Goal: Transaction & Acquisition: Purchase product/service

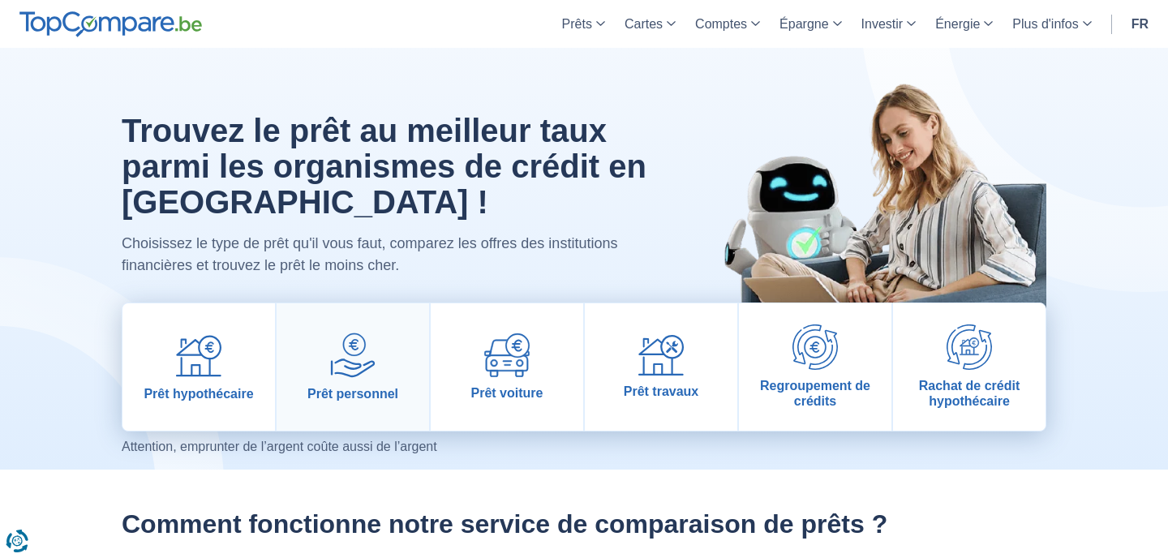
click at [360, 368] on img at bounding box center [352, 355] width 45 height 45
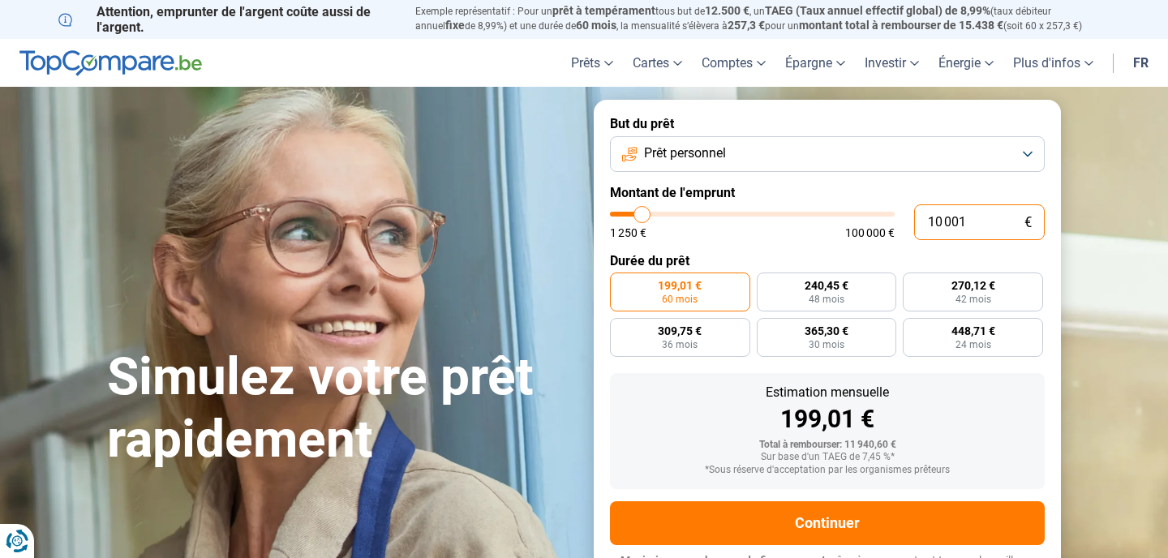
click at [968, 221] on input "10 001" at bounding box center [979, 222] width 131 height 36
type input "1 000"
type input "1250"
type input "100"
type input "1250"
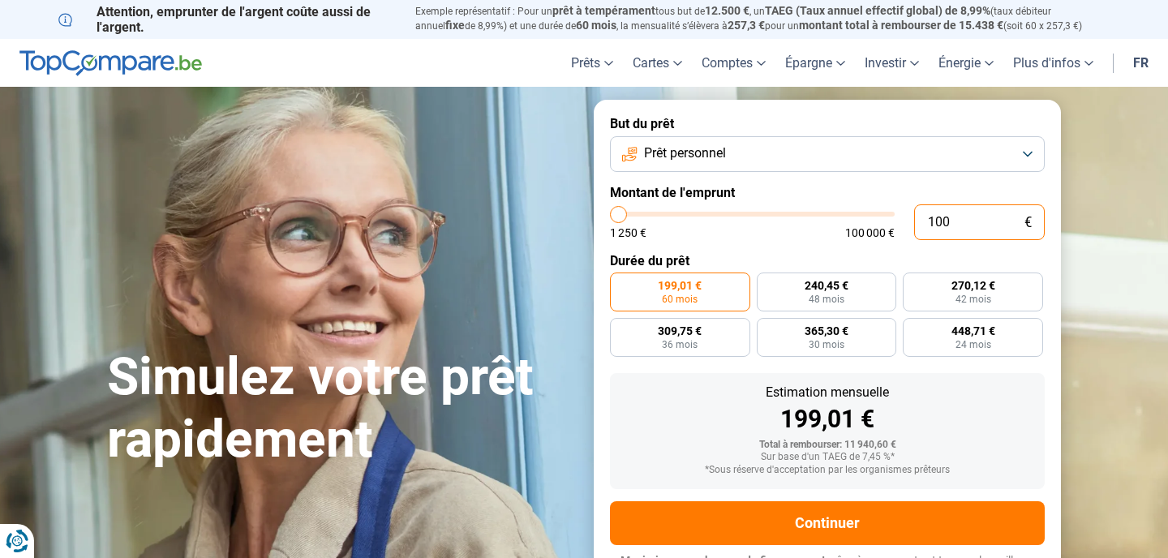
type input "10"
type input "1250"
type input "1"
type input "1250"
type input "0"
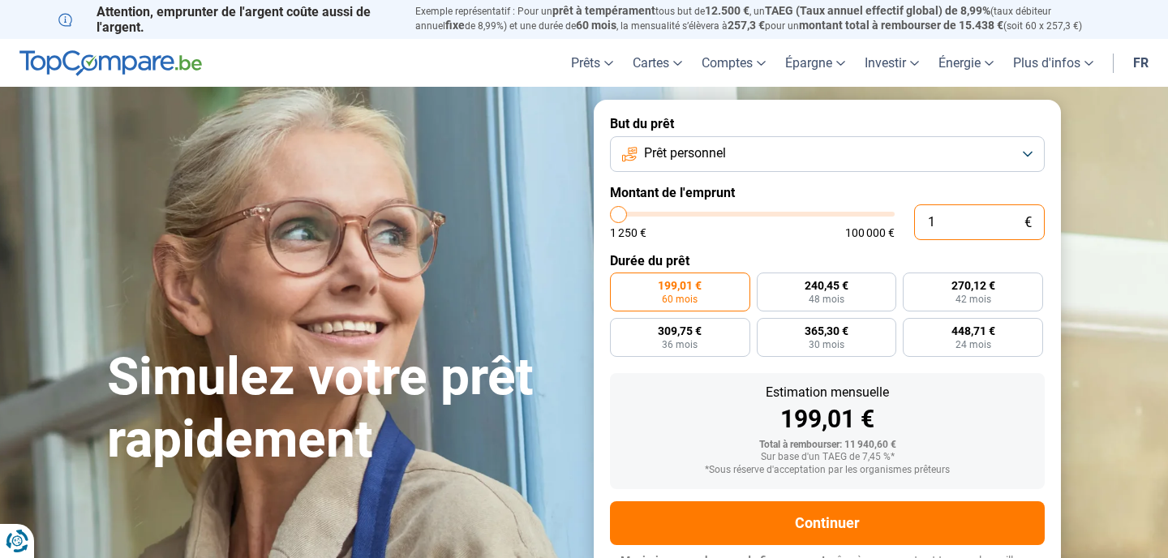
type input "1250"
type input "1 250"
type input "1250"
radio input "true"
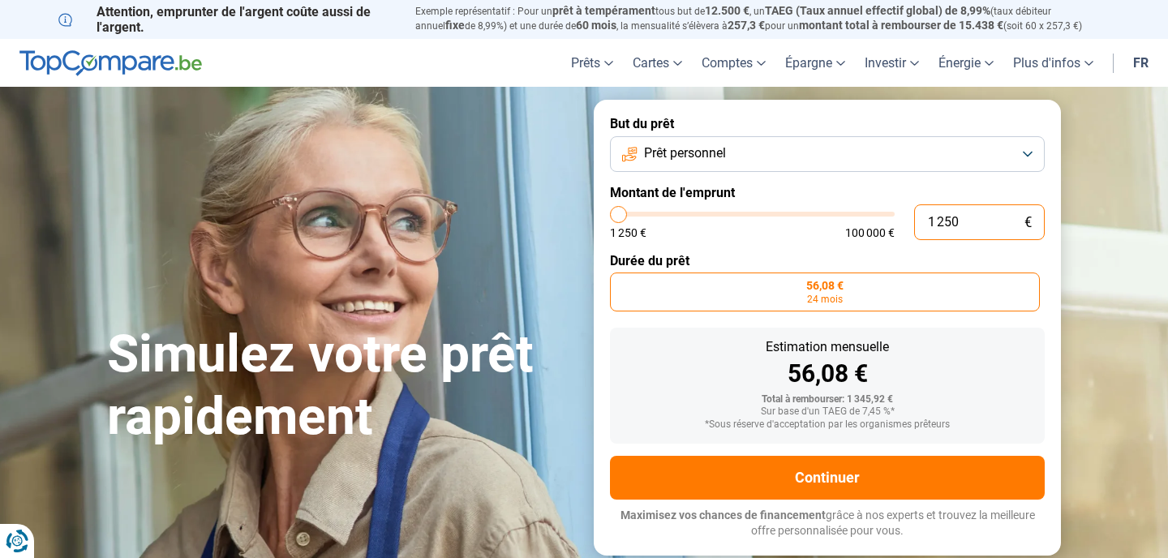
type input "12 506"
type input "12500"
type input "125 065"
type input "100000"
type input "100 000"
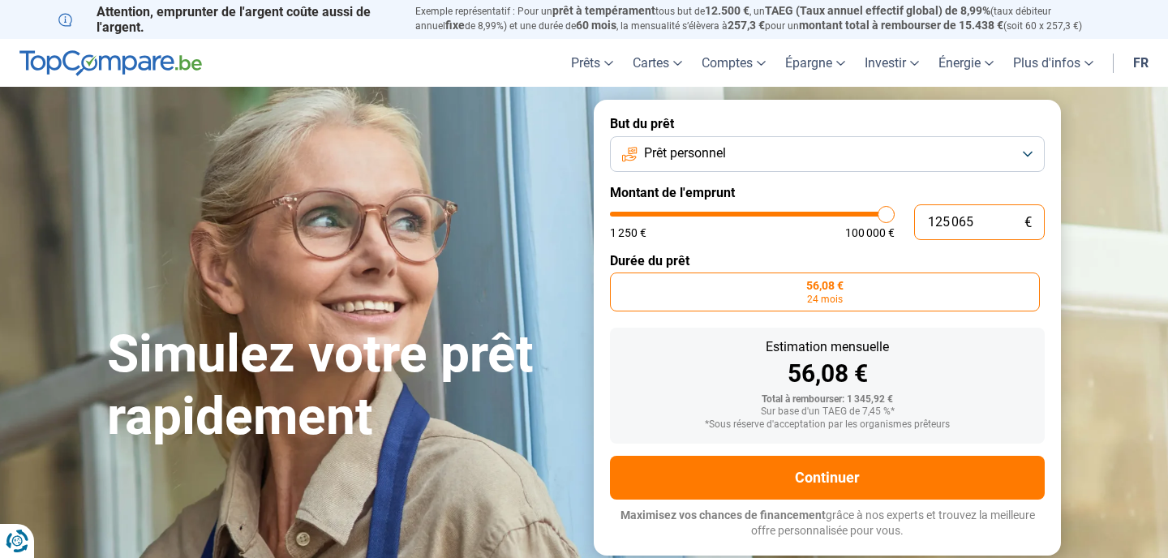
type input "100000"
radio input "false"
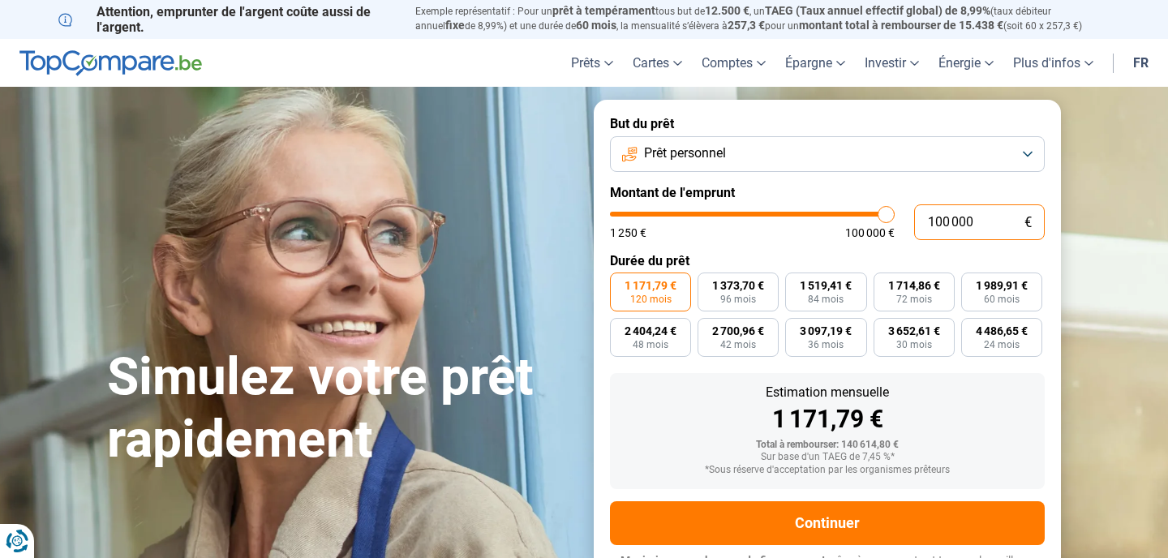
scroll to position [27, 0]
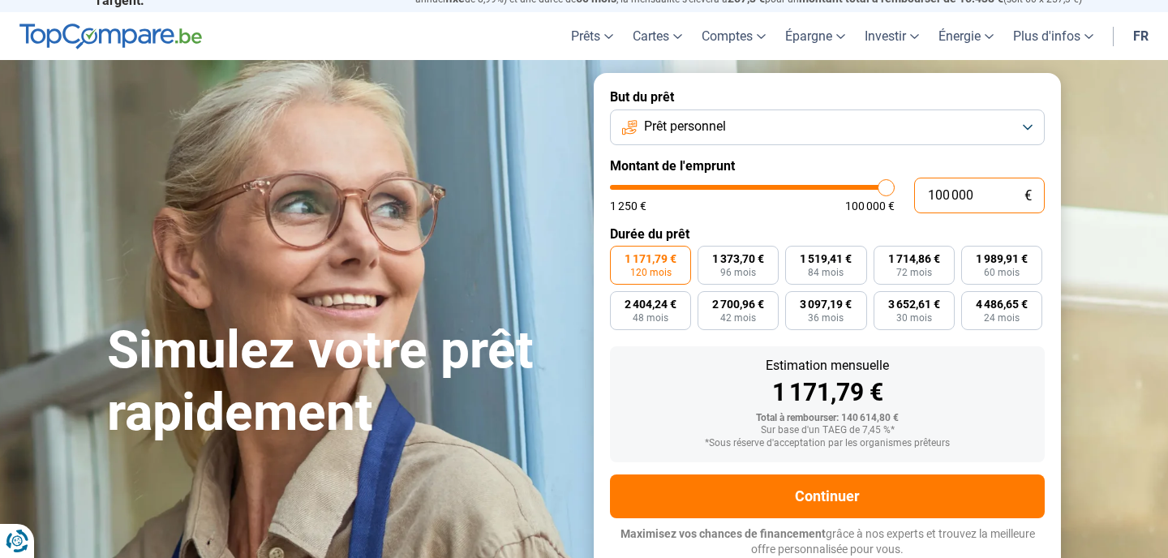
type input "10 000"
type input "10000"
type input "1 000"
type input "1250"
type input "100"
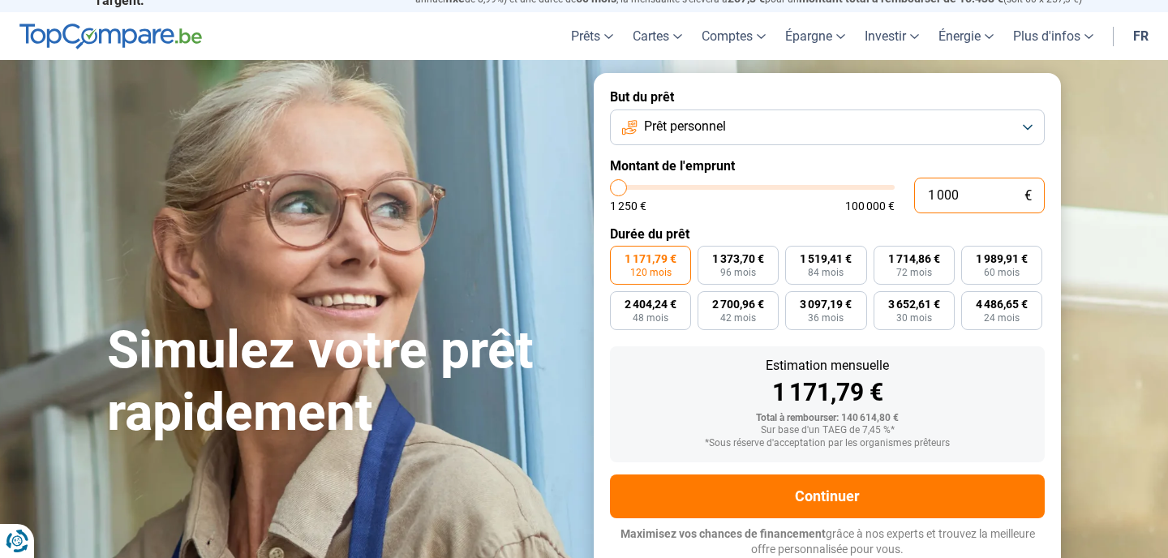
type input "1250"
type input "10"
type input "1250"
type input "1"
type input "1250"
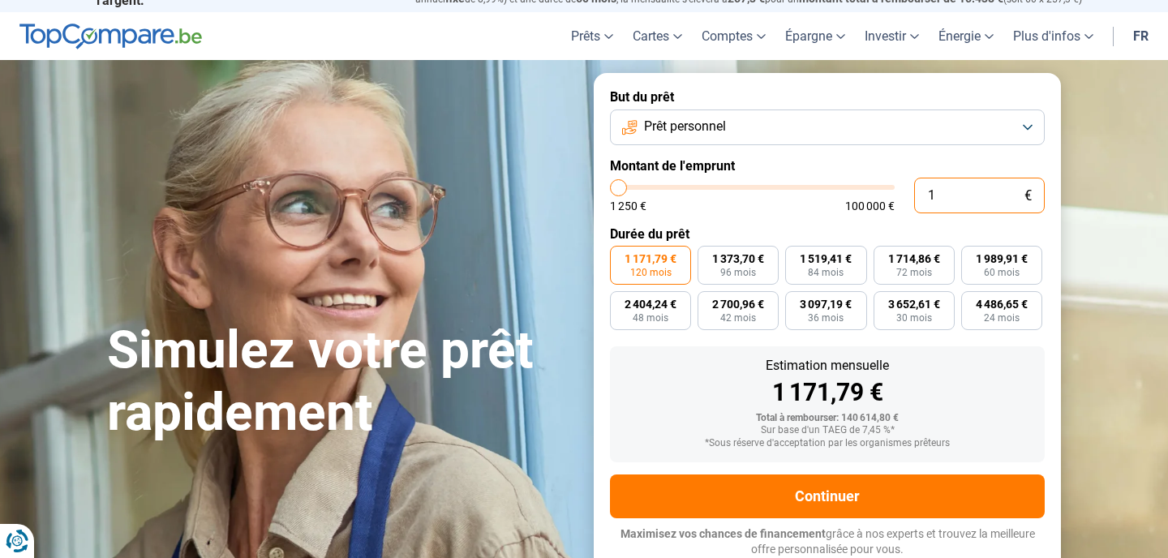
type input "0"
type input "1250"
type input "1 250"
type input "1250"
radio input "true"
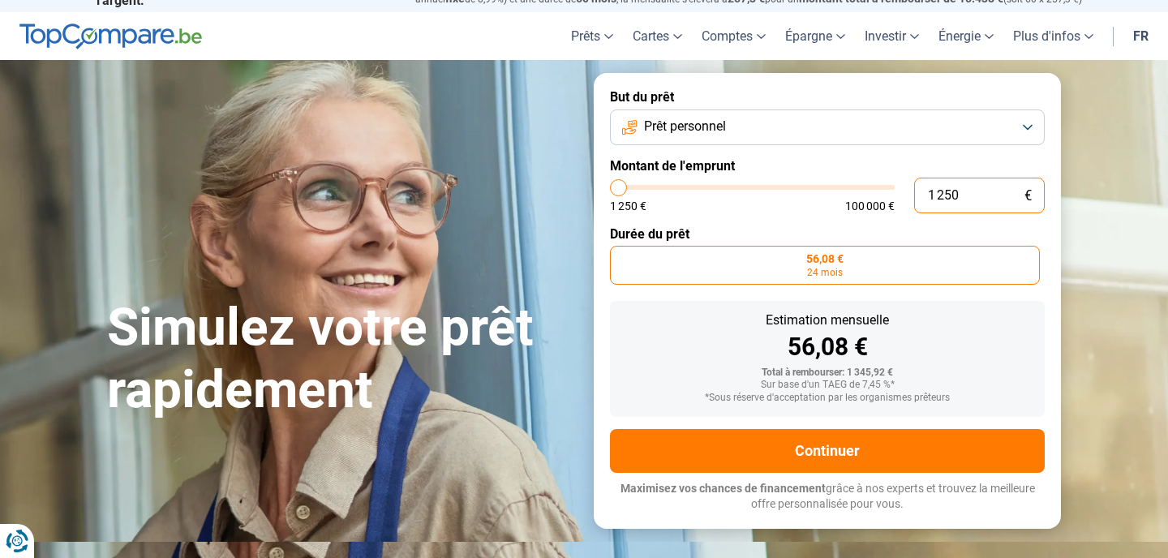
scroll to position [0, 0]
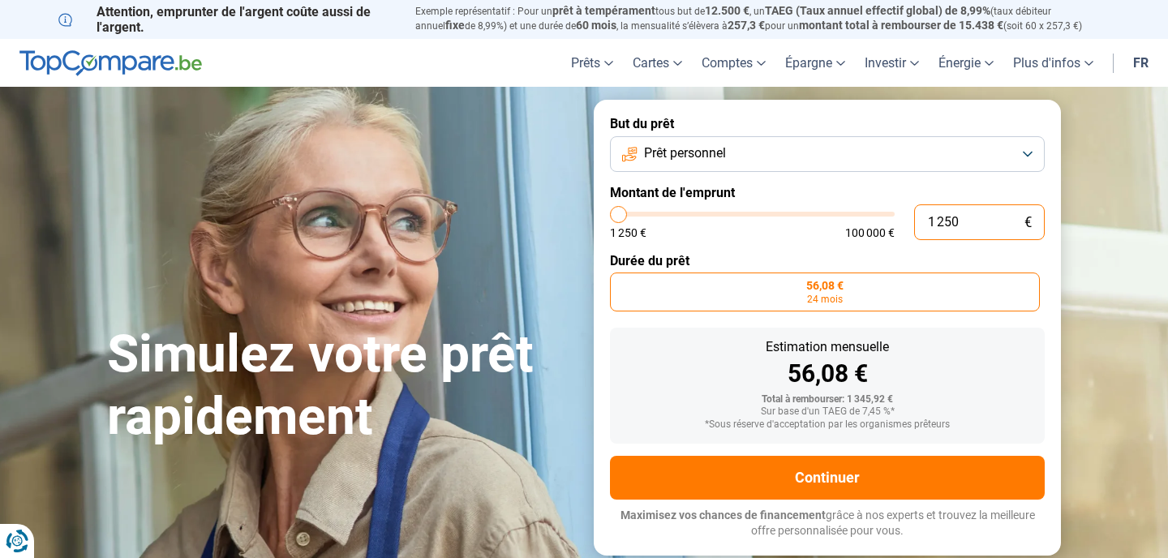
type input "12 506"
type input "12500"
type input "1 250"
type input "1250"
type input "125"
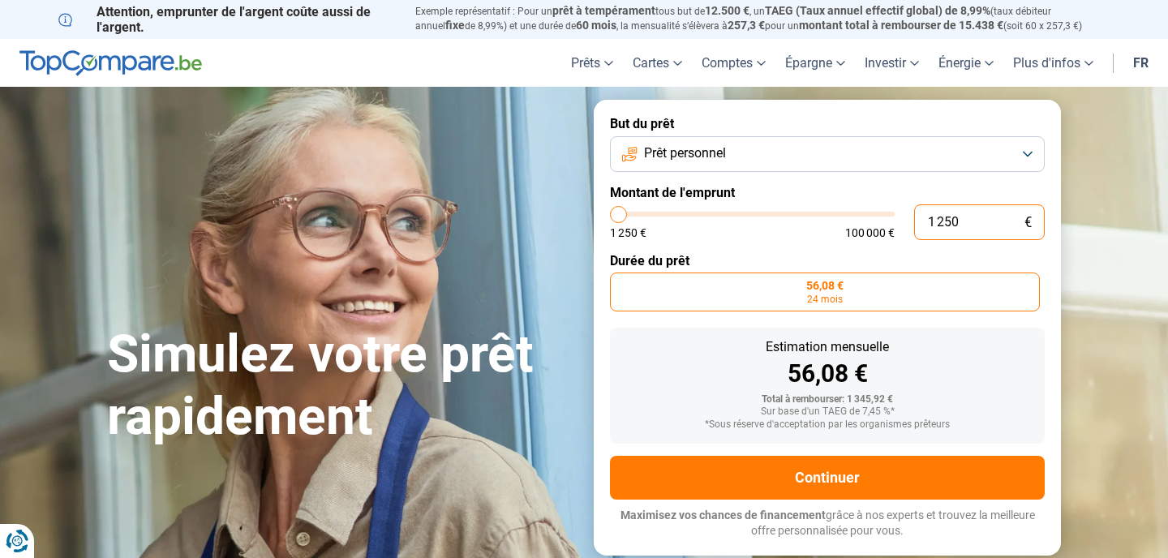
type input "1250"
type input "12"
type input "1250"
type input "1"
type input "1250"
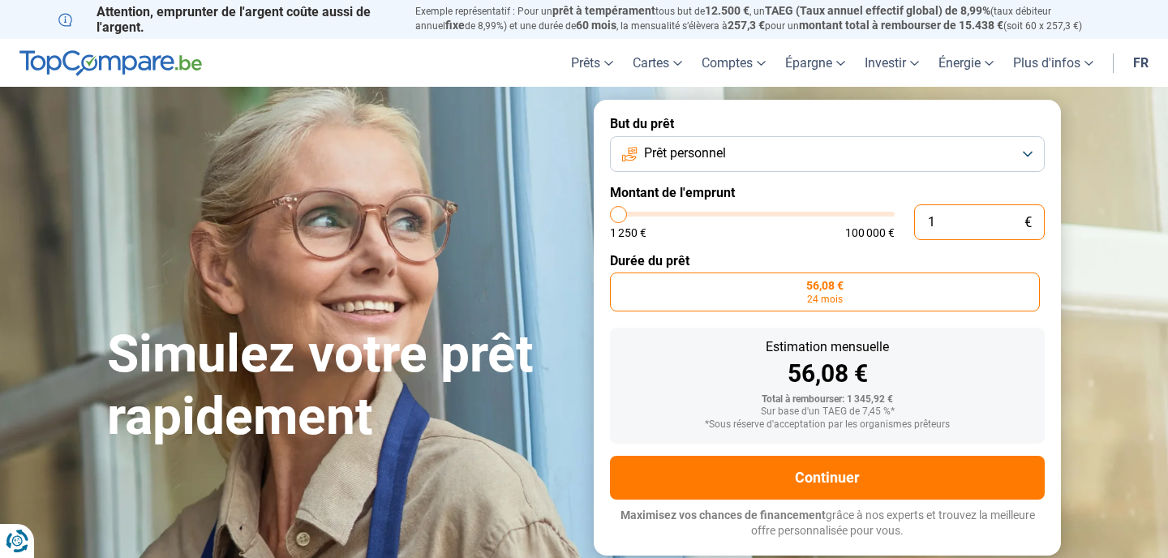
type input "0"
type input "1250"
type input "1 250"
type input "1250"
click at [986, 226] on input "1 250" at bounding box center [979, 222] width 131 height 36
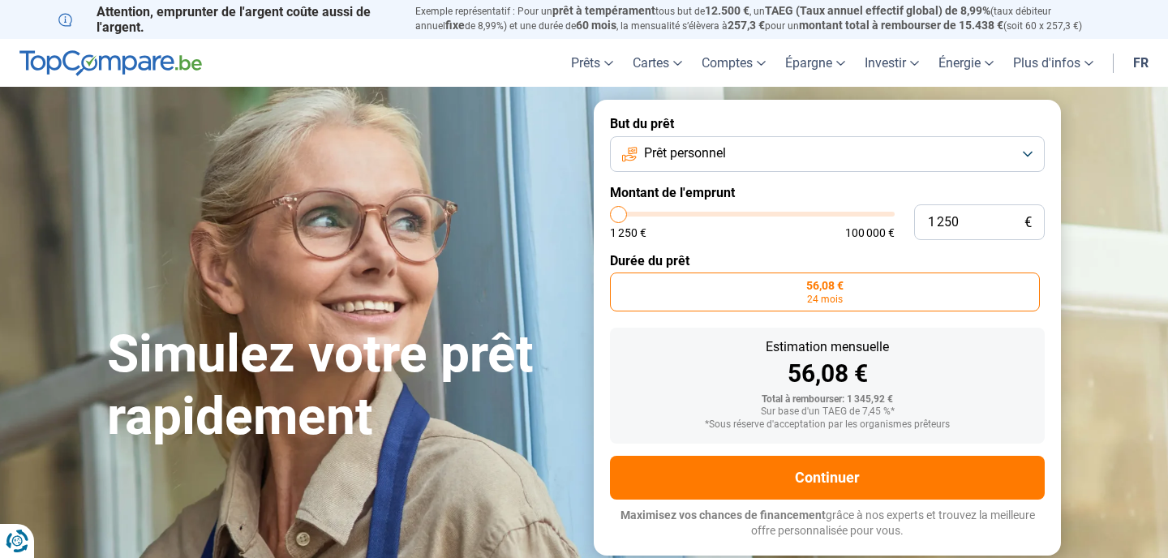
type input "1 500"
type input "1500"
type input "1 750"
type input "1750"
type input "2 000"
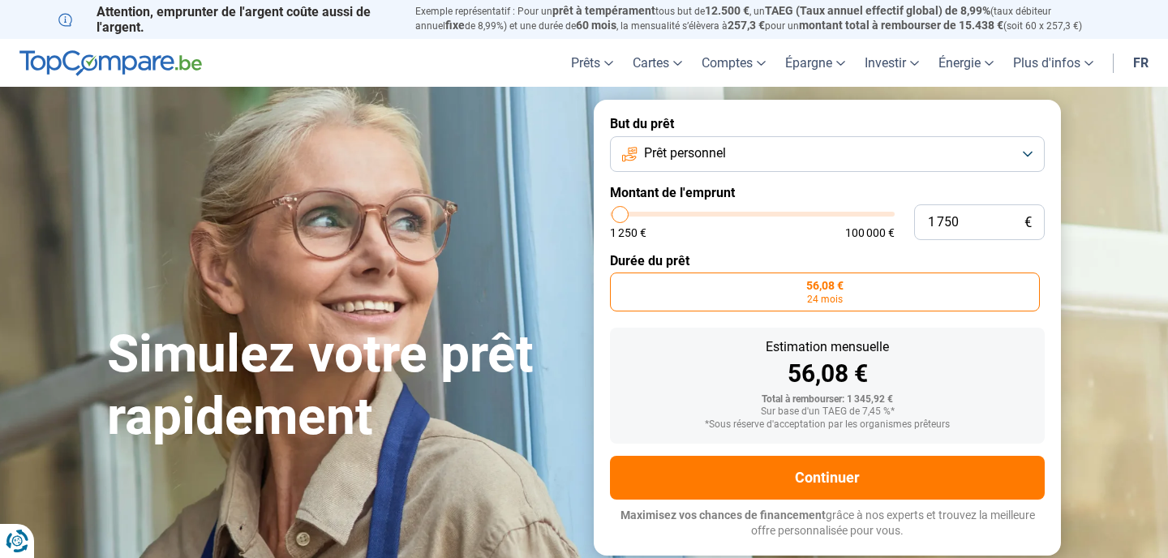
type input "2000"
type input "2 250"
type input "2250"
type input "2 500"
type input "2500"
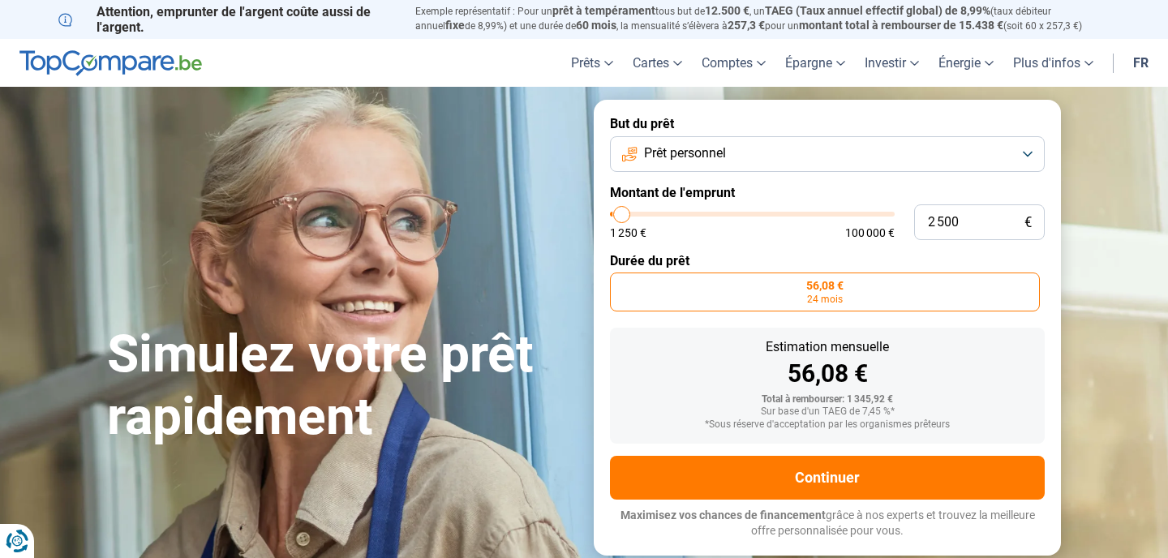
type input "2 750"
type input "2750"
type input "3 000"
type input "3000"
type input "3 250"
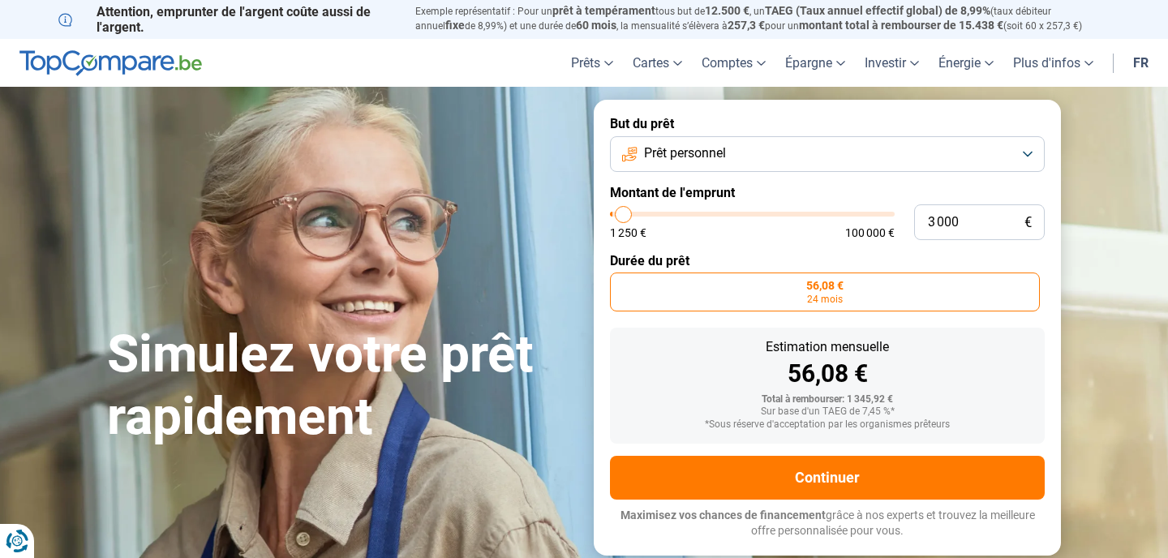
type input "3250"
type input "3 500"
type input "3500"
type input "3 750"
type input "3750"
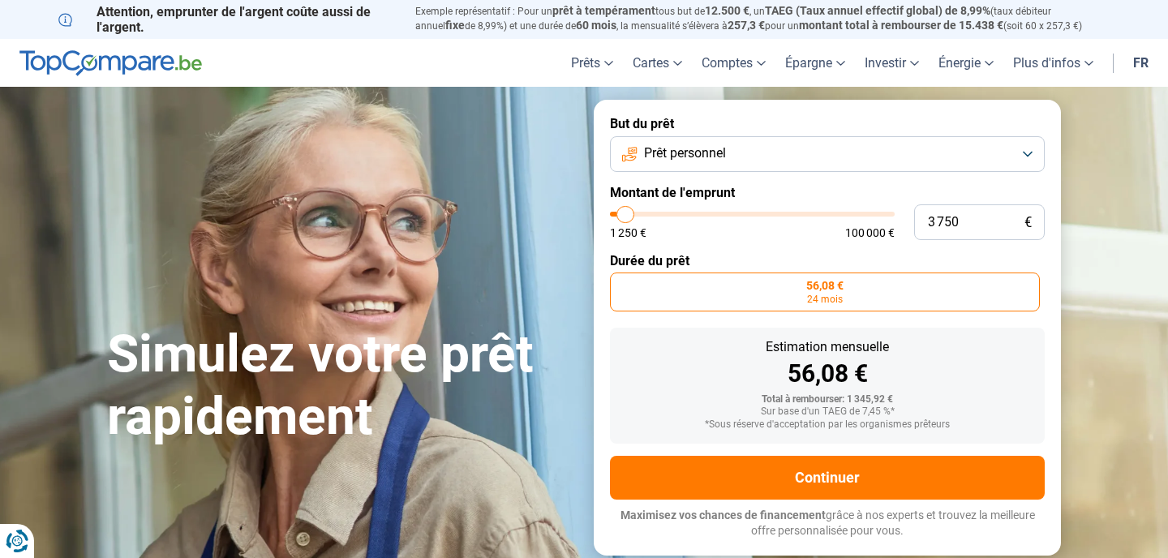
type input "4 000"
type input "4000"
type input "4 250"
type input "4250"
type input "4 500"
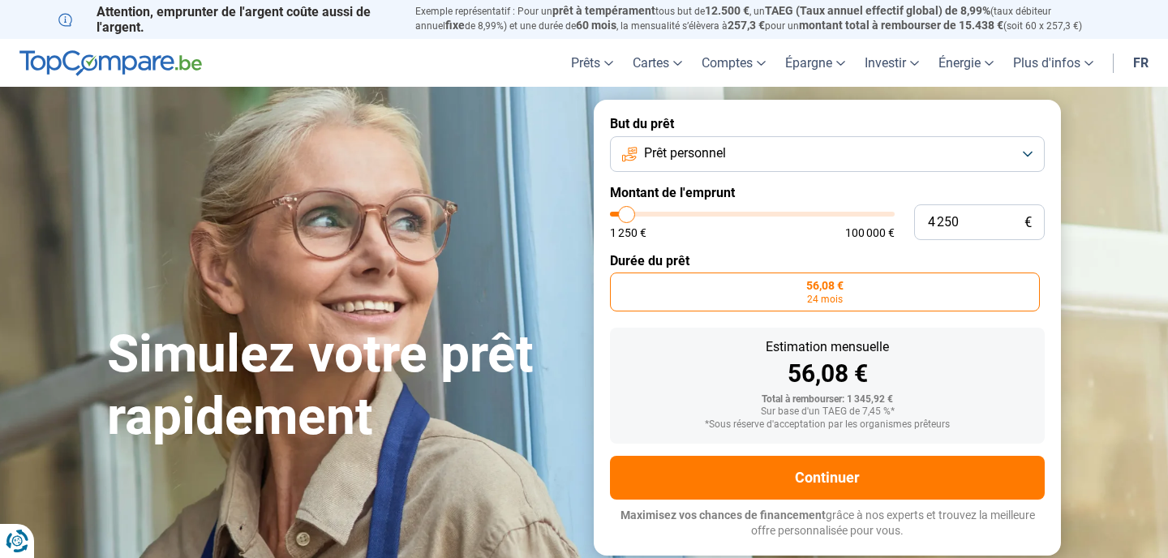
type input "4500"
type input "4 750"
type input "4750"
type input "5 000"
type input "5000"
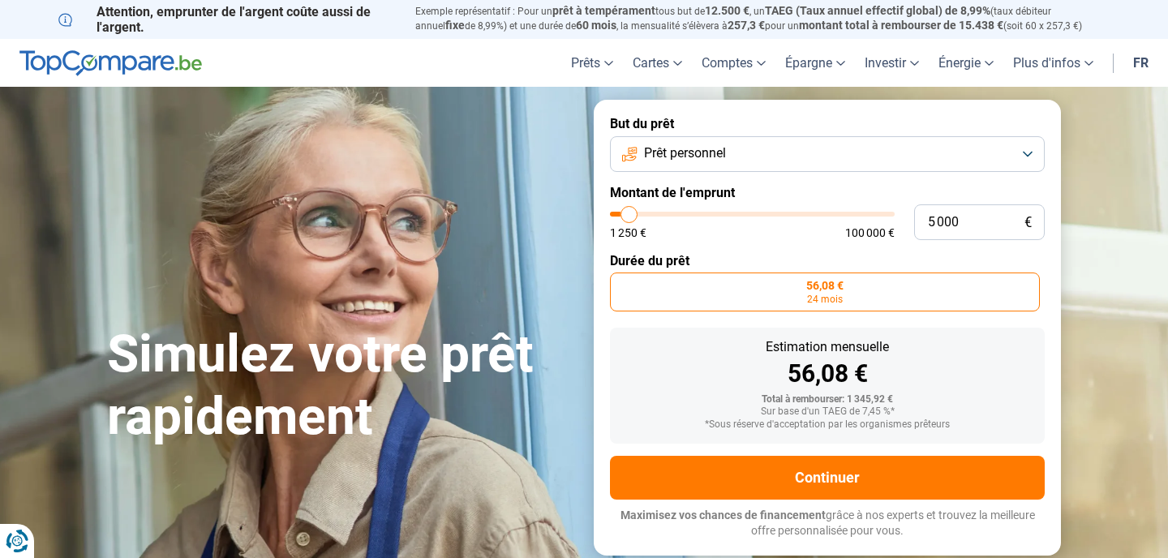
type input "5 250"
type input "5250"
type input "5 500"
type input "5500"
type input "5 750"
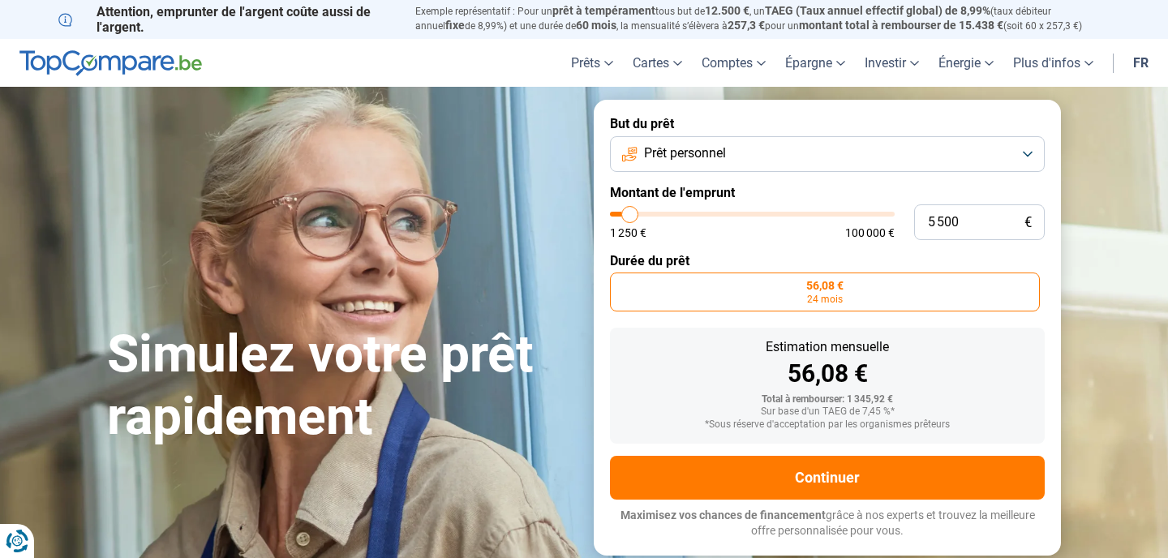
type input "5750"
type input "6 000"
type input "6000"
type input "6 250"
type input "6250"
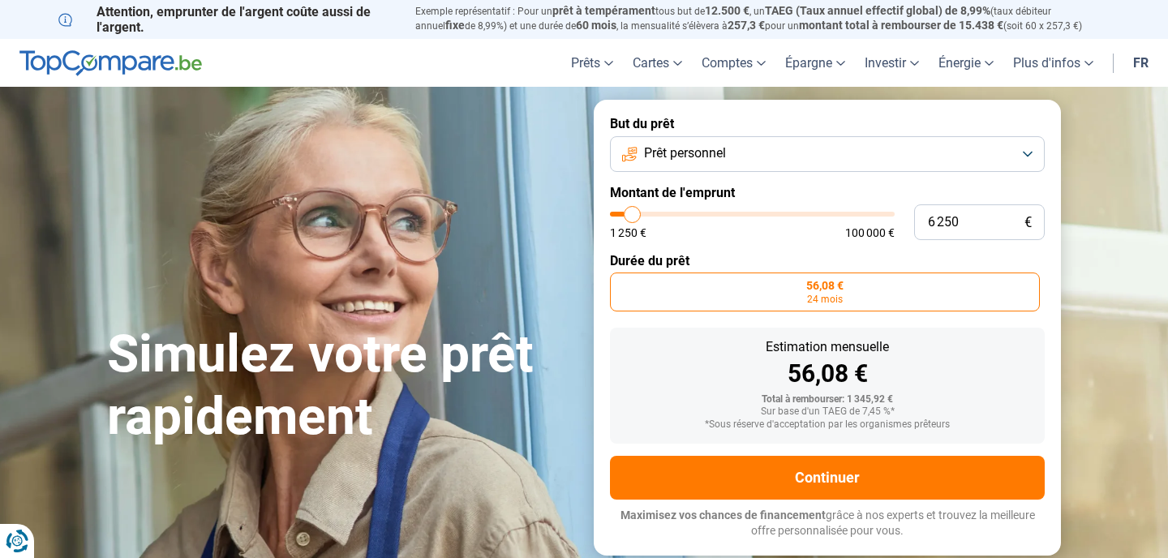
type input "6 500"
type input "6500"
type input "6 750"
type input "6750"
type input "6 500"
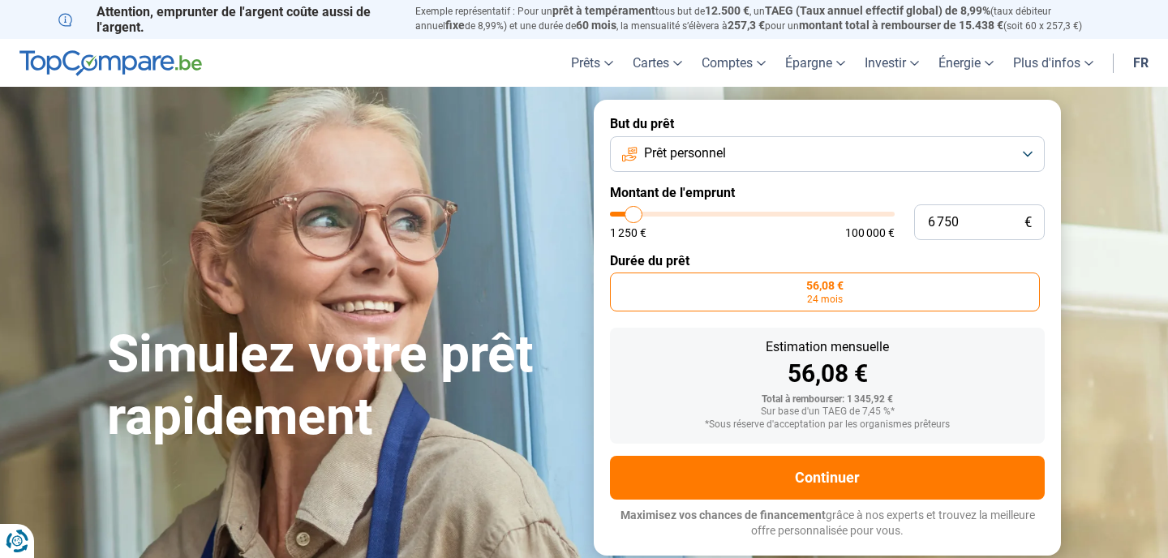
type input "6500"
type input "6 250"
type input "6250"
type input "6 000"
type input "6000"
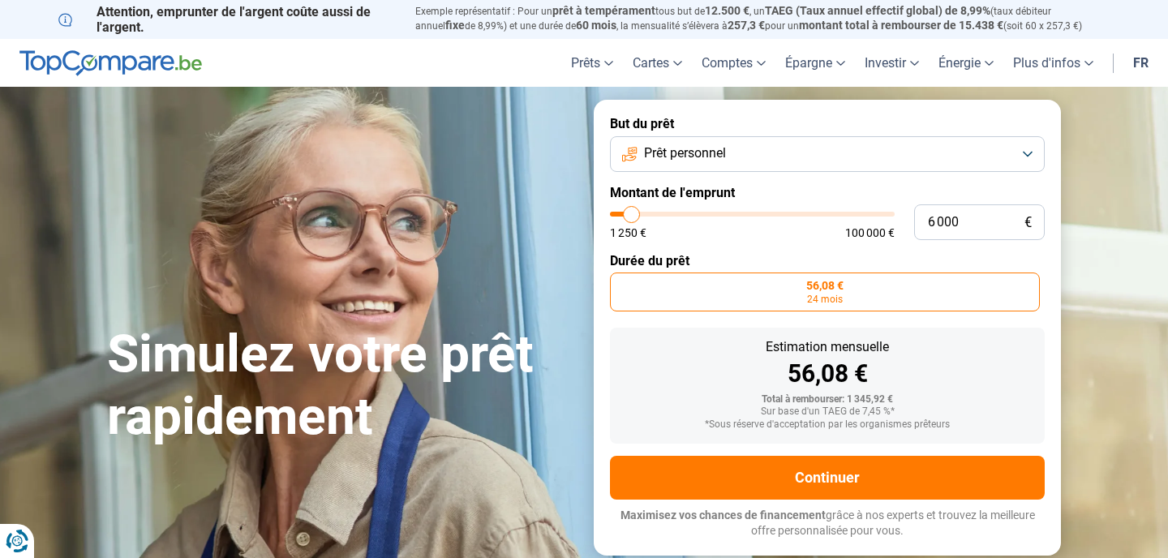
type input "6 250"
type input "6250"
type input "6 500"
type input "6500"
type input "6 250"
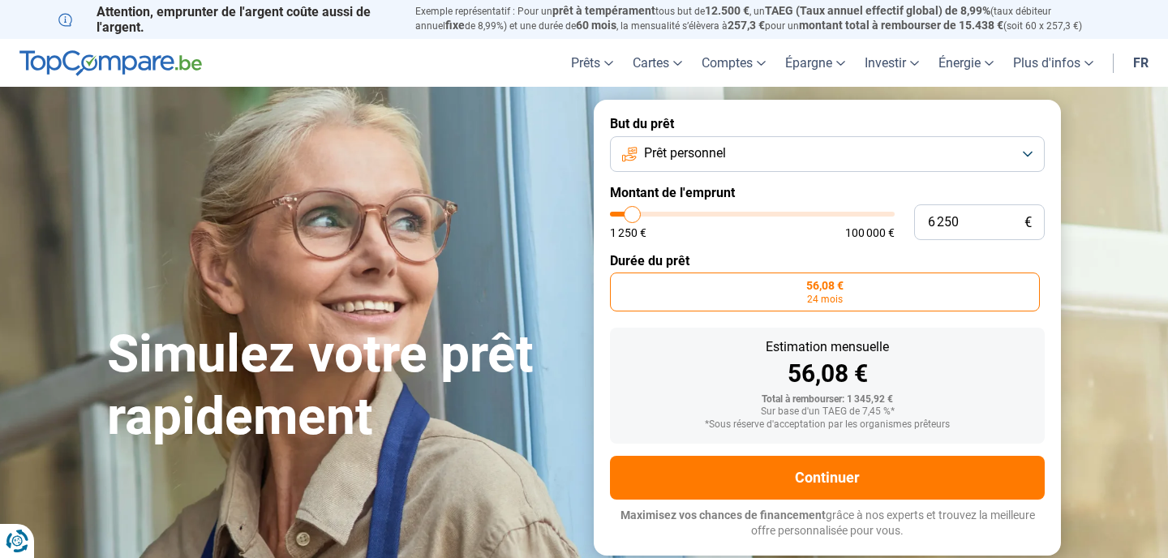
drag, startPoint x: 615, startPoint y: 214, endPoint x: 632, endPoint y: 214, distance: 17.0
type input "6250"
click at [632, 214] on input "range" at bounding box center [752, 214] width 285 height 5
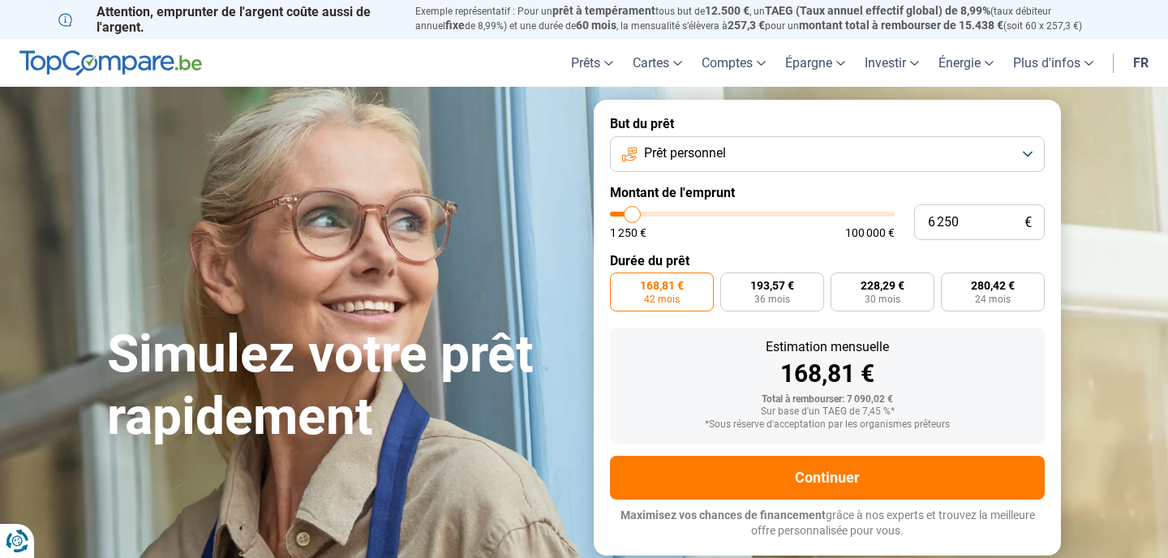
click at [641, 215] on input "range" at bounding box center [752, 214] width 285 height 5
type input "10 750"
type input "10750"
click at [644, 212] on input "range" at bounding box center [752, 214] width 285 height 5
radio input "false"
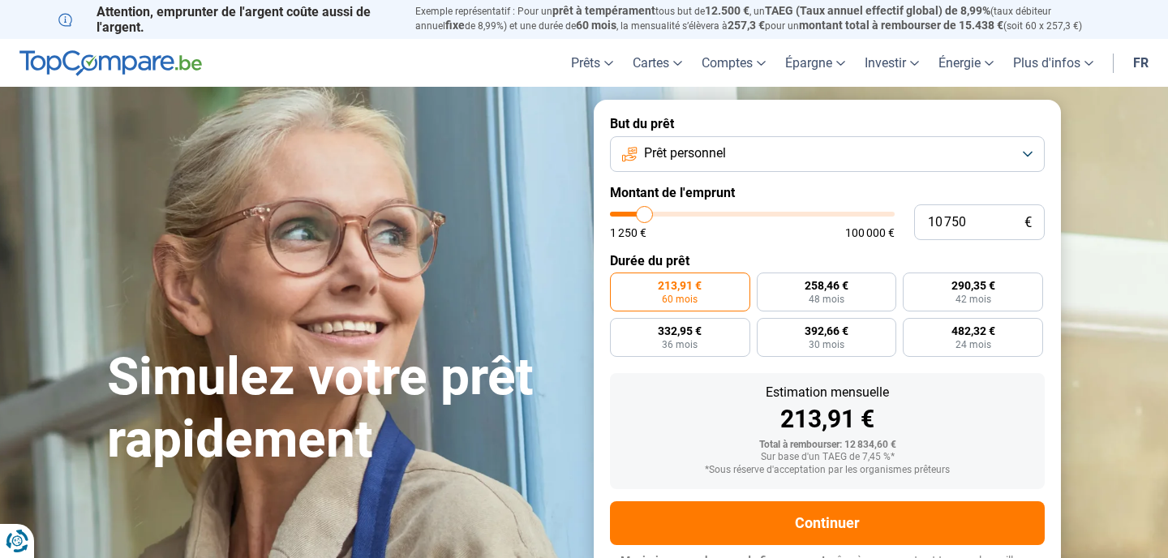
scroll to position [27, 0]
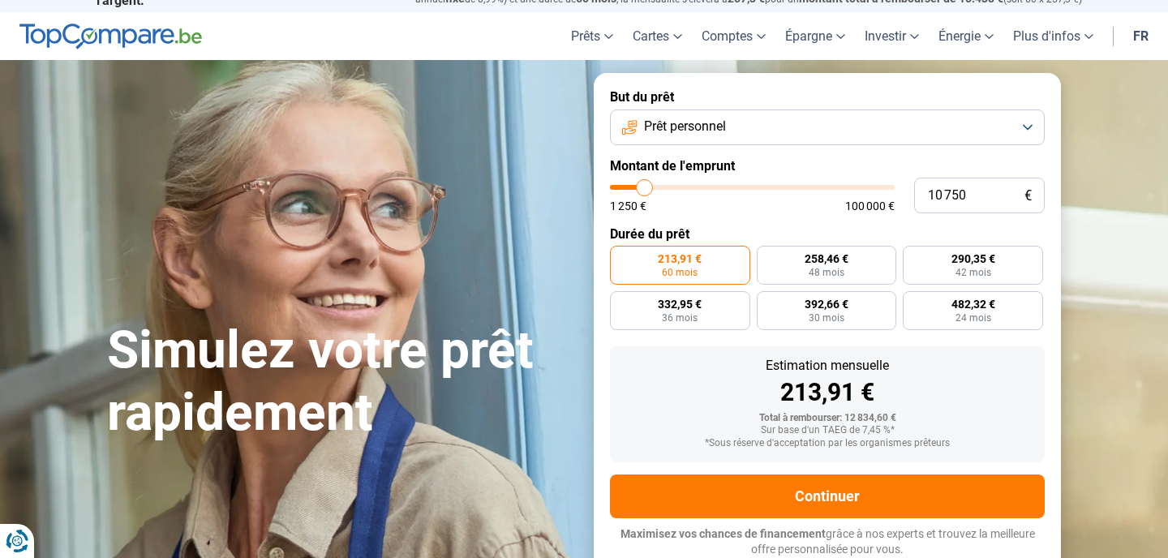
type input "5 000"
type input "5000"
click at [629, 187] on input "range" at bounding box center [752, 187] width 285 height 5
radio input "true"
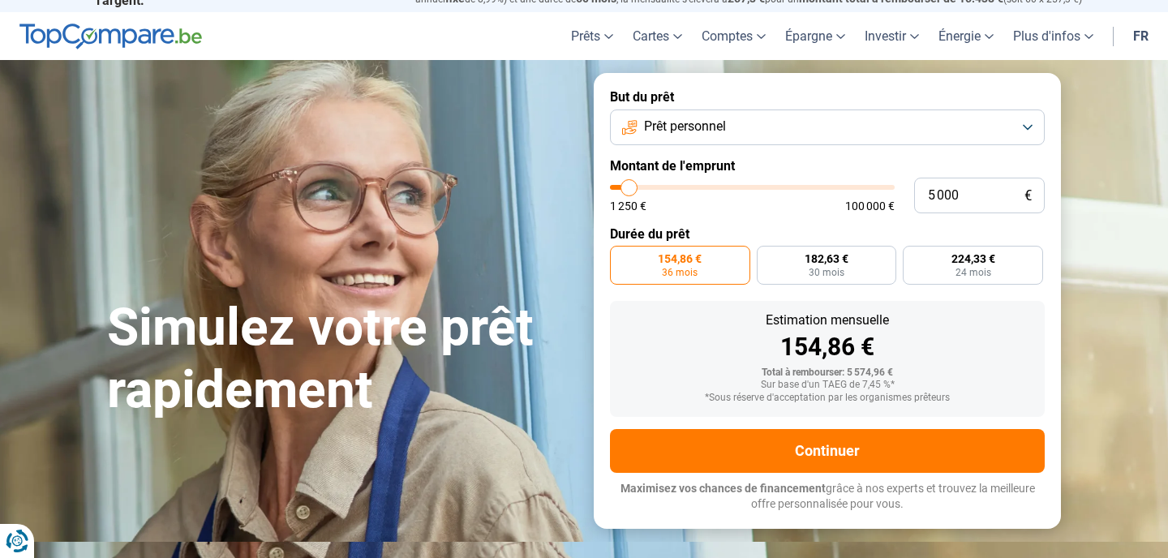
scroll to position [0, 0]
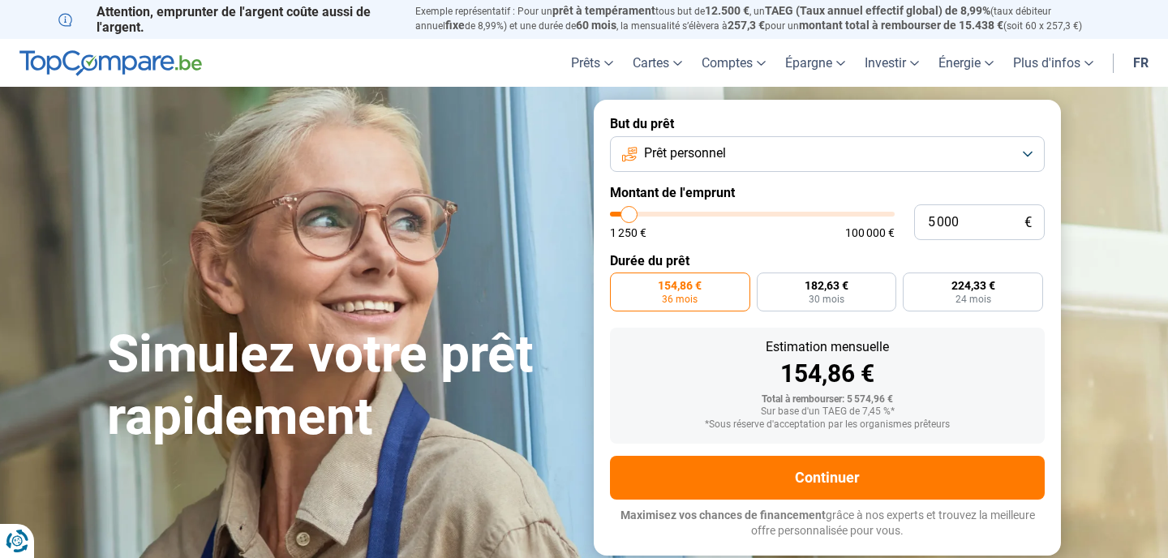
type input "9 000"
type input "9000"
click at [639, 212] on input "range" at bounding box center [752, 214] width 285 height 5
radio input "false"
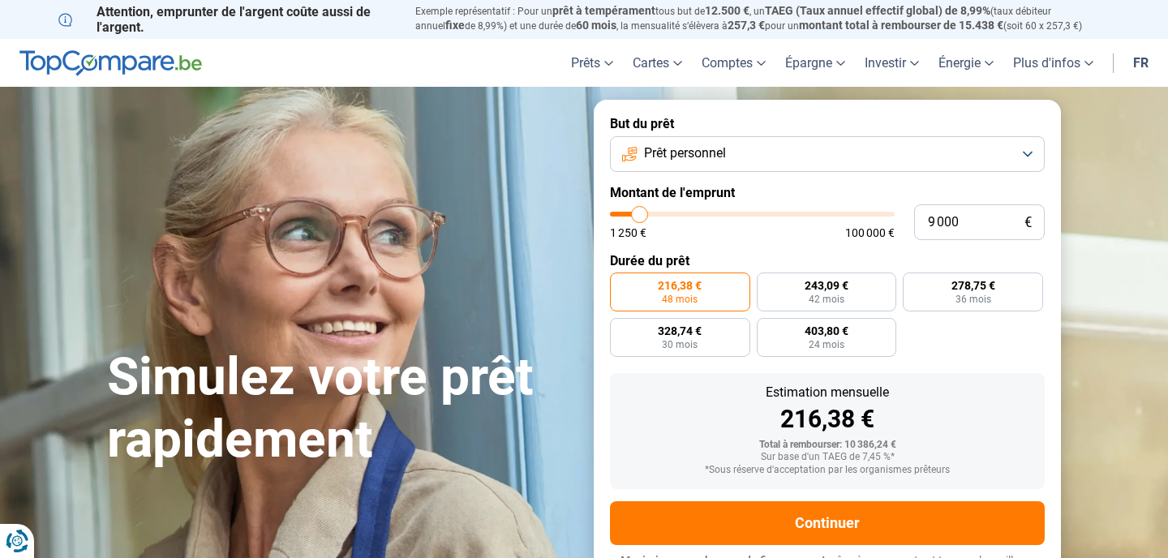
scroll to position [27, 0]
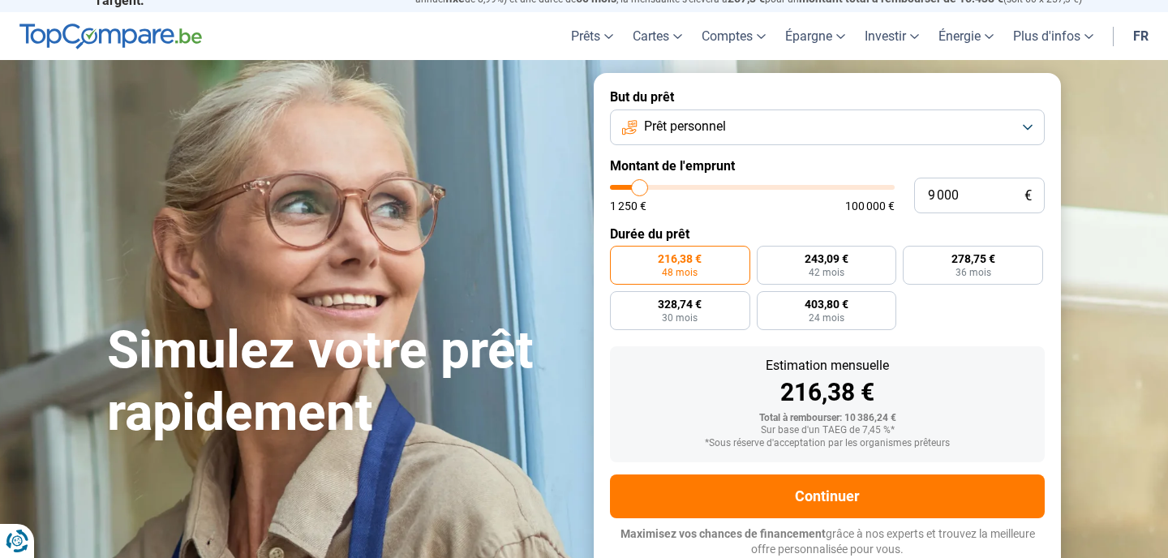
click at [632, 190] on input "range" at bounding box center [752, 187] width 285 height 5
click at [636, 189] on input "range" at bounding box center [752, 187] width 285 height 5
click at [634, 187] on input "range" at bounding box center [752, 187] width 285 height 5
click at [631, 186] on input "range" at bounding box center [752, 187] width 285 height 5
type input "5 250"
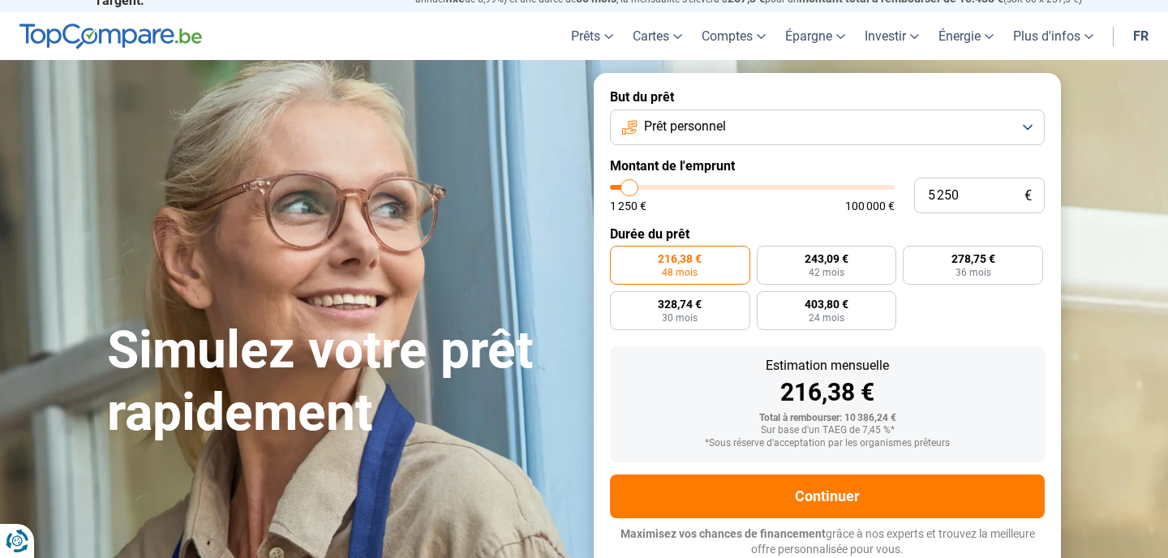
type input "5250"
click at [630, 186] on input "range" at bounding box center [752, 187] width 285 height 5
radio input "true"
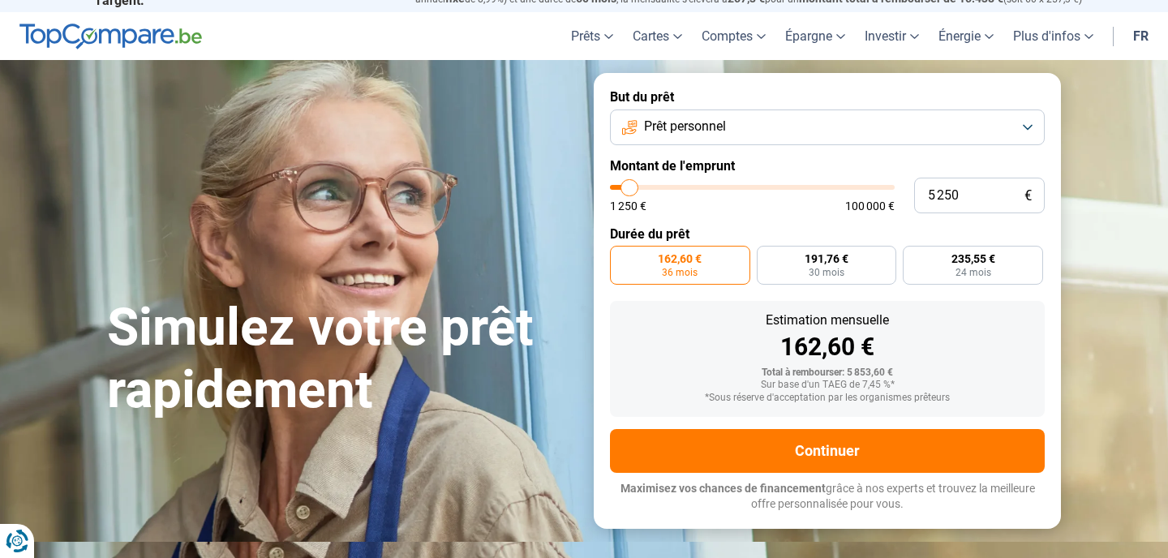
scroll to position [0, 0]
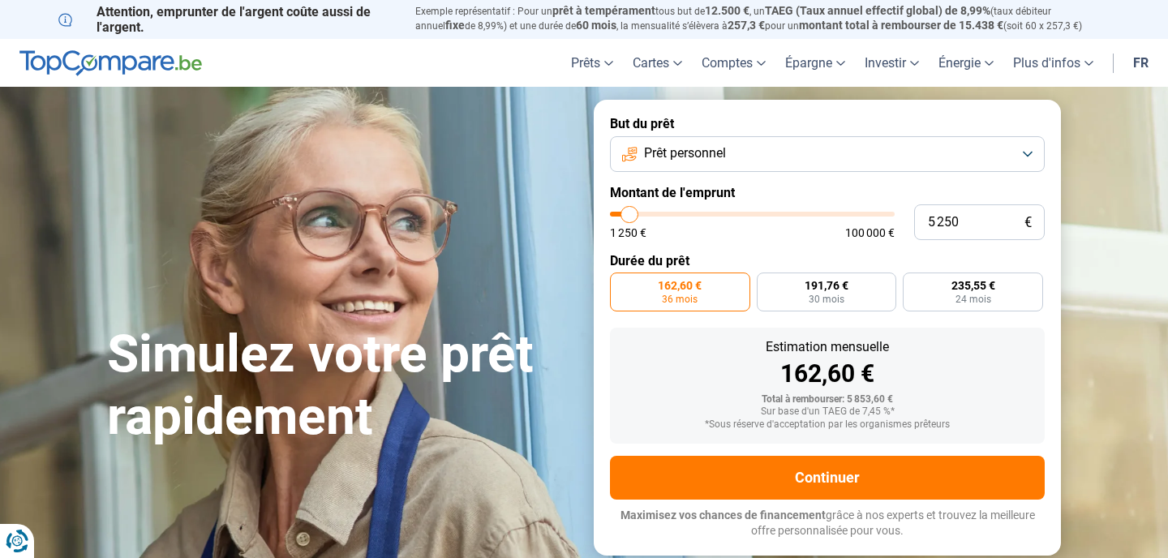
type input "6 000"
type input "6000"
type input "6 250"
type input "6250"
type input "6 500"
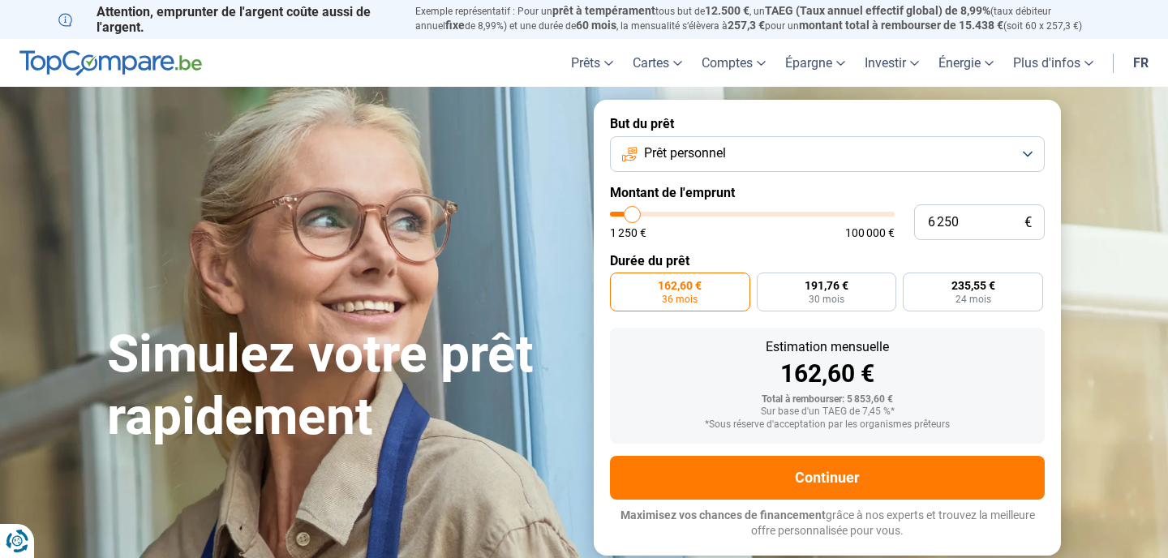
type input "6500"
type input "6 750"
type input "6750"
type input "6 500"
type input "6500"
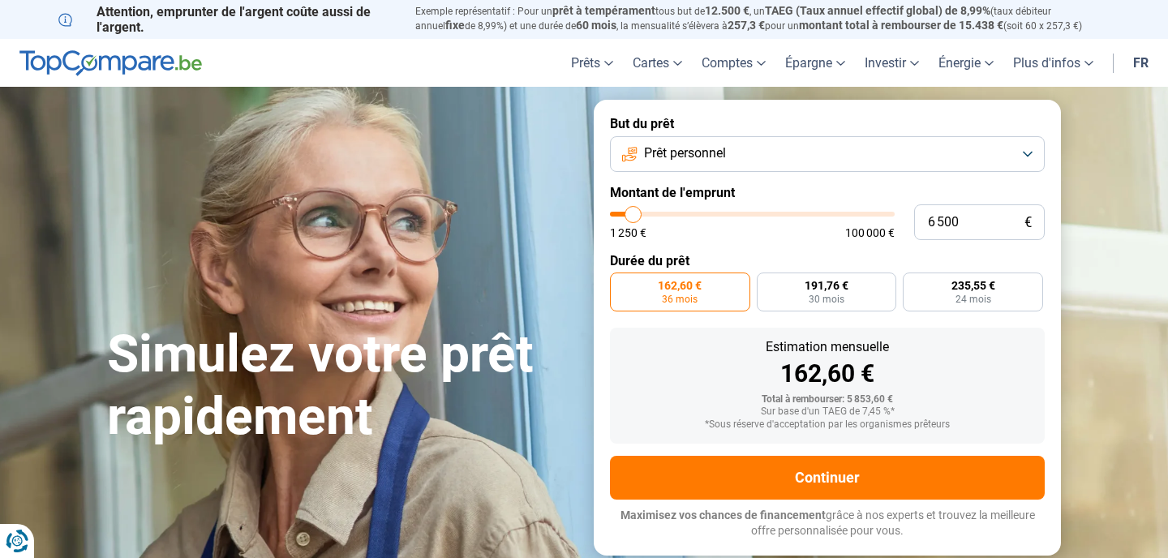
type input "6 250"
type input "6250"
type input "6 500"
type input "6500"
click at [633, 213] on input "range" at bounding box center [752, 214] width 285 height 5
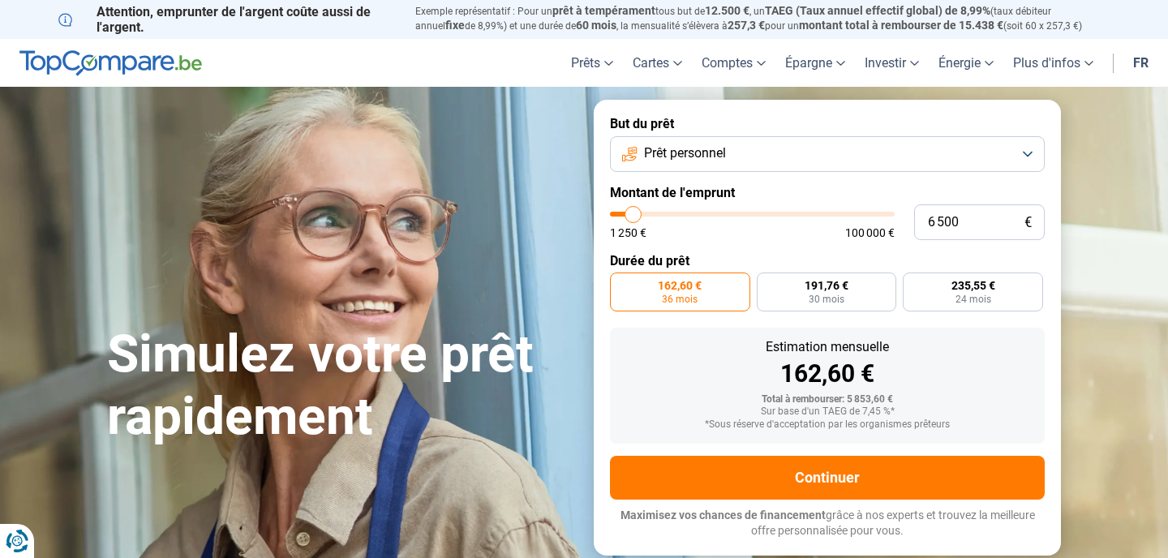
radio input "false"
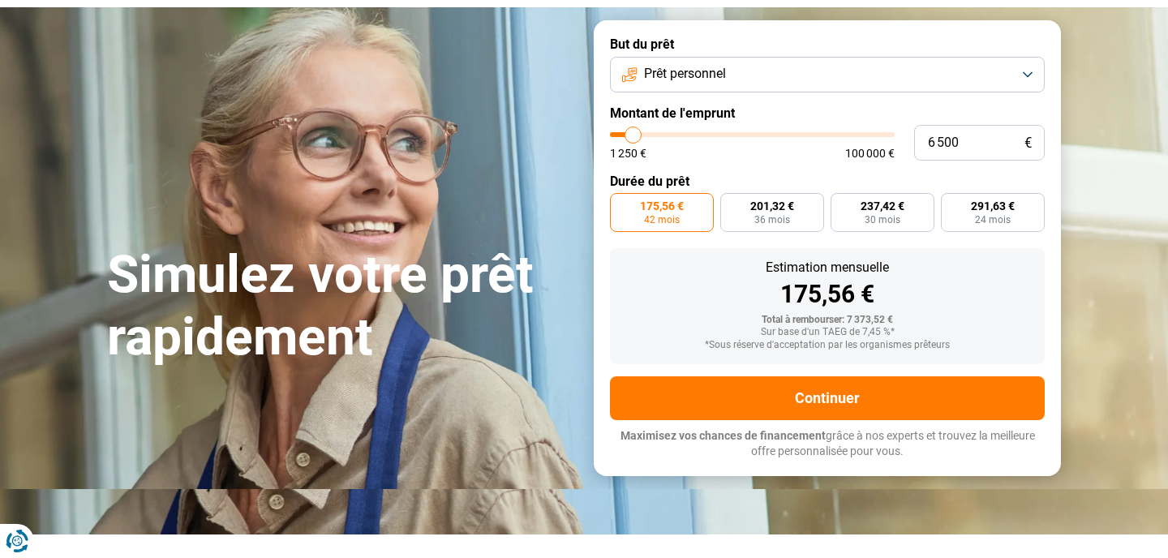
scroll to position [111, 0]
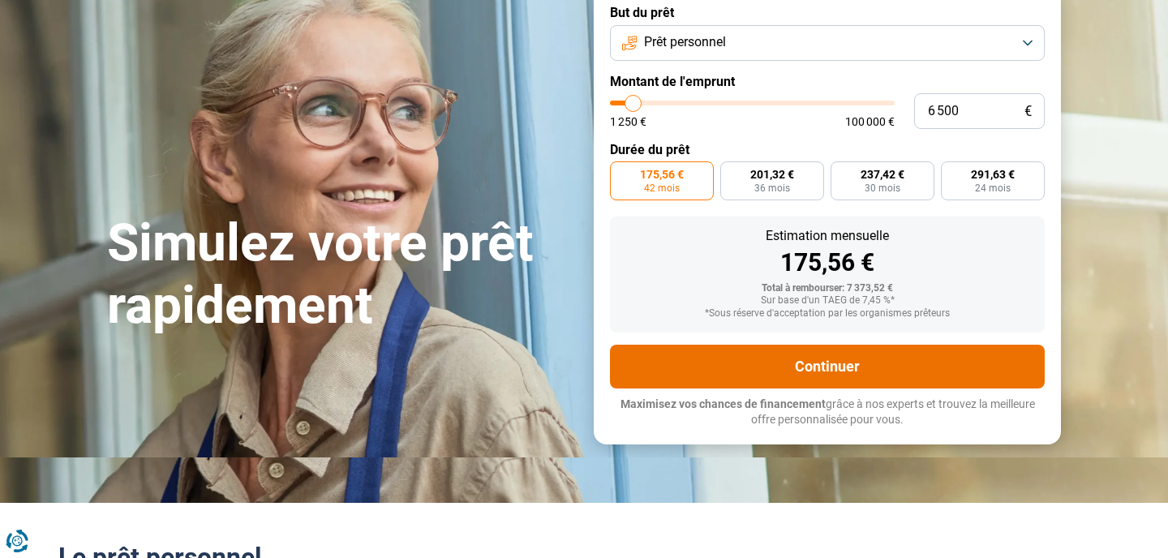
click at [760, 364] on button "Continuer" at bounding box center [827, 367] width 435 height 44
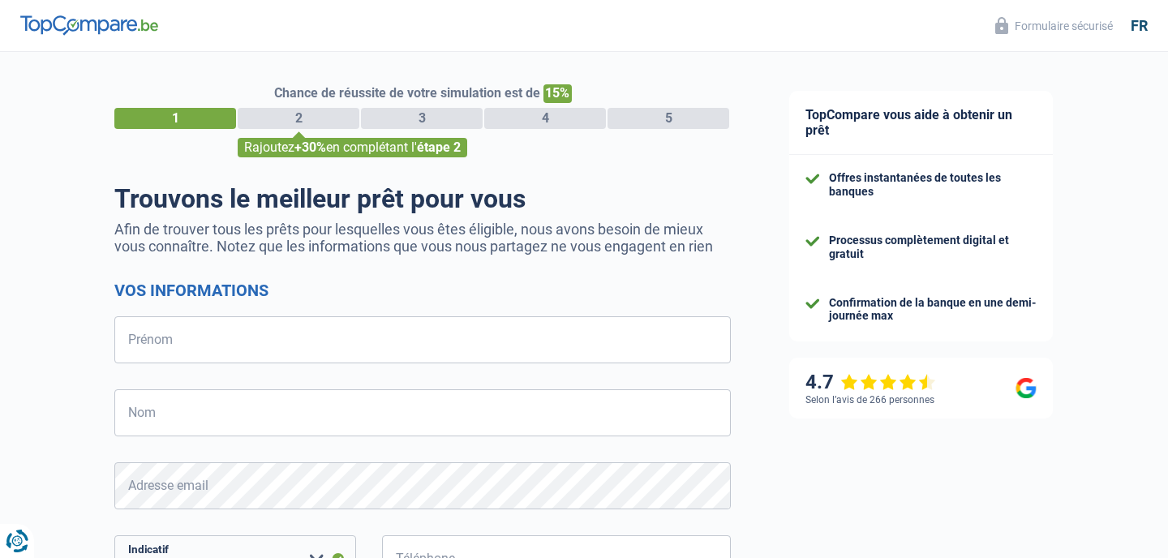
select select "32"
click at [305, 324] on input "Prénom" at bounding box center [422, 339] width 617 height 47
type input "Catherina"
type input "Dewilde"
type input "493190327"
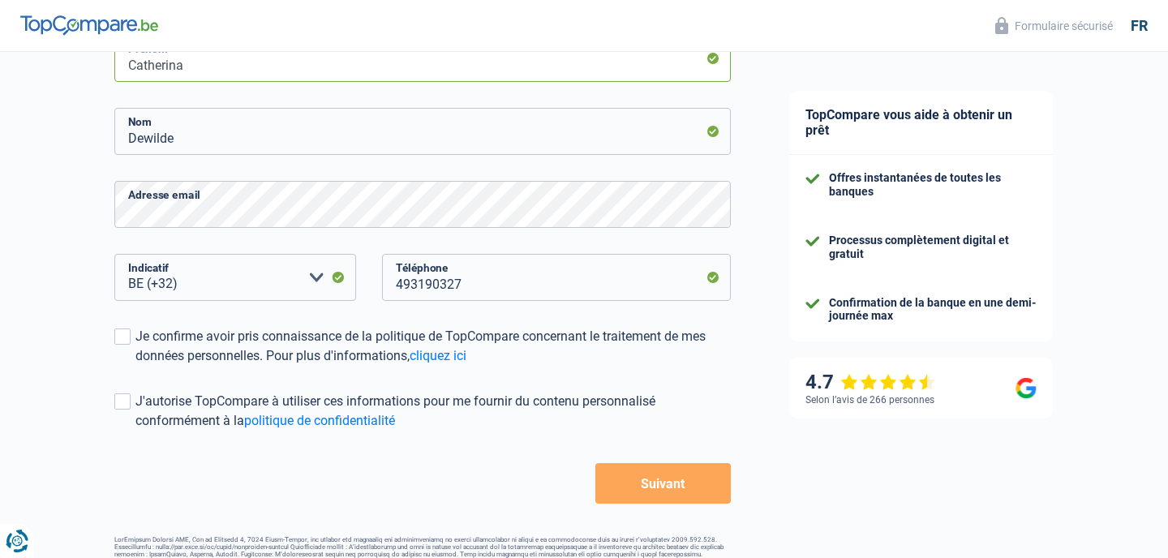
scroll to position [286, 0]
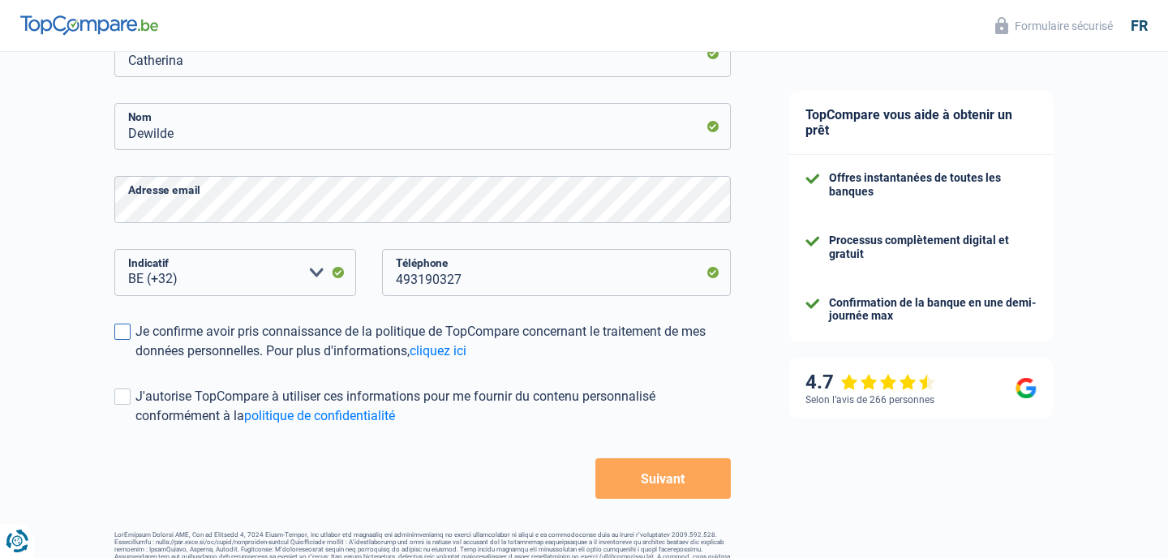
click at [125, 331] on span at bounding box center [122, 332] width 16 height 16
click at [135, 361] on input "Je confirme avoir pris connaissance de la politique de TopCompare concernant le…" at bounding box center [135, 361] width 0 height 0
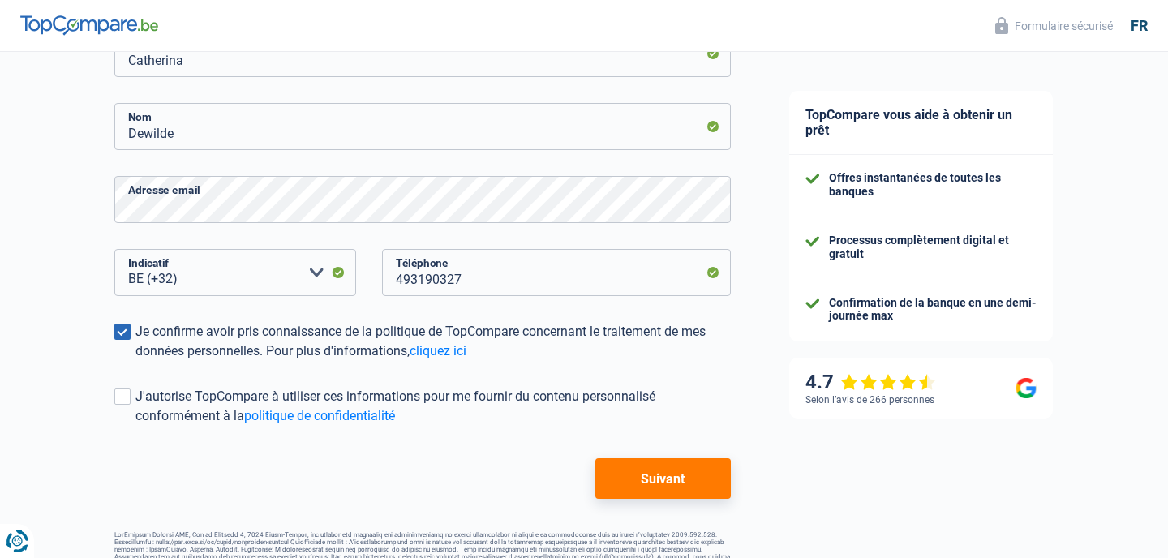
click at [673, 480] on button "Suivant" at bounding box center [662, 478] width 135 height 41
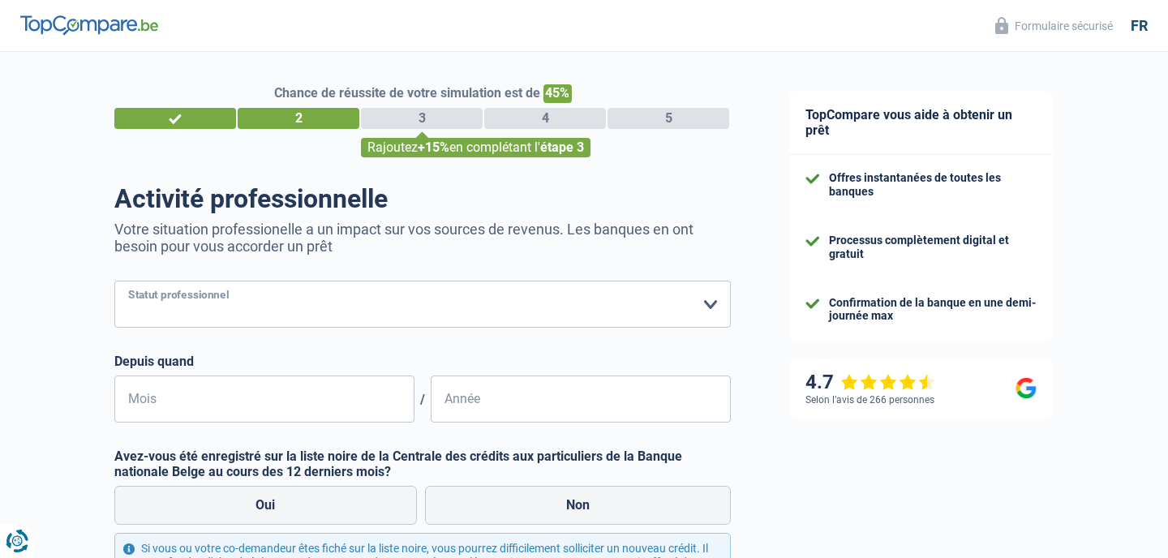
click at [314, 294] on select "Ouvrier Employé privé Employé public Invalide Indépendant Pensionné Chômeur Mut…" at bounding box center [422, 304] width 617 height 47
select select "publicEmployee"
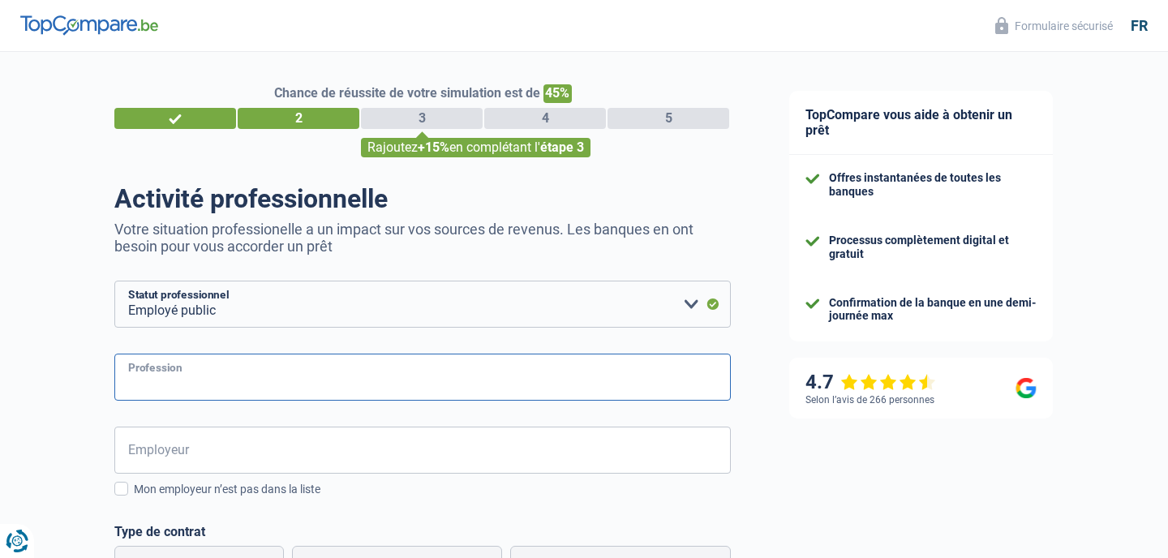
click at [225, 378] on input "Profession" at bounding box center [422, 377] width 617 height 47
type input "Assistante Judiciaire"
click at [123, 487] on span at bounding box center [121, 489] width 14 height 14
click at [134, 498] on input "Mon employeur n’est pas dans la liste" at bounding box center [134, 498] width 0 height 0
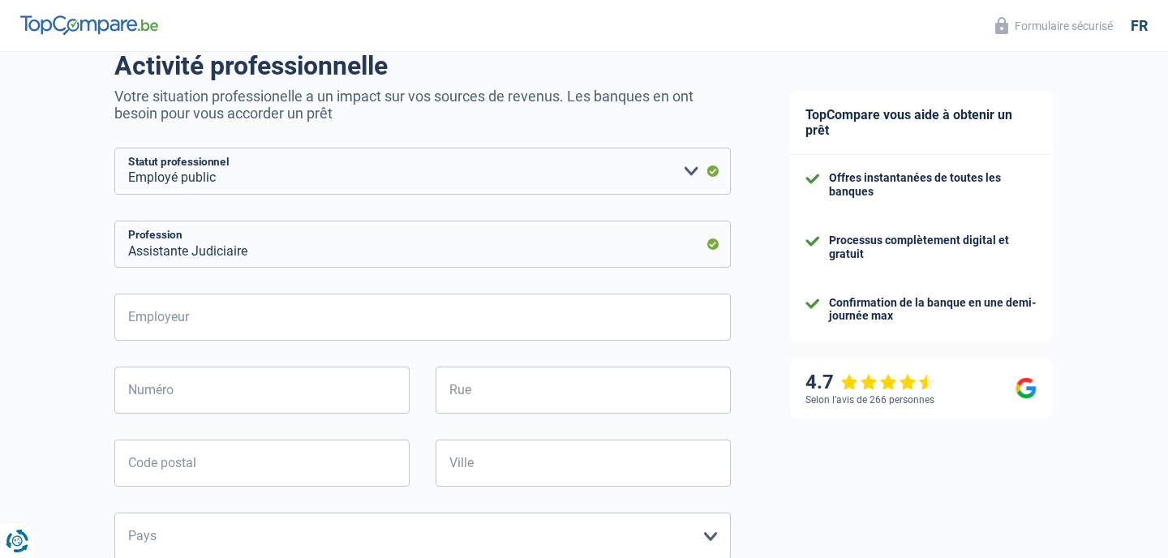
scroll to position [164, 0]
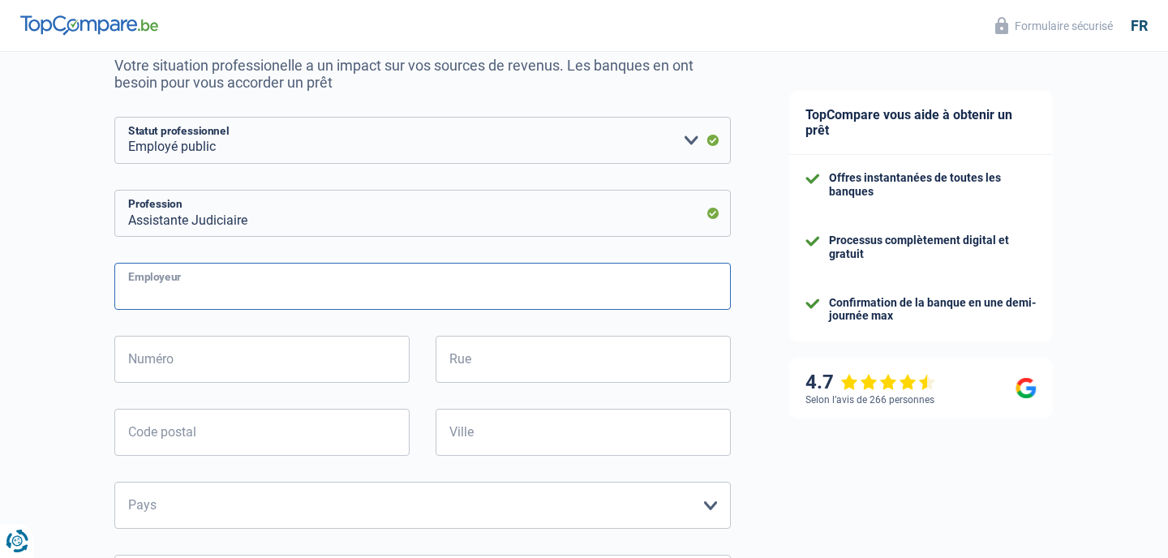
click at [159, 290] on input "Employeur" at bounding box center [422, 286] width 617 height 47
type input "SPF JUSTICE"
click at [158, 361] on input "Numéro" at bounding box center [261, 359] width 295 height 47
type input "115"
click at [453, 375] on input "Rue" at bounding box center [583, 359] width 295 height 47
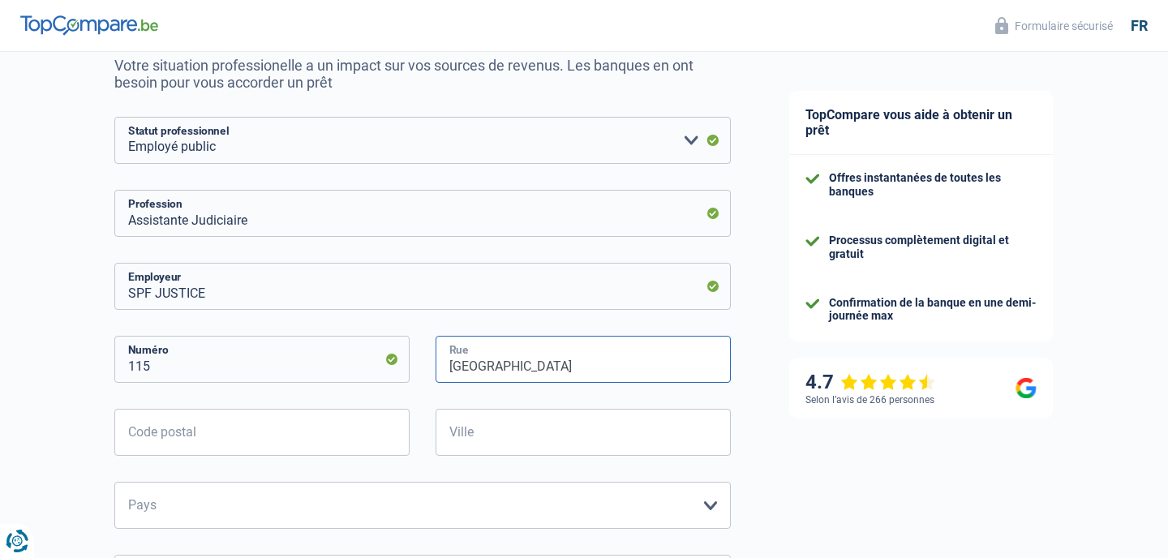
type input "Boulevard de Waterloo"
click at [142, 432] on input "Code postal" at bounding box center [261, 432] width 295 height 47
type input "1000"
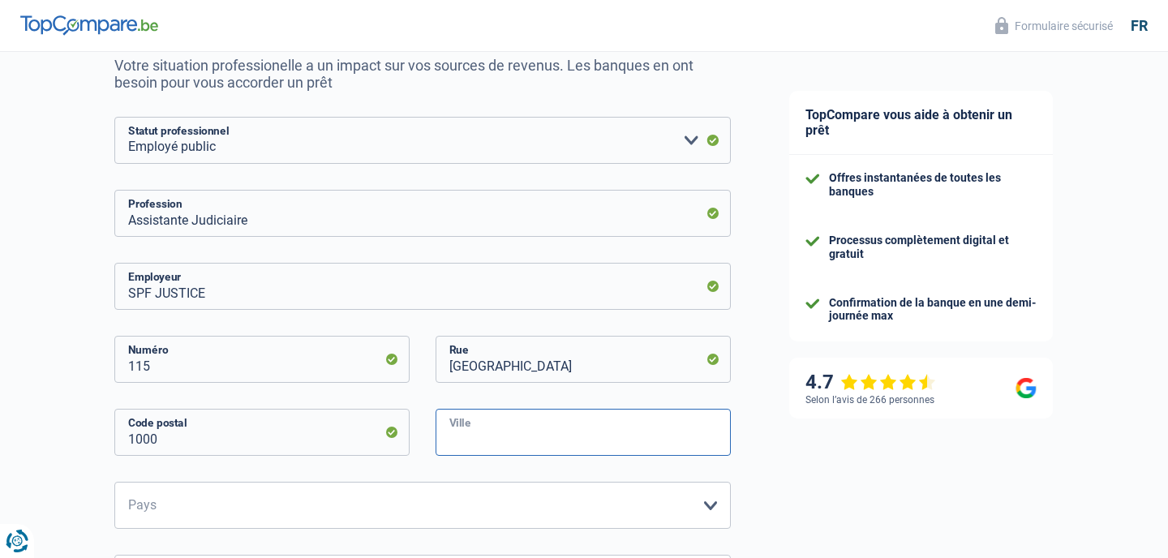
click at [471, 432] on input "Ville" at bounding box center [583, 432] width 295 height 47
type input "Bruxelles"
click at [377, 503] on select "Belgique France Allemagne Italie Luxembourg Pays-Bas Espagne Suisse Veuillez sé…" at bounding box center [422, 505] width 617 height 47
select select "BE"
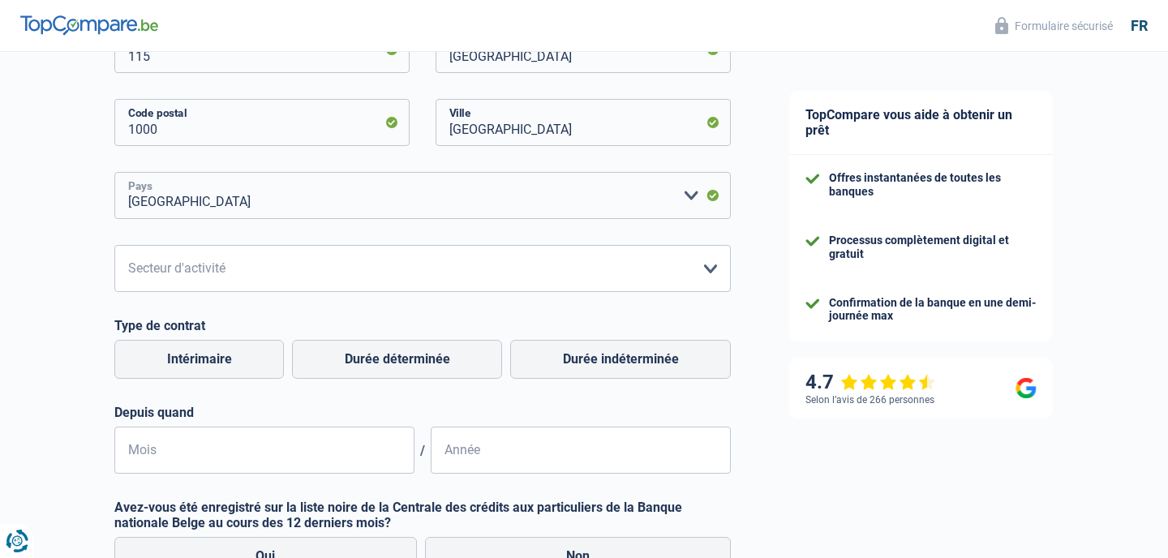
scroll to position [480, 0]
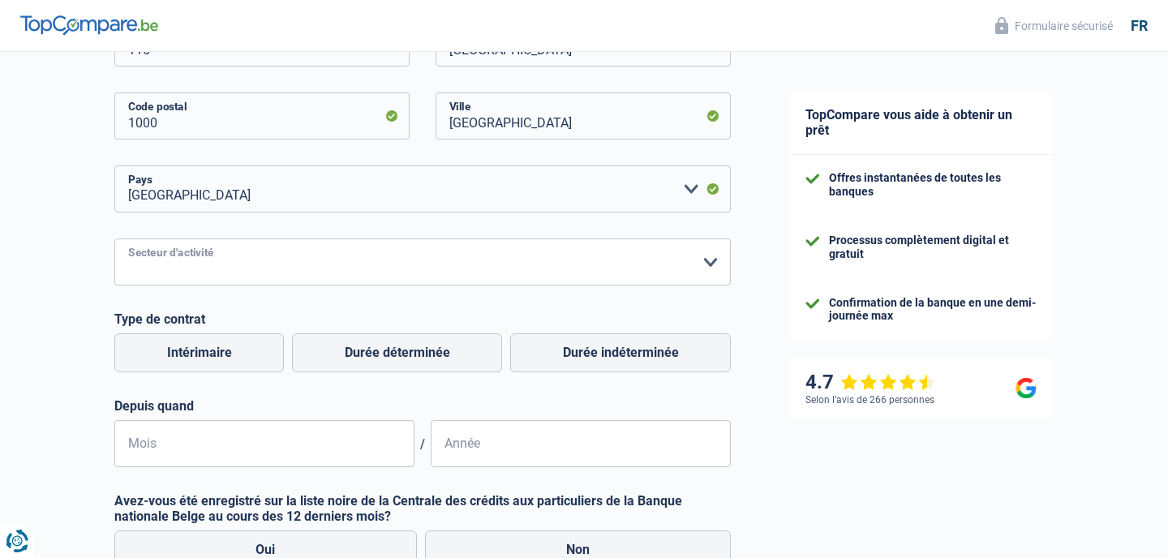
click at [256, 260] on select "Agriculture/Pêche Industrie Horeca Courier/Fitness/Taxi Construction Banques/As…" at bounding box center [422, 262] width 617 height 47
select select "stateUniversityEu"
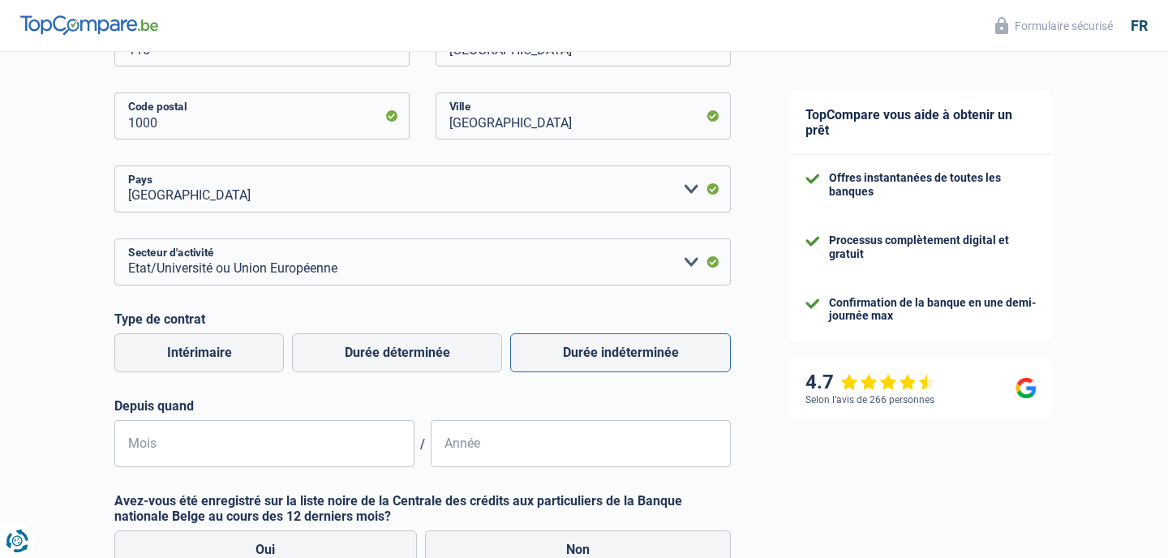
click at [583, 355] on label "Durée indéterminée" at bounding box center [620, 352] width 221 height 39
click at [583, 355] on input "Durée indéterminée" at bounding box center [620, 352] width 221 height 39
radio input "true"
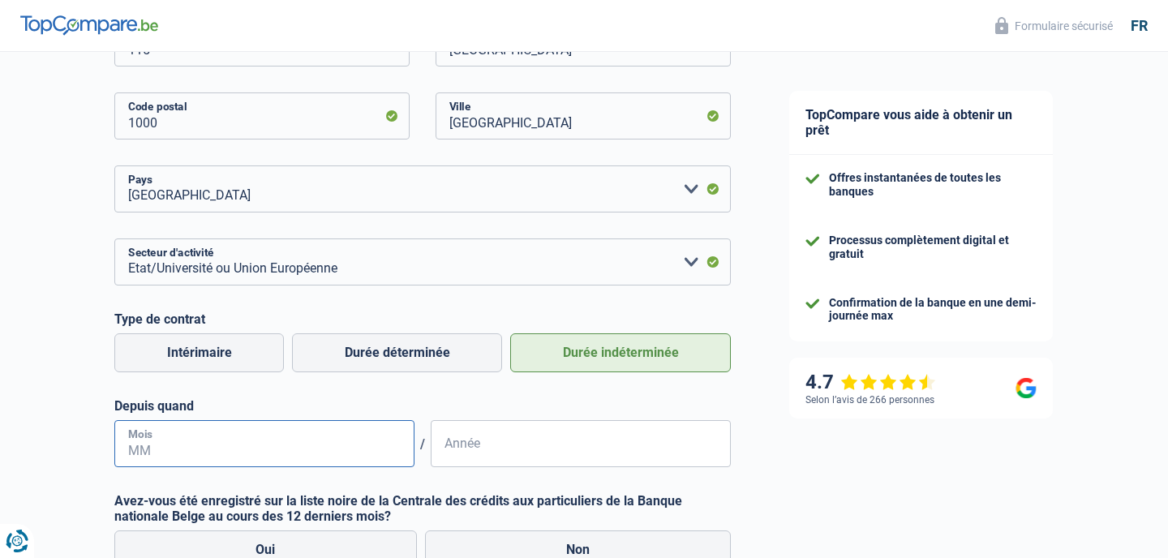
click at [272, 449] on input "Mois" at bounding box center [264, 443] width 300 height 47
type input "09"
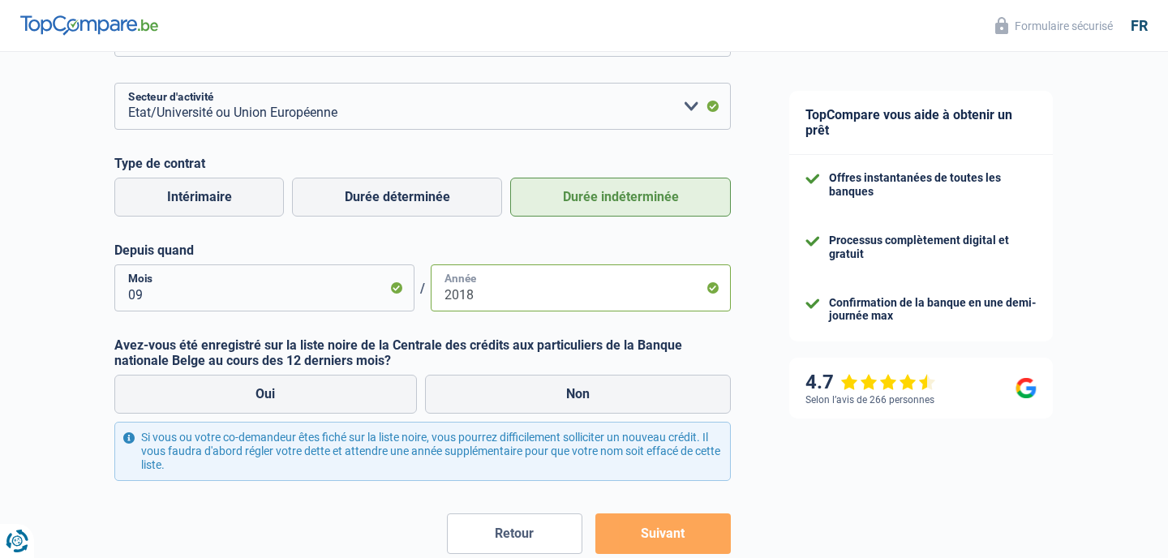
scroll to position [638, 0]
type input "2018"
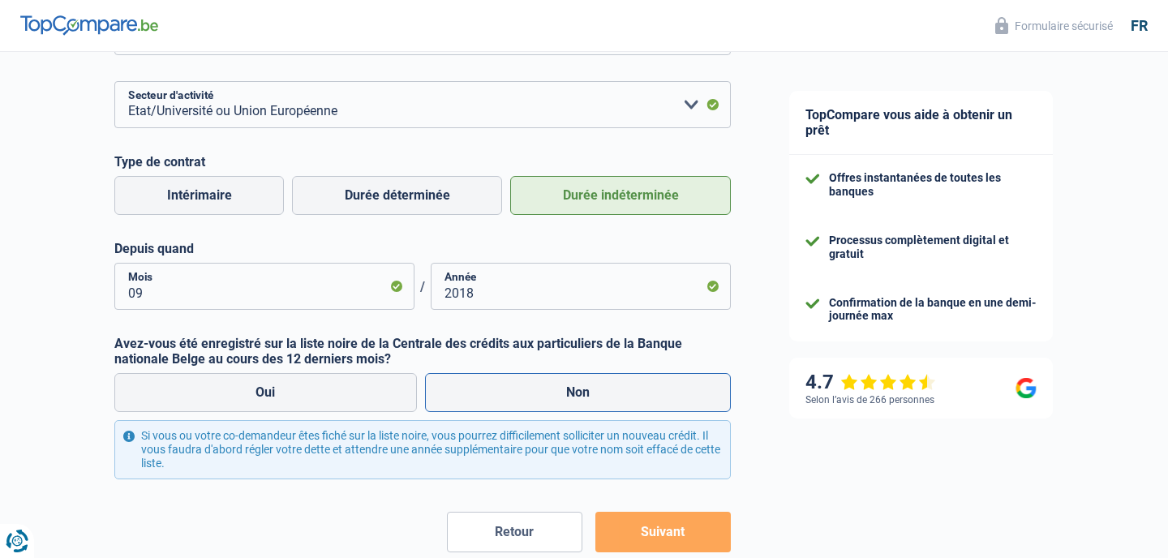
click at [521, 407] on label "Non" at bounding box center [578, 392] width 307 height 39
click at [521, 407] on input "Non" at bounding box center [578, 392] width 307 height 39
radio input "true"
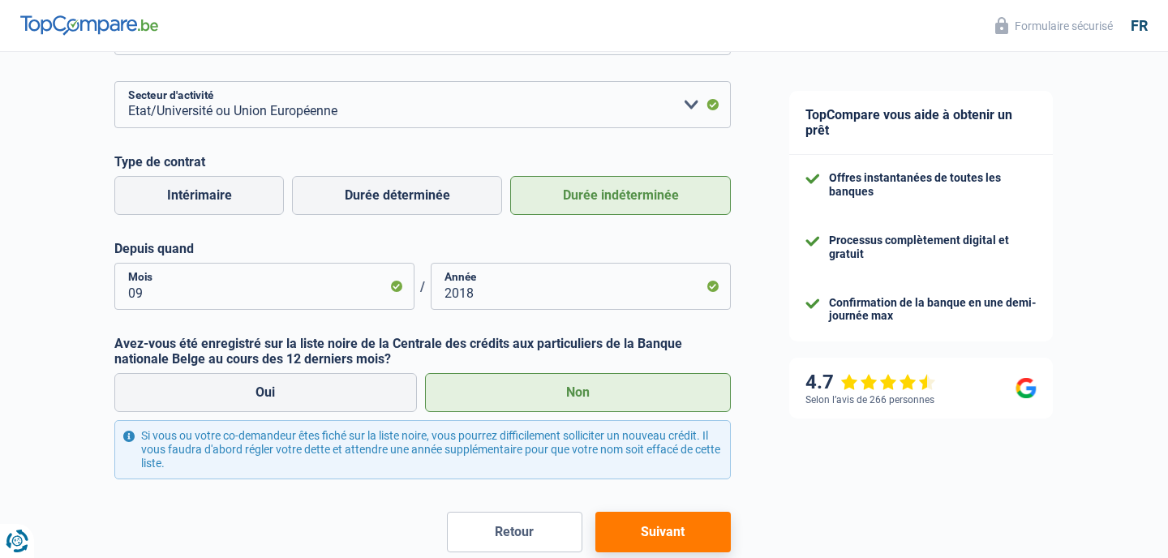
click at [664, 530] on button "Suivant" at bounding box center [662, 532] width 135 height 41
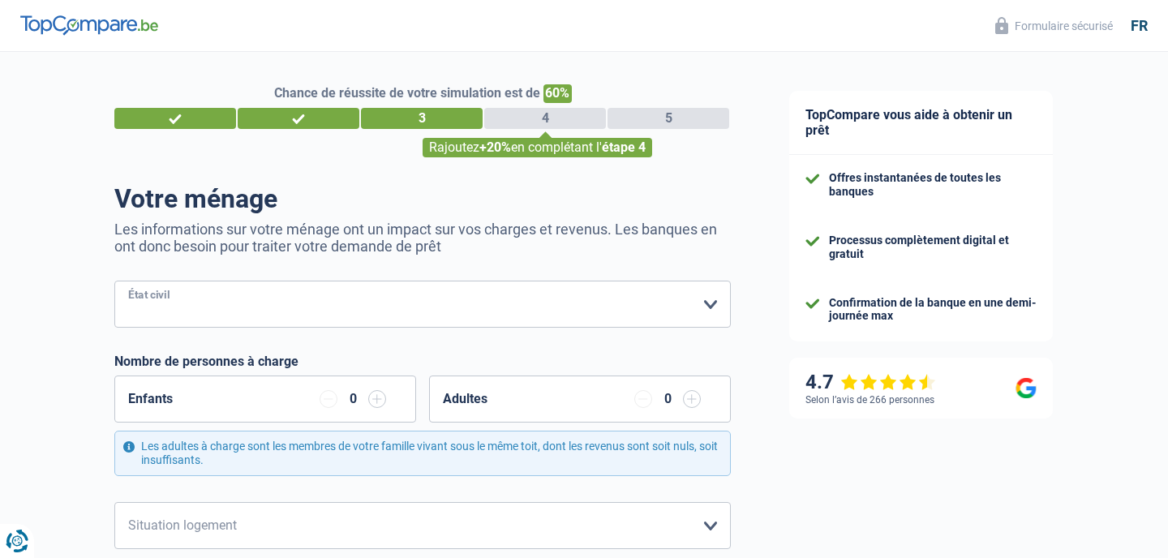
click at [646, 298] on select "Célibataire Marié(e) Cohabitant(e) légal(e) Divorcé(e) Veuf(ve) Séparé (de fait…" at bounding box center [422, 304] width 617 height 47
select select "divorced"
click at [379, 398] on input "button" at bounding box center [377, 399] width 18 height 18
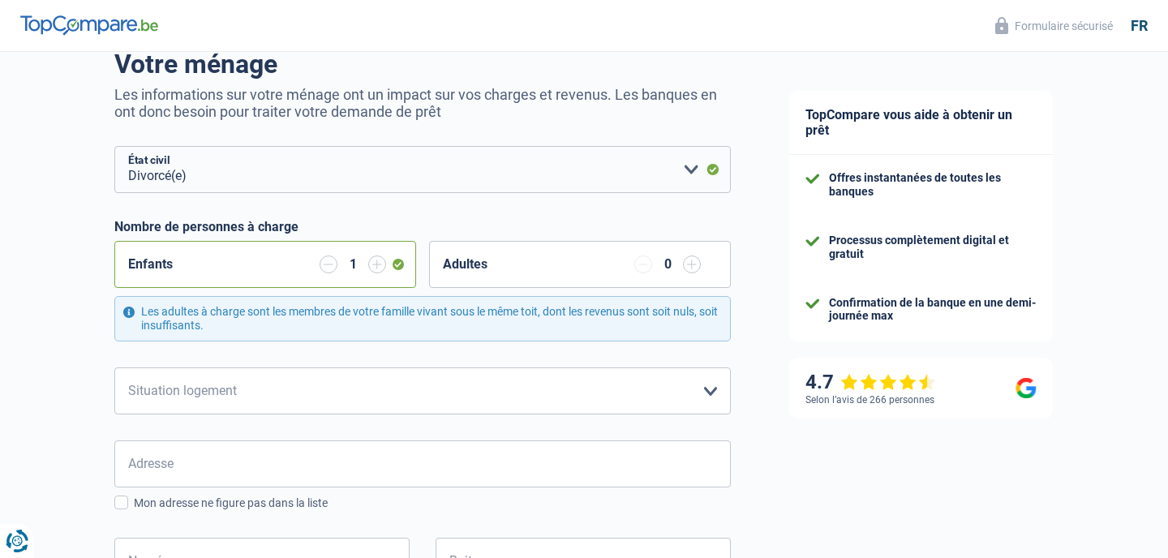
scroll to position [148, 0]
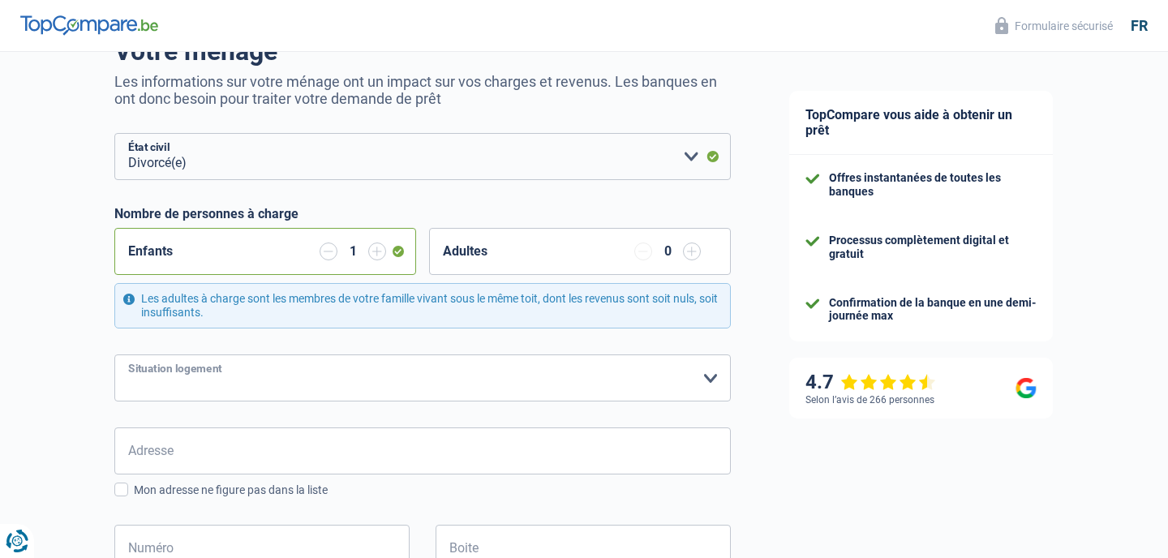
click at [488, 382] on select "Locataire Propriétaire avec prêt hypothécaire Propriétaire sans prêt hypothécai…" at bounding box center [422, 378] width 617 height 47
select select "ownerWithMortgage"
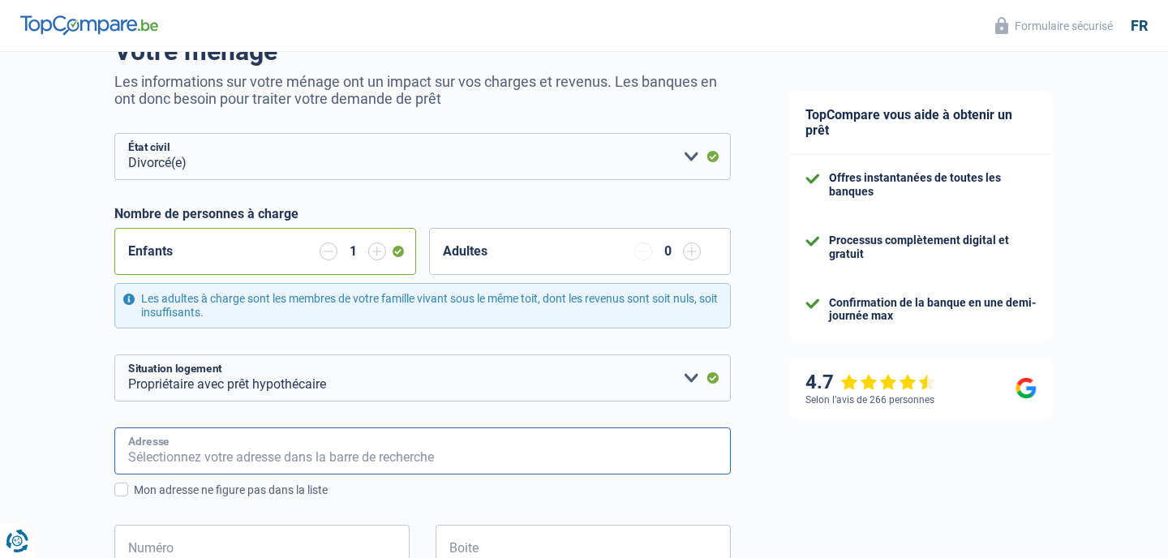
click at [412, 448] on input "Adresse" at bounding box center [422, 451] width 617 height 47
type input "Rue de Namur"
type input "Belgique"
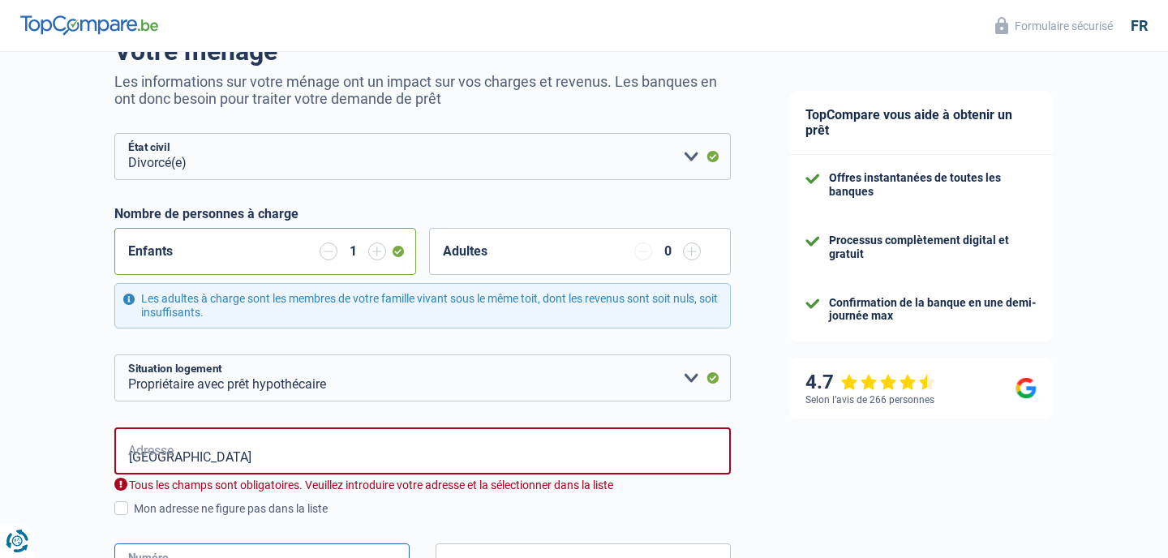
type input "150/24"
type input "Belgique"
type input "Ressaix"
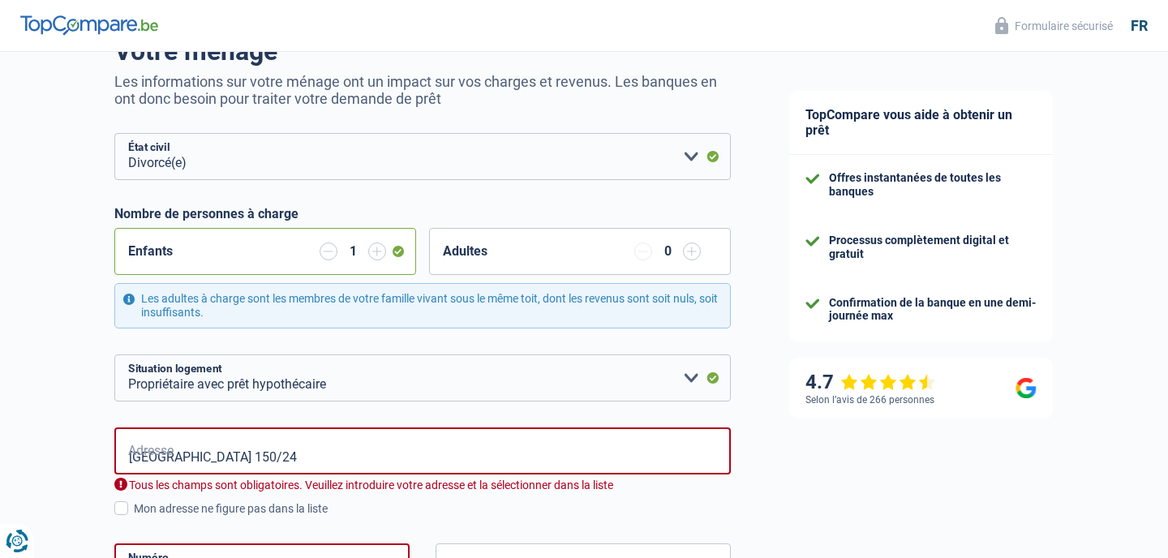
click at [341, 485] on div "Tous les champs sont obligatoires. Veuillez introduire votre adresse et la séle…" at bounding box center [422, 485] width 617 height 15
click at [294, 458] on input "Rue de Namur 150/24" at bounding box center [422, 451] width 617 height 47
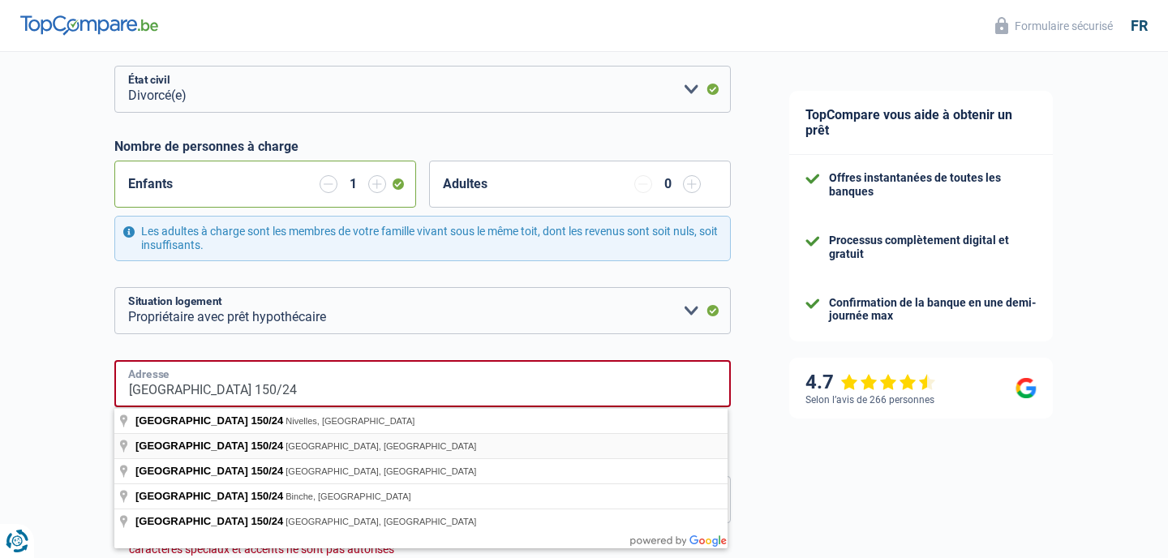
scroll to position [232, 0]
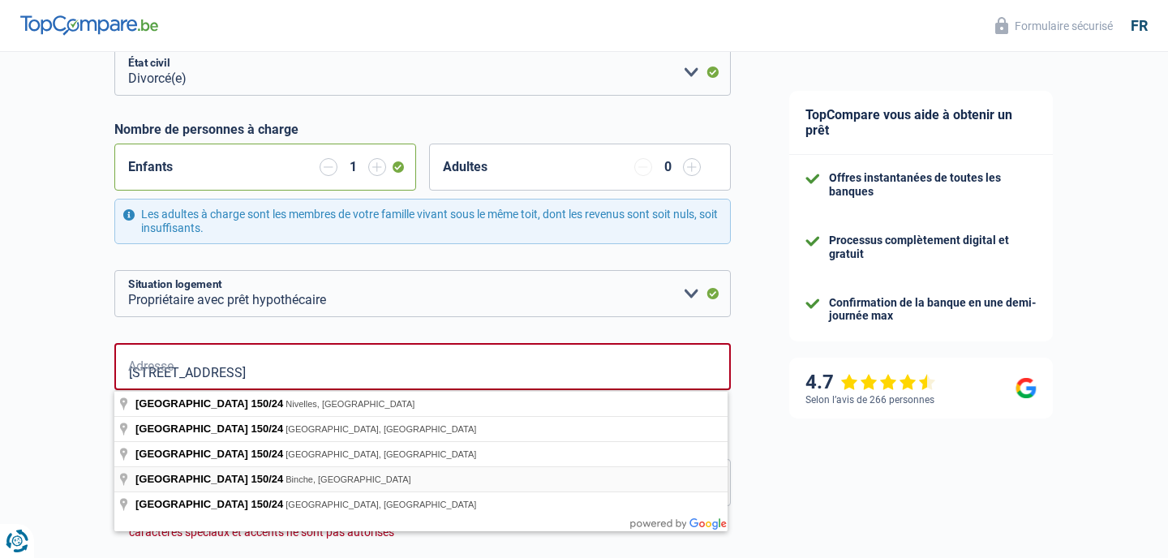
type input "Rue de Namur, 7134, Binche, BE"
type input "150"
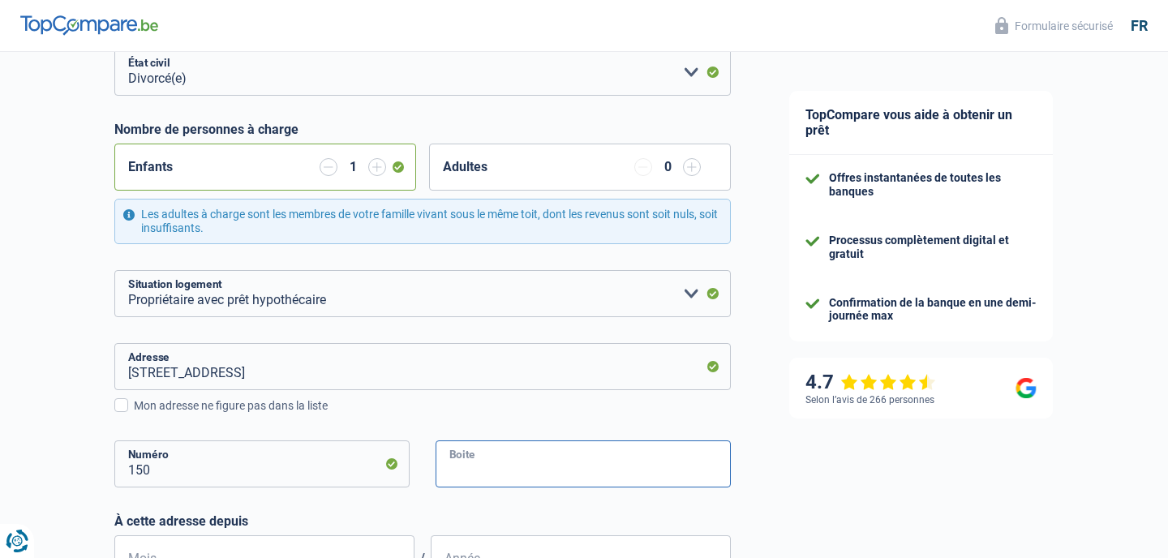
click at [465, 465] on input "Boite" at bounding box center [583, 464] width 295 height 47
type input "24"
click at [865, 486] on div "TopCompare vous aide à obtenir un prêt Offres instantanées de toutes les banque…" at bounding box center [964, 441] width 408 height 1243
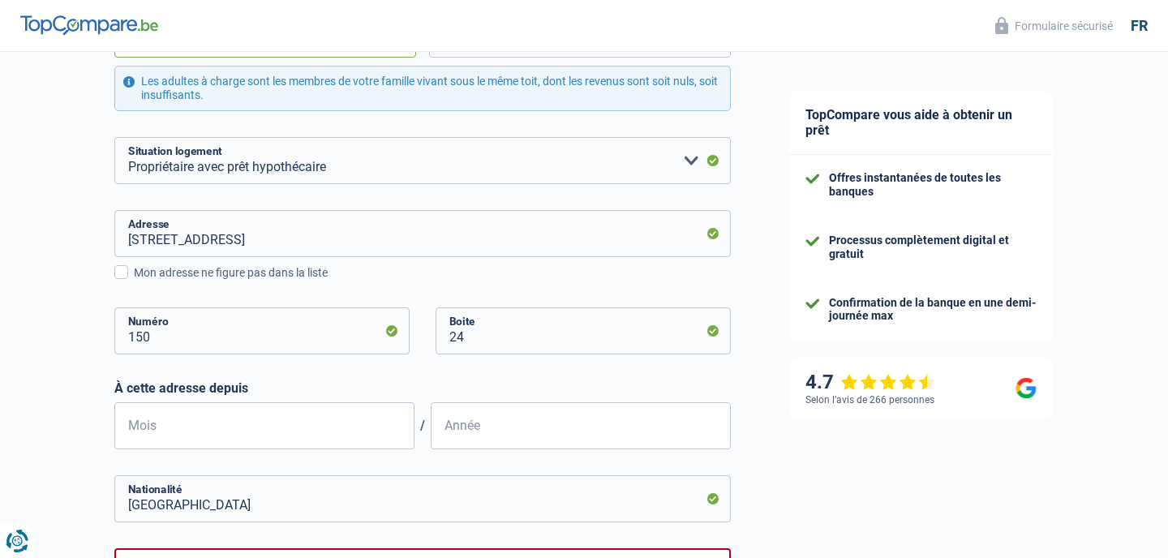
scroll to position [375, 0]
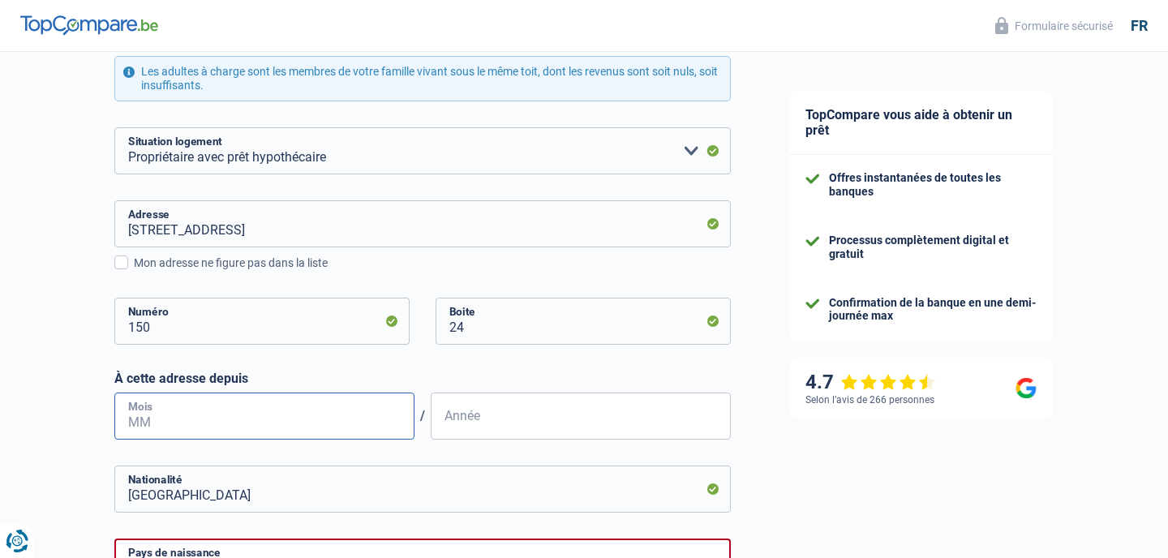
click at [188, 412] on input "Mois" at bounding box center [264, 416] width 300 height 47
type input "10"
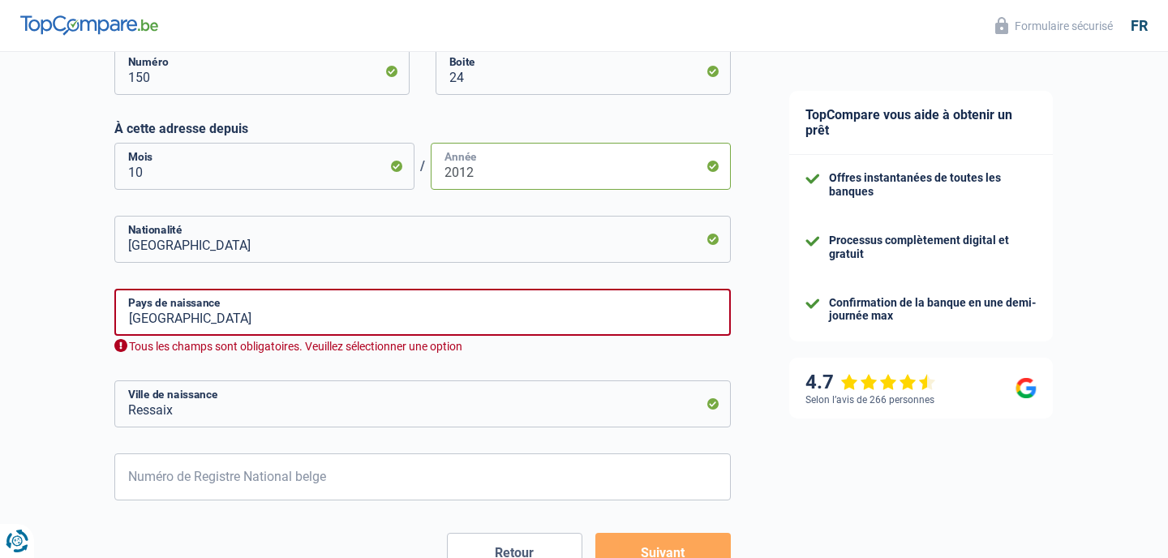
scroll to position [626, 0]
type input "2012"
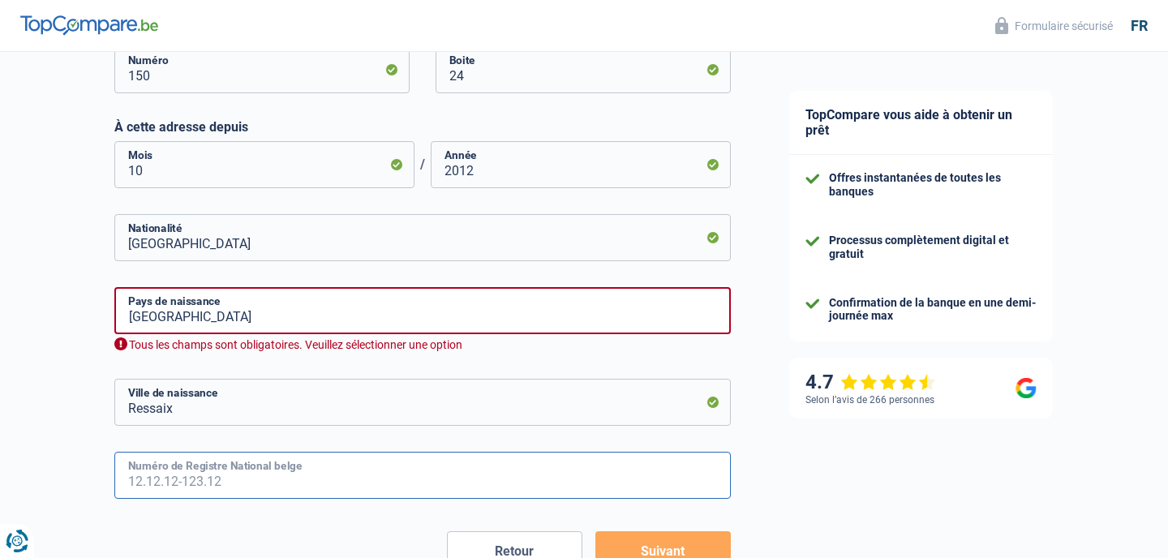
click at [266, 481] on input "Numéro de Registre National belge" at bounding box center [422, 475] width 617 height 47
type input "70.04.21-478.02"
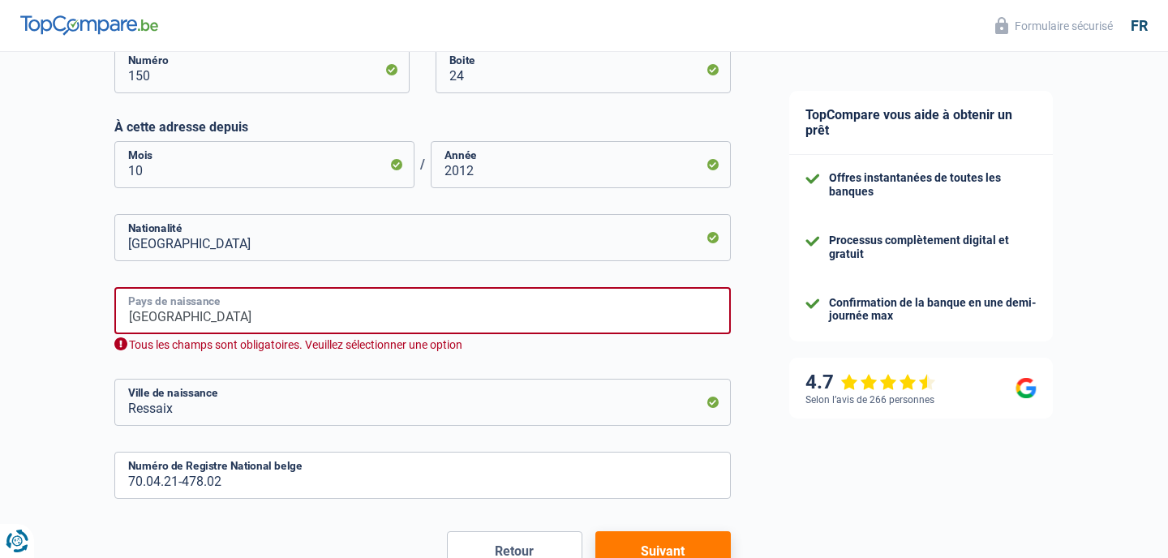
click at [434, 330] on input "Belgique" at bounding box center [422, 310] width 617 height 47
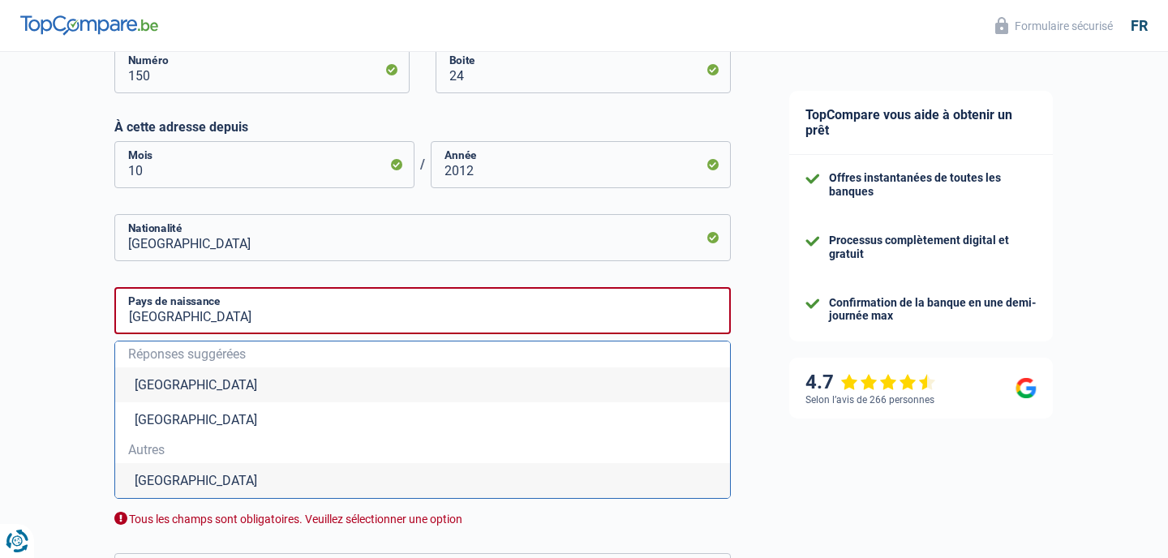
click at [172, 390] on li "Belgique" at bounding box center [422, 385] width 615 height 35
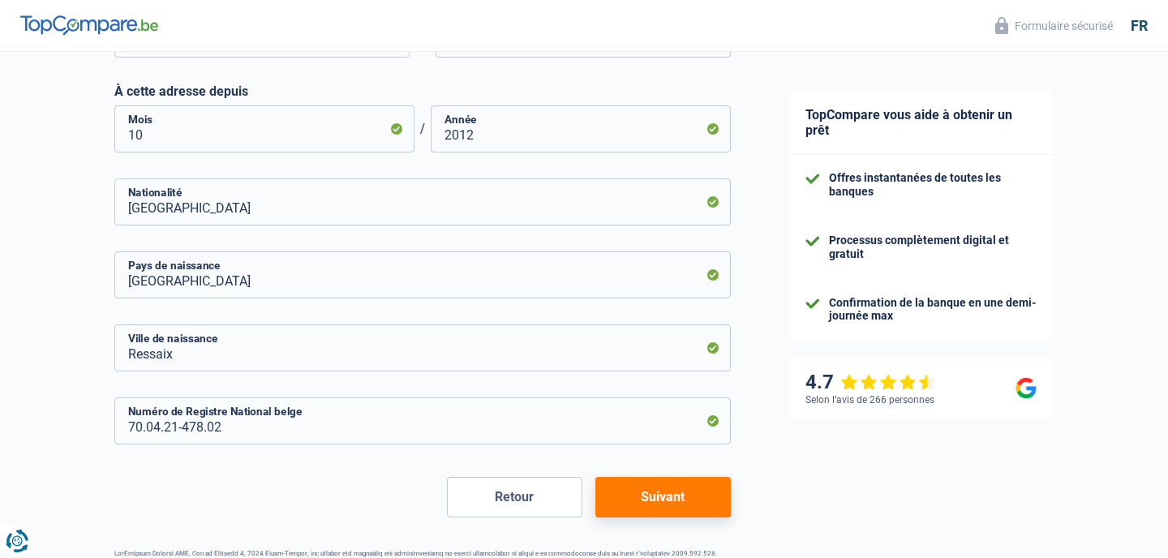
scroll to position [668, 0]
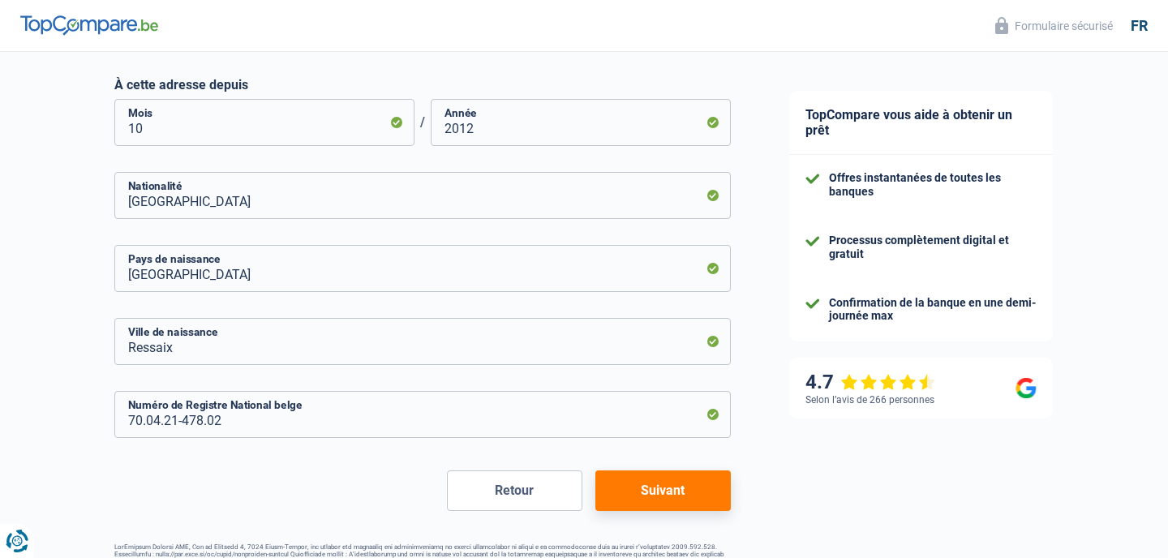
click at [664, 488] on button "Suivant" at bounding box center [662, 491] width 135 height 41
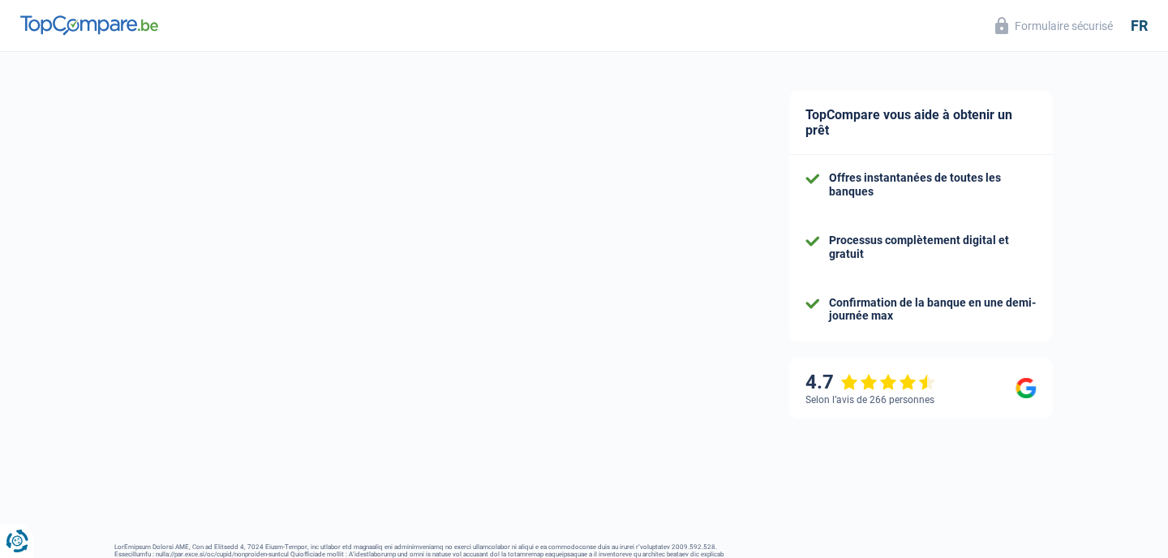
select select "familyAllowances"
select select "netSalary"
select select "mealVouchers"
select select "mortgage"
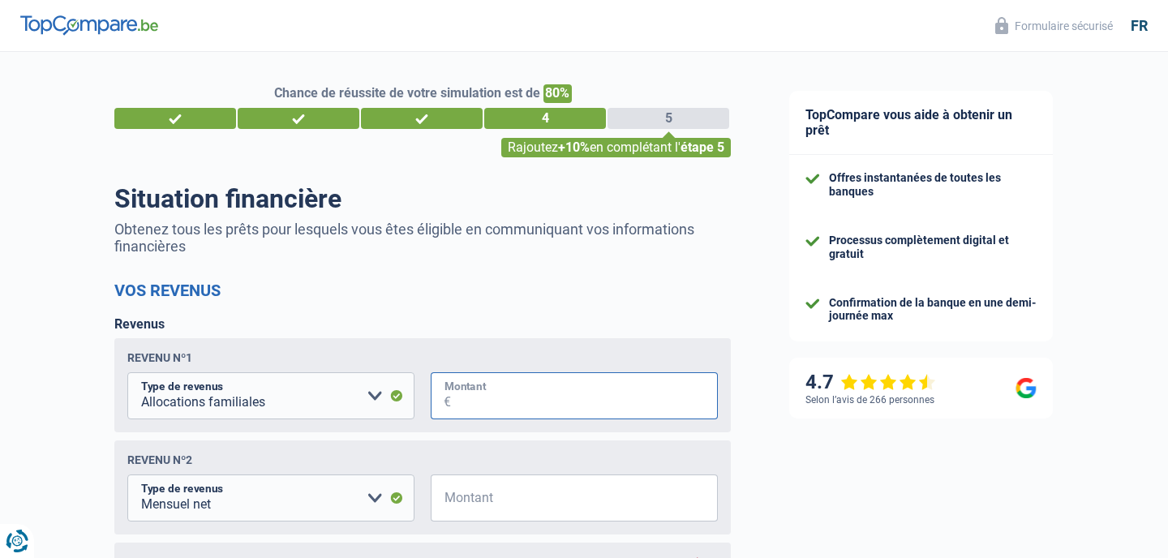
click at [458, 400] on input "Montant" at bounding box center [584, 395] width 267 height 47
type input "330"
click at [491, 503] on input "Montant" at bounding box center [584, 498] width 267 height 47
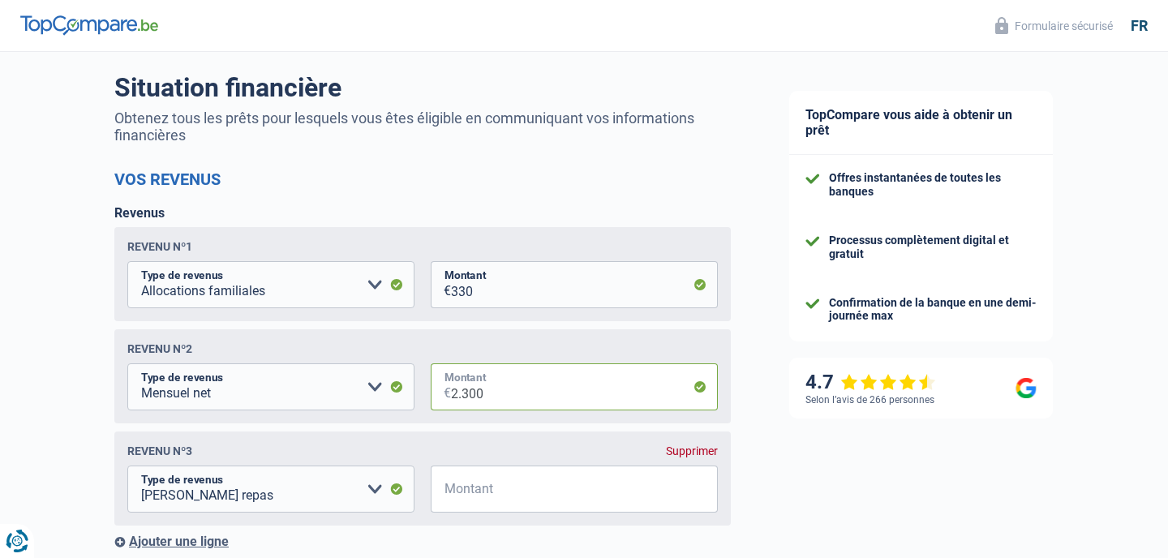
scroll to position [112, 0]
type input "2.300"
click at [456, 492] on input "Montant" at bounding box center [584, 488] width 267 height 47
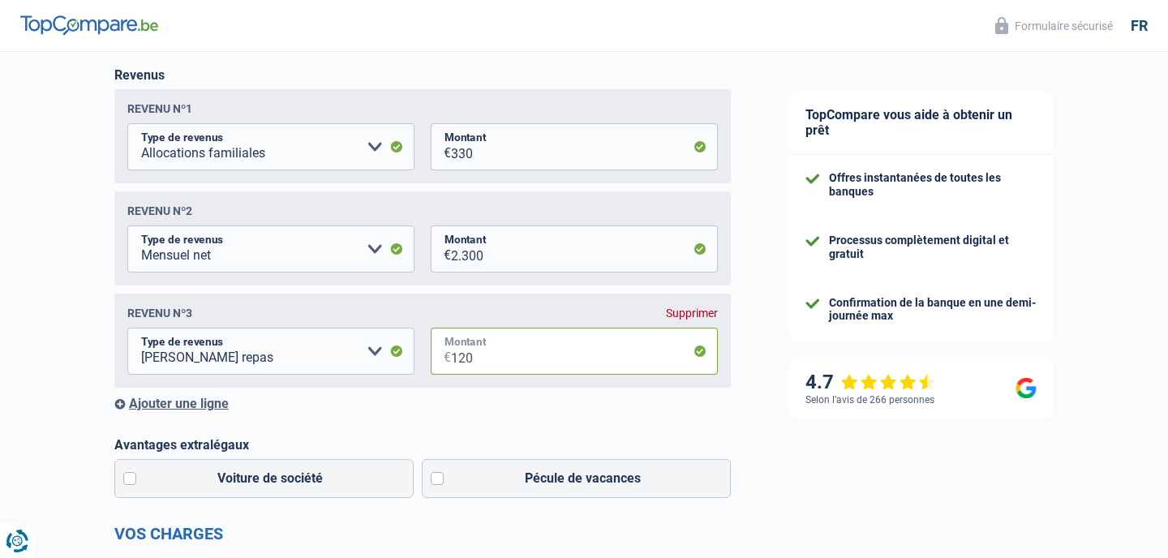
scroll to position [250, 0]
type input "120"
click at [183, 403] on div "Ajouter une ligne" at bounding box center [422, 402] width 617 height 15
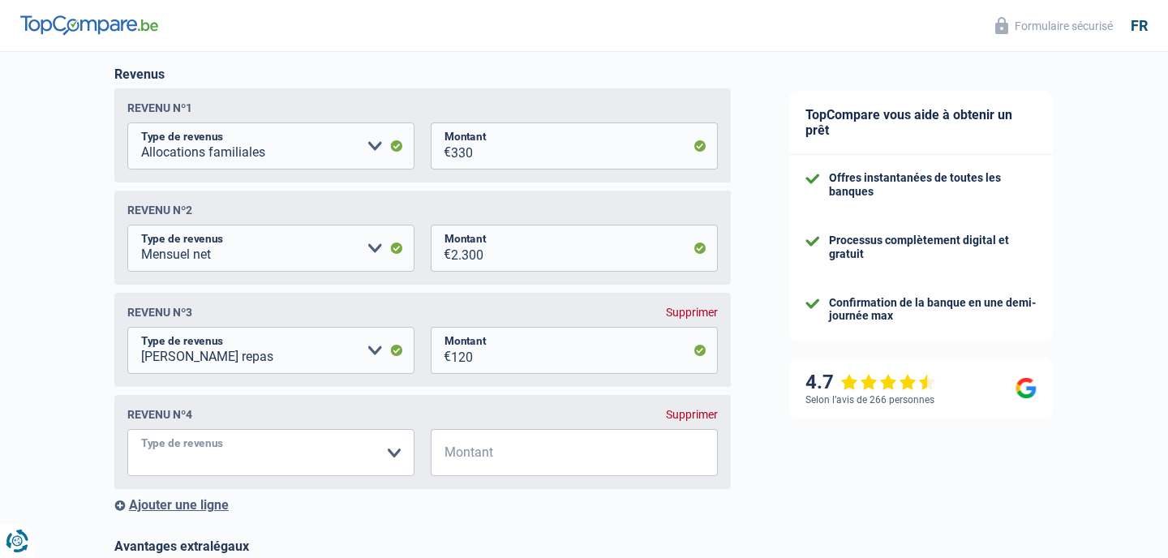
click at [171, 454] on select "Allocation d'handicap Allocations chômage Allocations familiales Chèques repas …" at bounding box center [270, 452] width 287 height 47
select select "alimony"
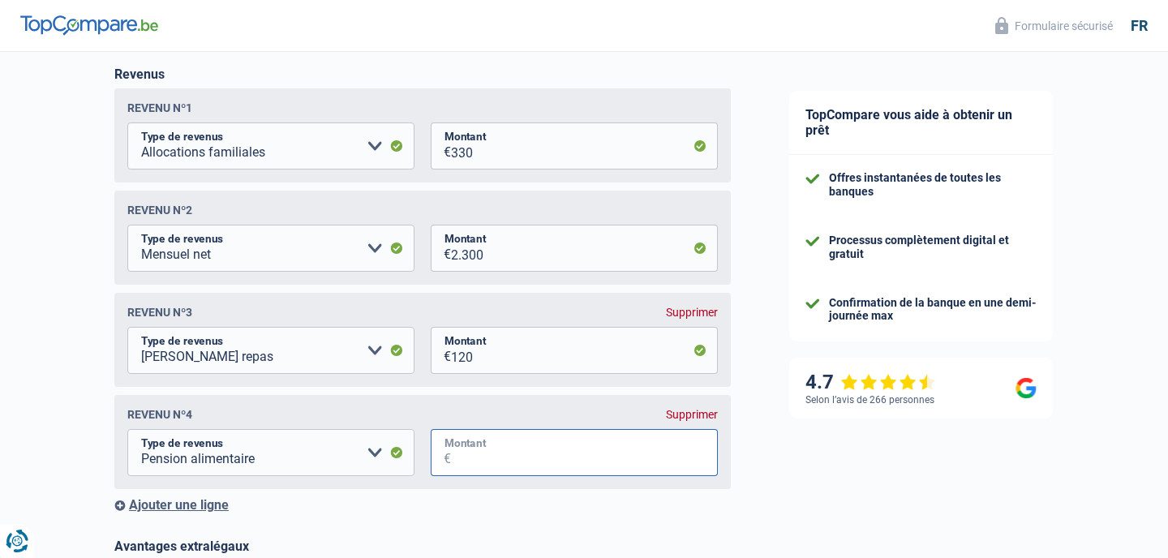
click at [469, 460] on input "Montant" at bounding box center [584, 452] width 267 height 47
type input "150"
click at [241, 454] on select "Allocation d'handicap Allocations chômage Allocations familiales Chèques repas …" at bounding box center [270, 452] width 287 height 47
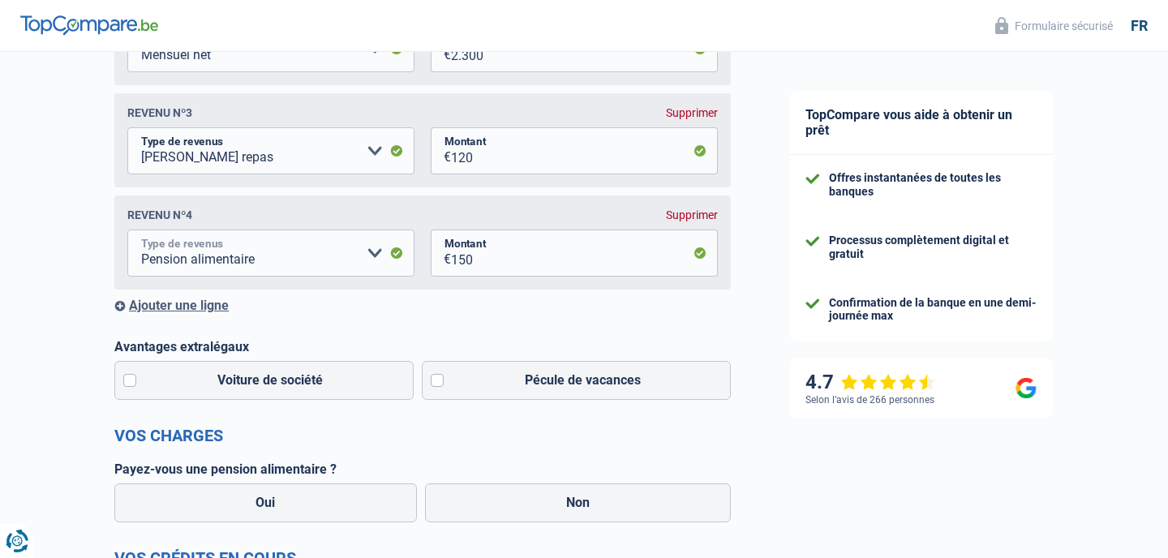
scroll to position [450, 0]
click at [437, 381] on label "Pécule de vacances" at bounding box center [577, 379] width 310 height 39
click at [437, 381] on input "Pécule de vacances" at bounding box center [577, 379] width 310 height 39
checkbox input "true"
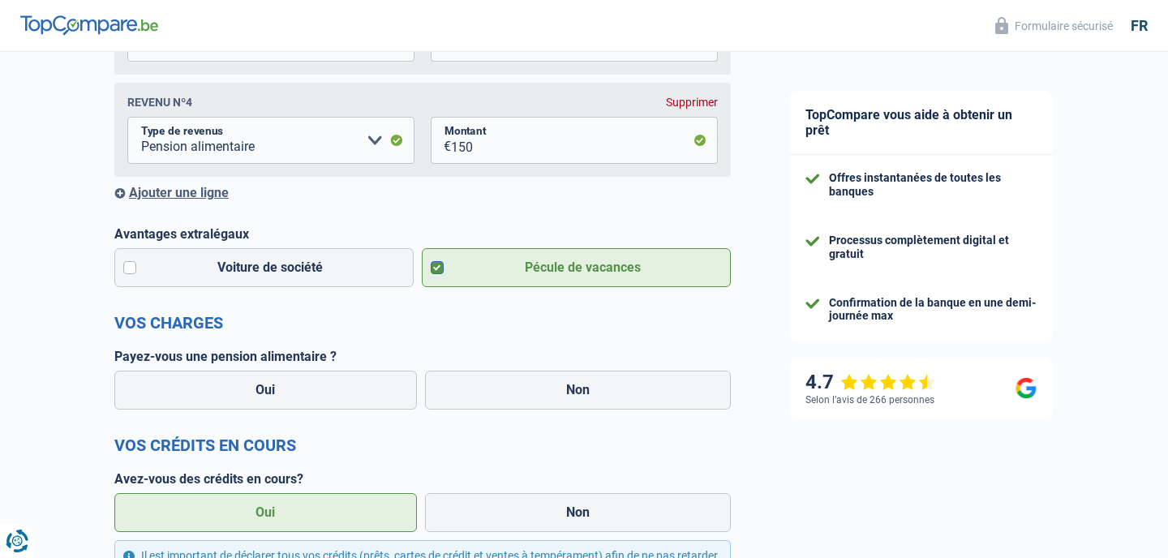
scroll to position [563, 0]
click at [568, 395] on label "Non" at bounding box center [578, 389] width 307 height 39
click at [568, 395] on input "Non" at bounding box center [578, 389] width 307 height 39
radio input "true"
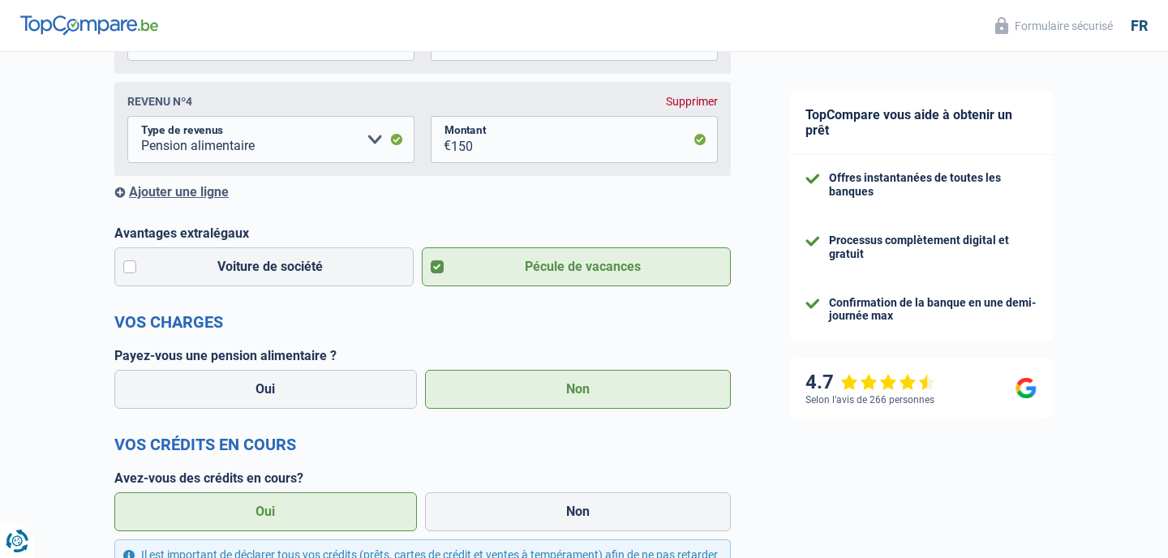
click at [567, 399] on label "Non" at bounding box center [578, 389] width 307 height 39
click at [567, 399] on input "Non" at bounding box center [578, 389] width 307 height 39
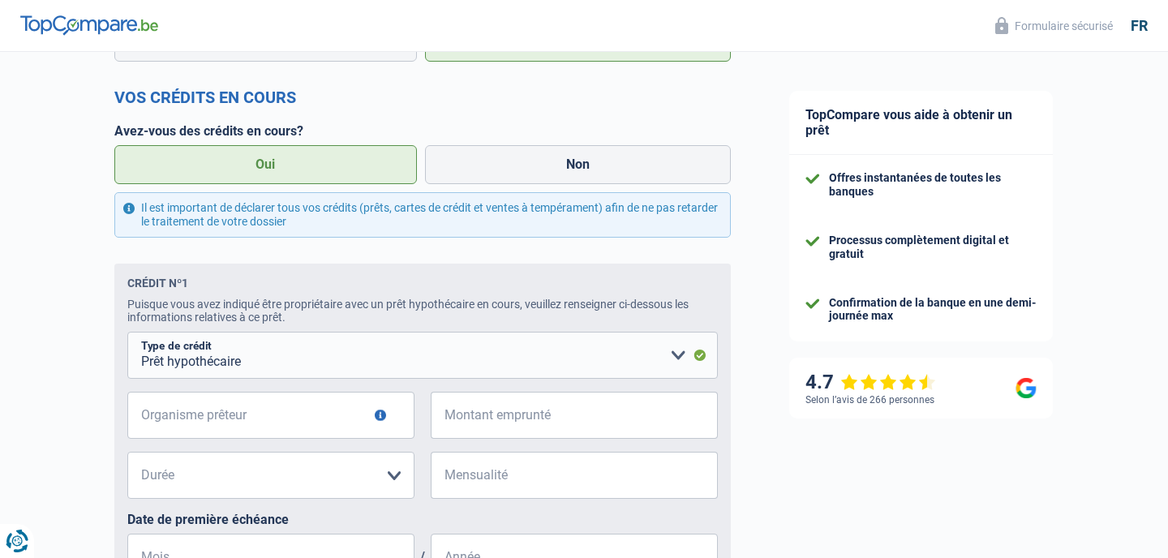
scroll to position [918, 0]
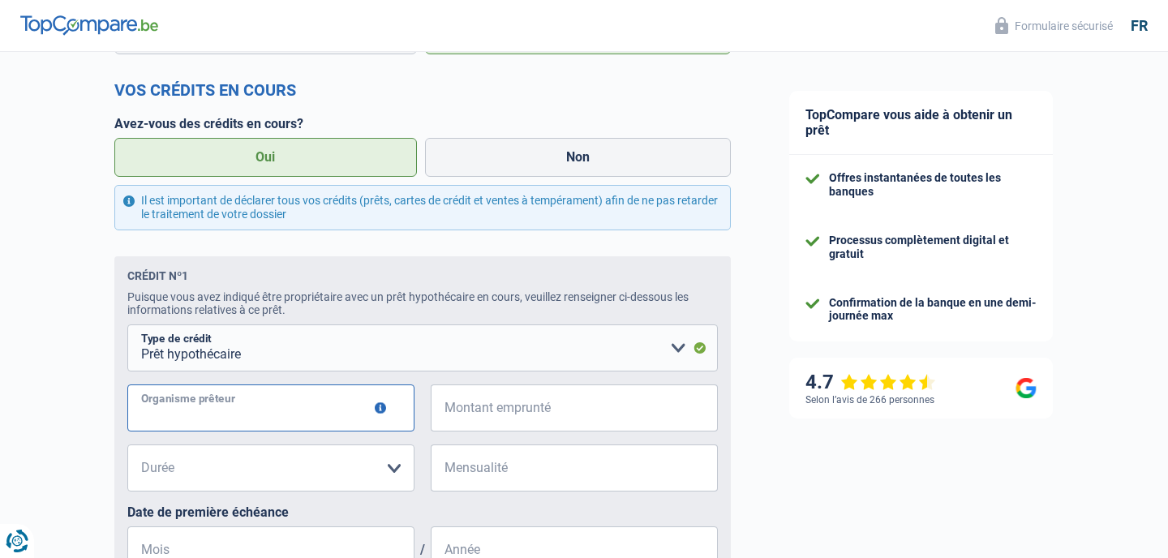
click at [148, 410] on input "Organisme prêteur" at bounding box center [270, 408] width 287 height 47
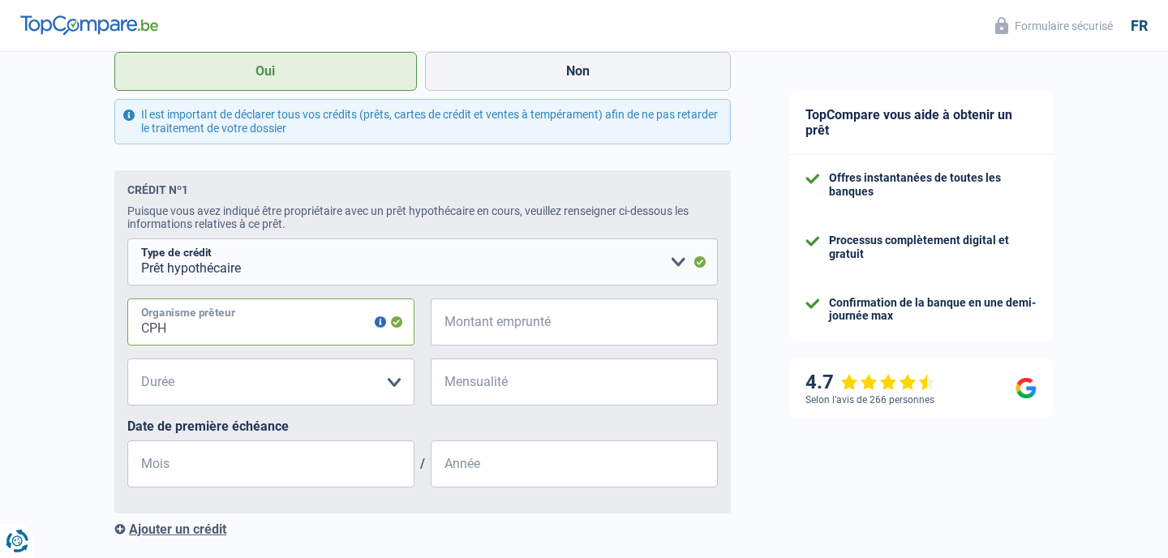
scroll to position [1006, 0]
type input "CPH"
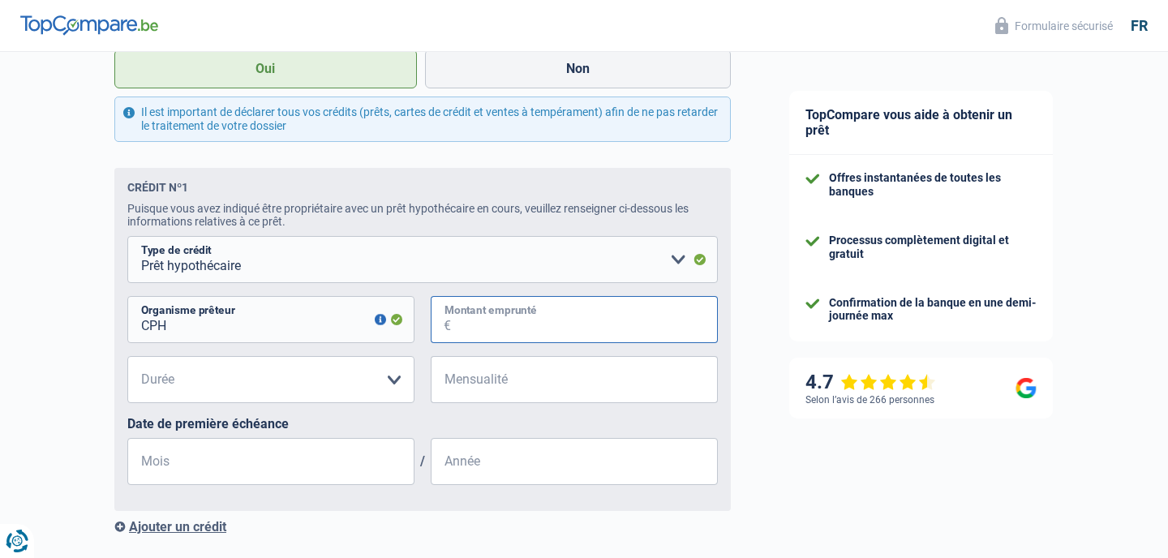
click at [451, 324] on input "Montant emprunté" at bounding box center [584, 319] width 267 height 47
click at [467, 329] on input "105.000" at bounding box center [584, 319] width 267 height 47
type input "85.000"
click at [328, 391] on select "120 mois 180 mois 240 mois 300 mois 360 mois 420 mois Veuillez sélectionner une…" at bounding box center [270, 379] width 287 height 47
click at [497, 388] on input "Mensualité" at bounding box center [584, 379] width 267 height 47
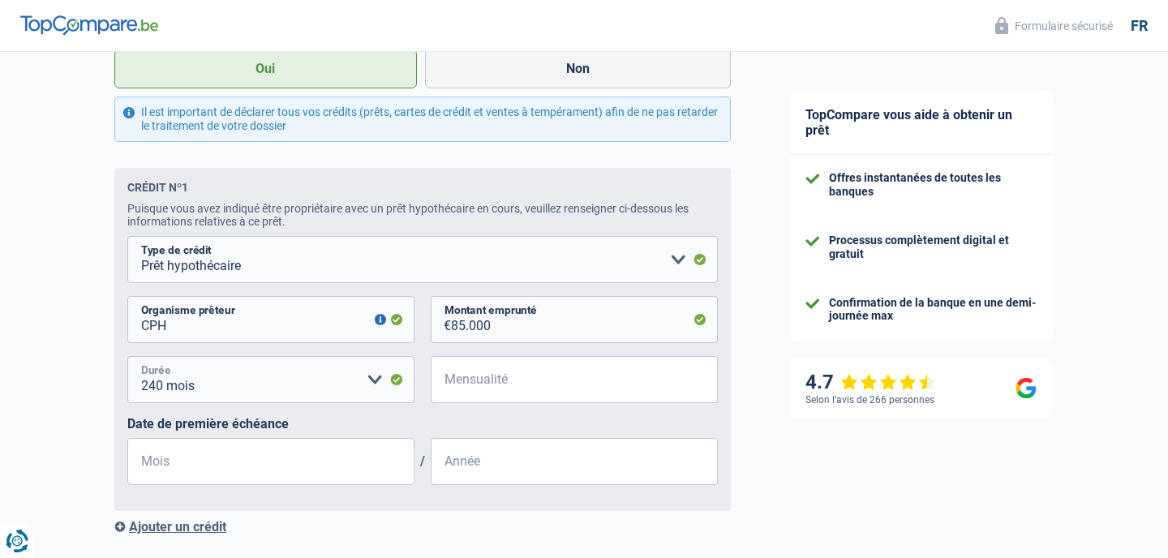
click at [377, 380] on select "120 mois 180 mois 240 mois 300 mois 360 mois 420 mois Veuillez sélectionner une…" at bounding box center [270, 379] width 287 height 47
select select "180"
click at [495, 387] on input "Mensualité" at bounding box center [584, 379] width 267 height 47
type input "506"
click at [276, 452] on input "Mois" at bounding box center [270, 461] width 287 height 47
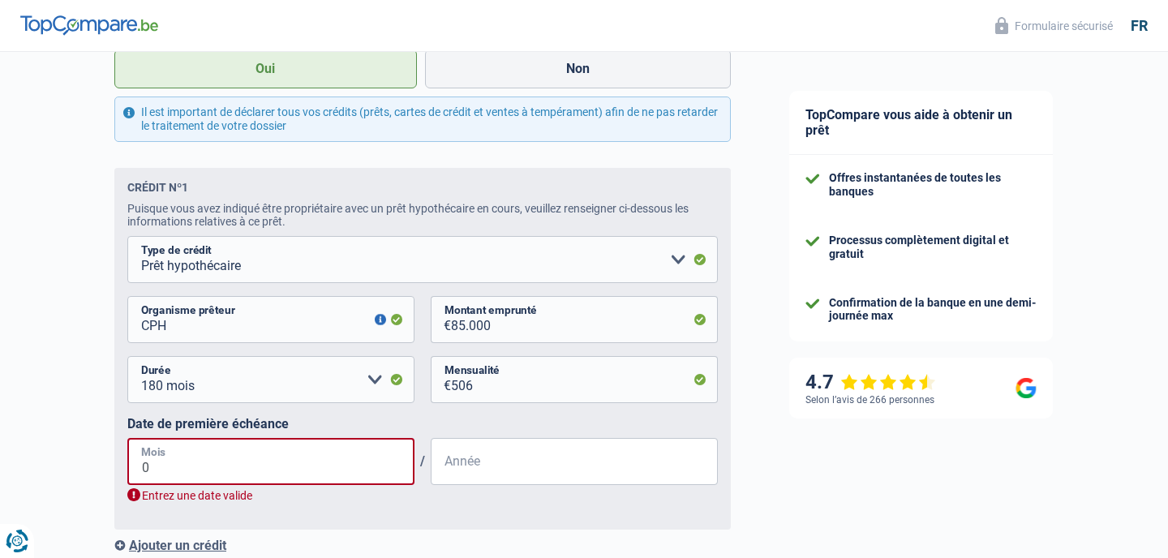
type input "07"
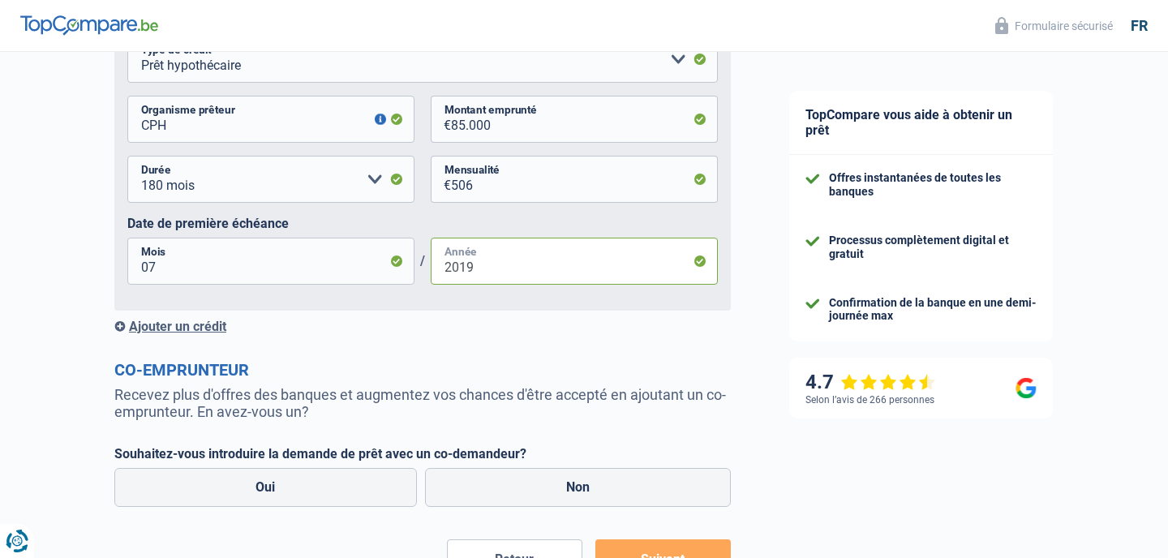
scroll to position [1220, 0]
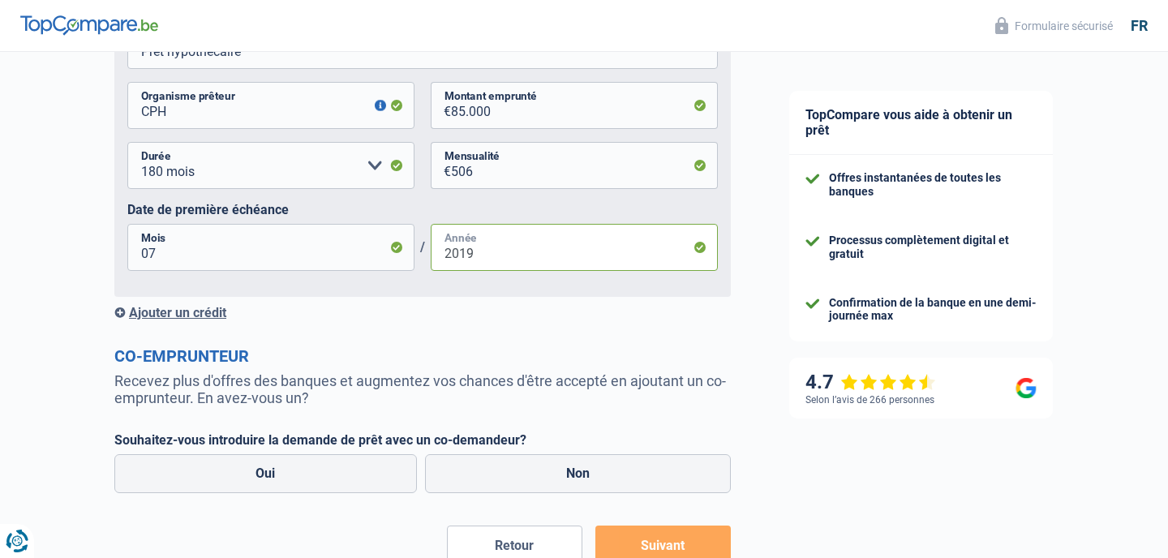
type input "2019"
click at [182, 314] on div "Ajouter un crédit" at bounding box center [422, 312] width 617 height 15
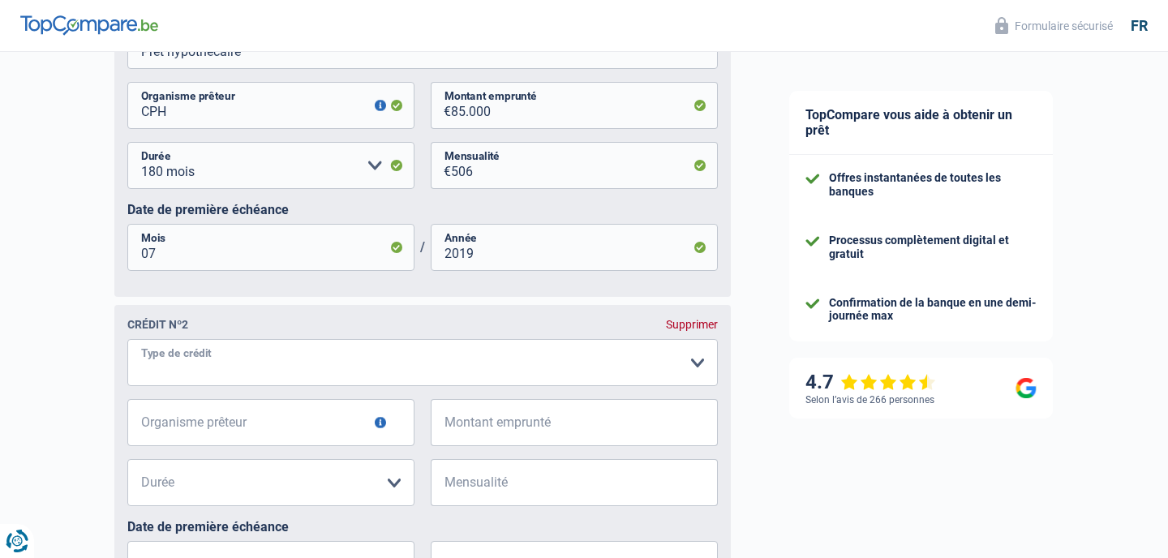
click at [182, 364] on select "Carte ou ouverture de crédit Prêt hypothécaire Vente à tempérament Prêt à tempé…" at bounding box center [422, 362] width 591 height 47
select select "renovationLoan"
click at [244, 430] on input "Organisme prêteur" at bounding box center [270, 422] width 287 height 47
type input "CPH"
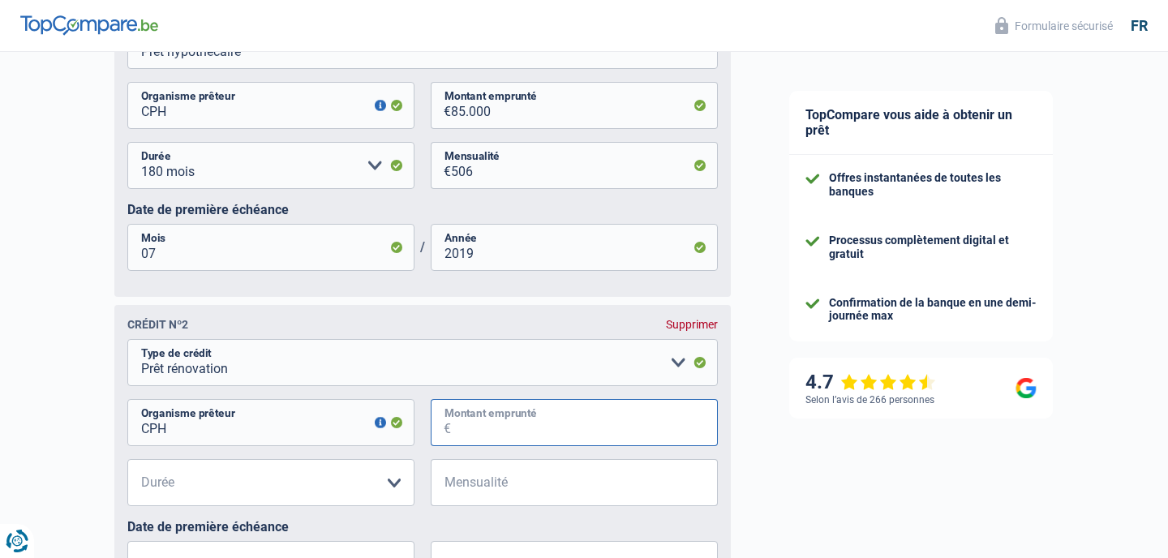
click at [533, 430] on input "Montant emprunté" at bounding box center [584, 422] width 267 height 47
type input "20.000"
click at [279, 486] on select "12 mois 18 mois 24 mois 30 mois 36 mois 42 mois 48 mois 60 mois 72 mois 84 mois…" at bounding box center [270, 482] width 287 height 47
click at [677, 365] on select "Carte ou ouverture de crédit Prêt hypothécaire Vente à tempérament Prêt à tempé…" at bounding box center [422, 362] width 591 height 47
click at [233, 494] on select "12 mois 18 mois 24 mois 30 mois 36 mois 42 mois 48 mois 60 mois 72 mois 84 mois…" at bounding box center [270, 482] width 287 height 47
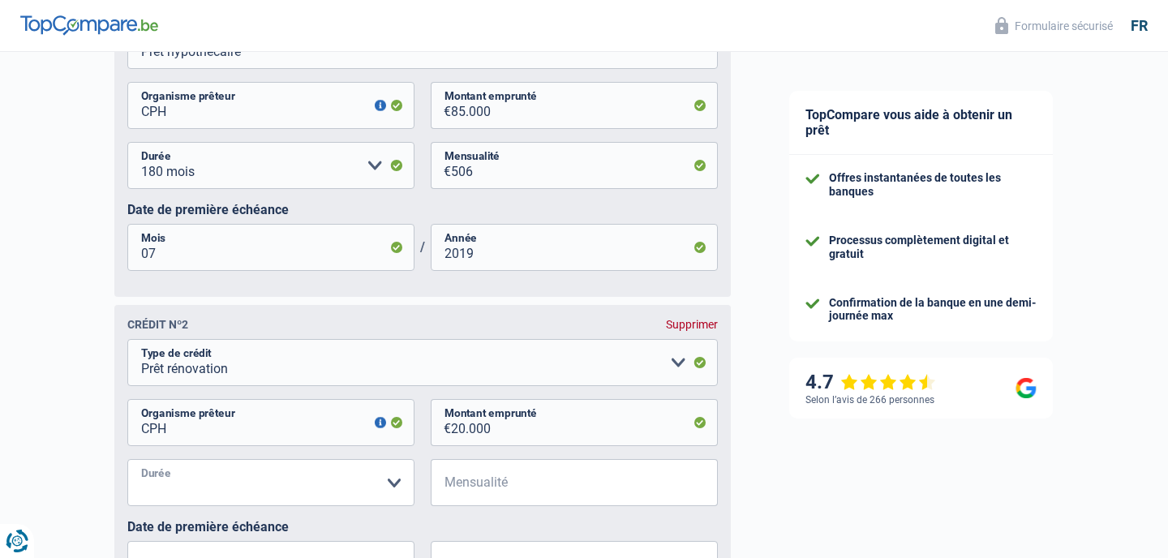
select select "84"
click at [455, 484] on input "Mensualité" at bounding box center [584, 482] width 267 height 47
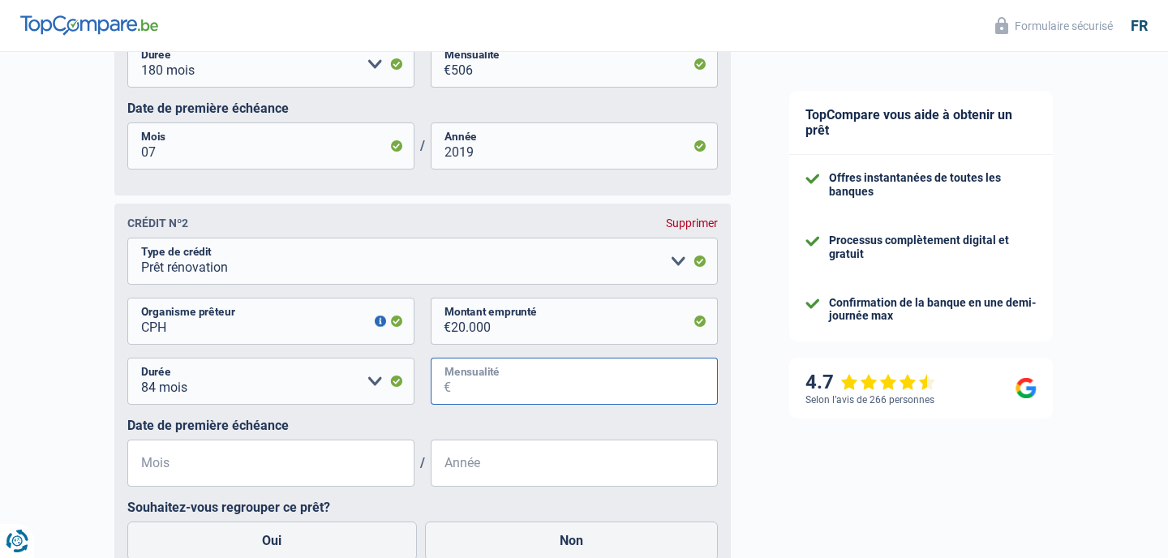
scroll to position [1322, 0]
click at [184, 459] on input "Mois" at bounding box center [270, 462] width 287 height 47
type input "11"
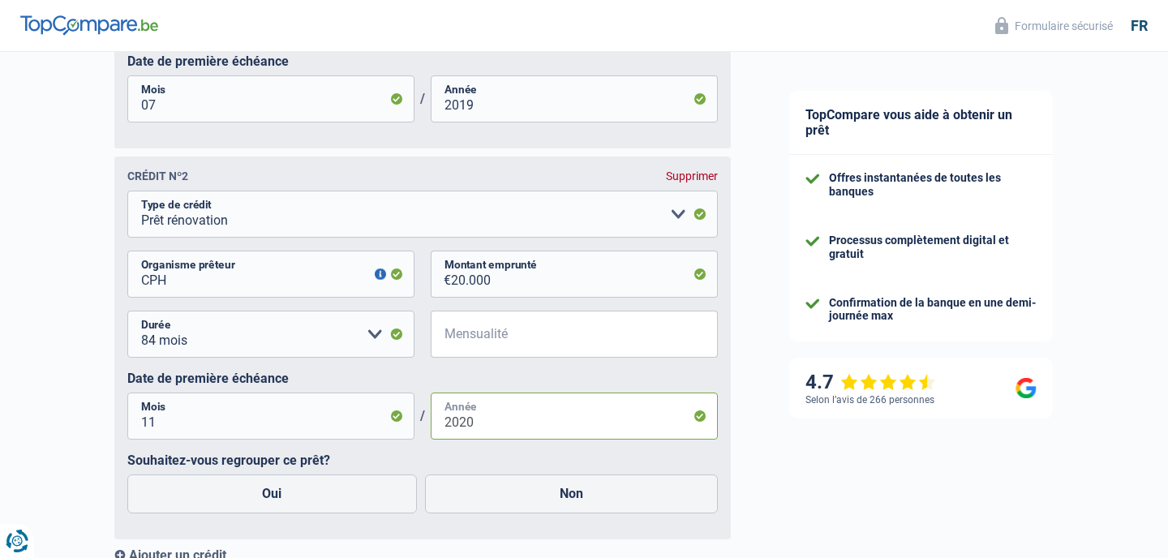
scroll to position [1375, 0]
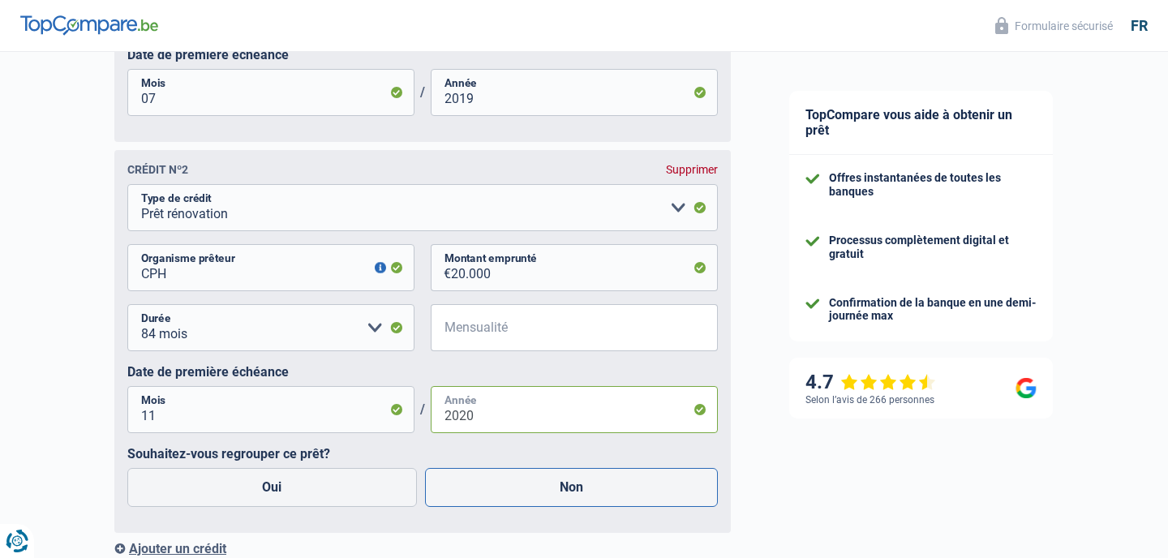
type input "2020"
click at [510, 494] on label "Non" at bounding box center [572, 487] width 294 height 39
click at [510, 494] on input "Non" at bounding box center [572, 487] width 294 height 39
radio input "true"
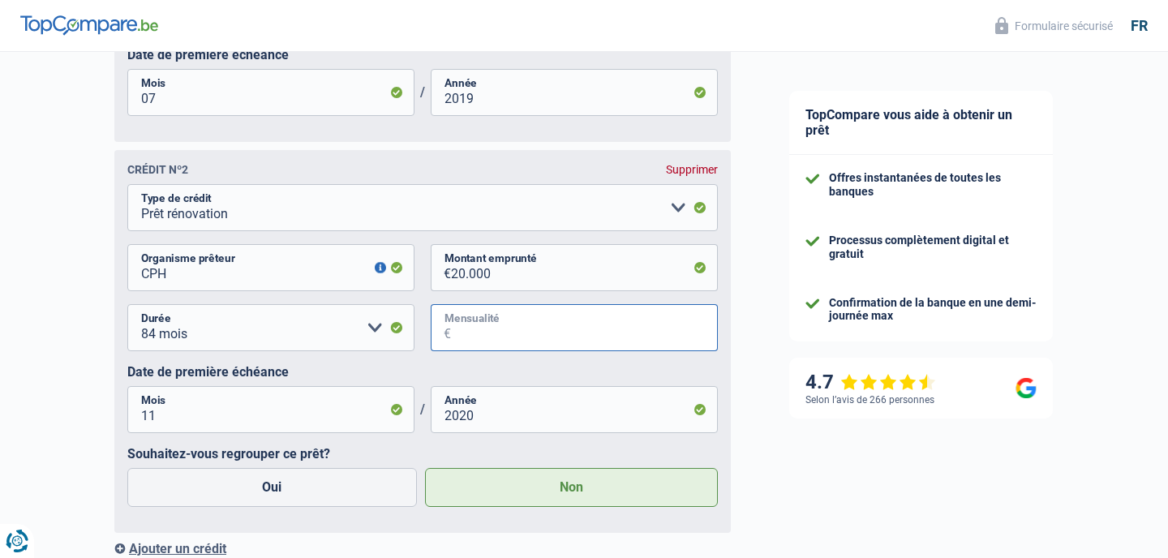
click at [478, 331] on input "Mensualité" at bounding box center [584, 327] width 267 height 47
click at [462, 337] on input "Mensualité" at bounding box center [584, 327] width 267 height 47
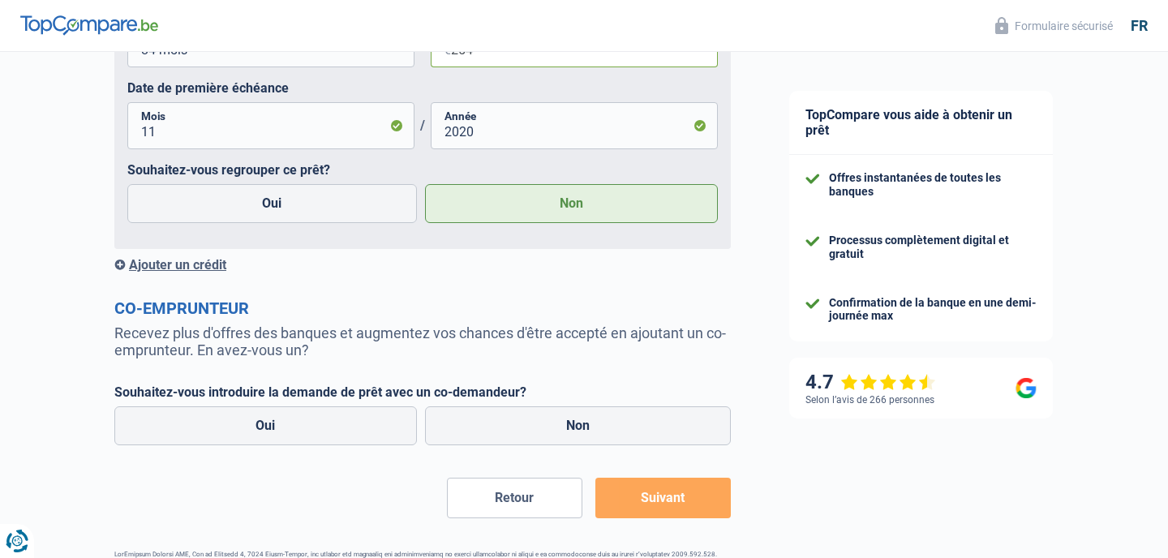
scroll to position [1662, 0]
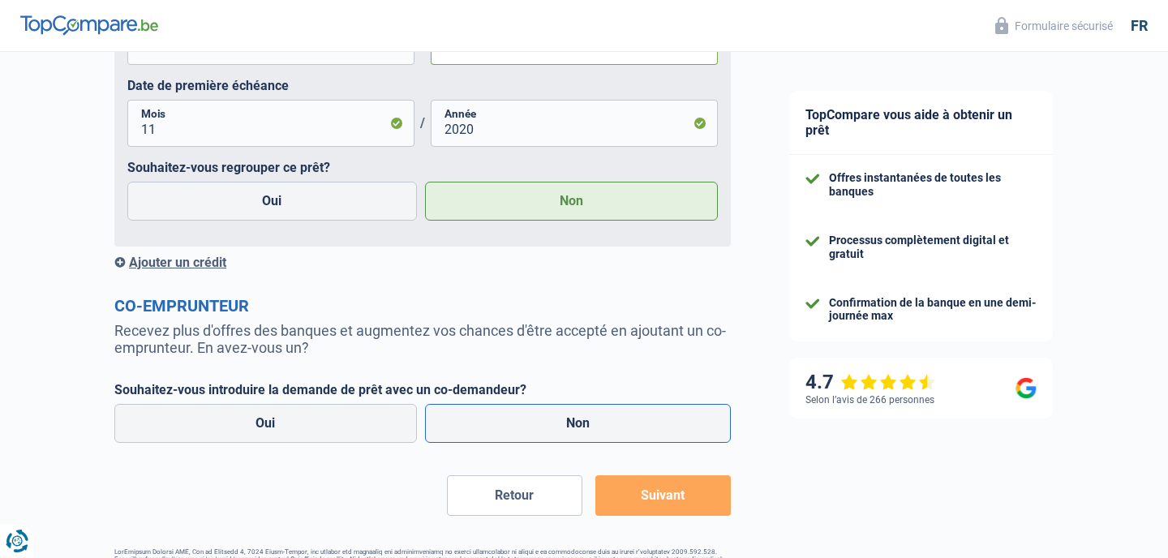
type input "254"
click at [538, 434] on label "Non" at bounding box center [578, 423] width 307 height 39
click at [538, 434] on input "Non" at bounding box center [578, 423] width 307 height 39
radio input "true"
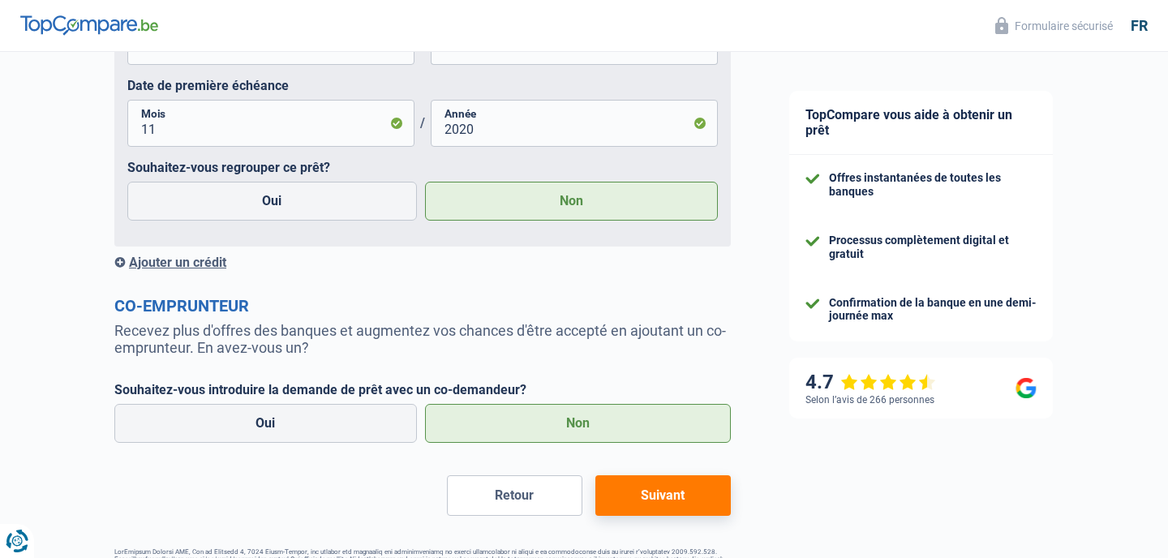
click at [647, 500] on button "Suivant" at bounding box center [662, 495] width 135 height 41
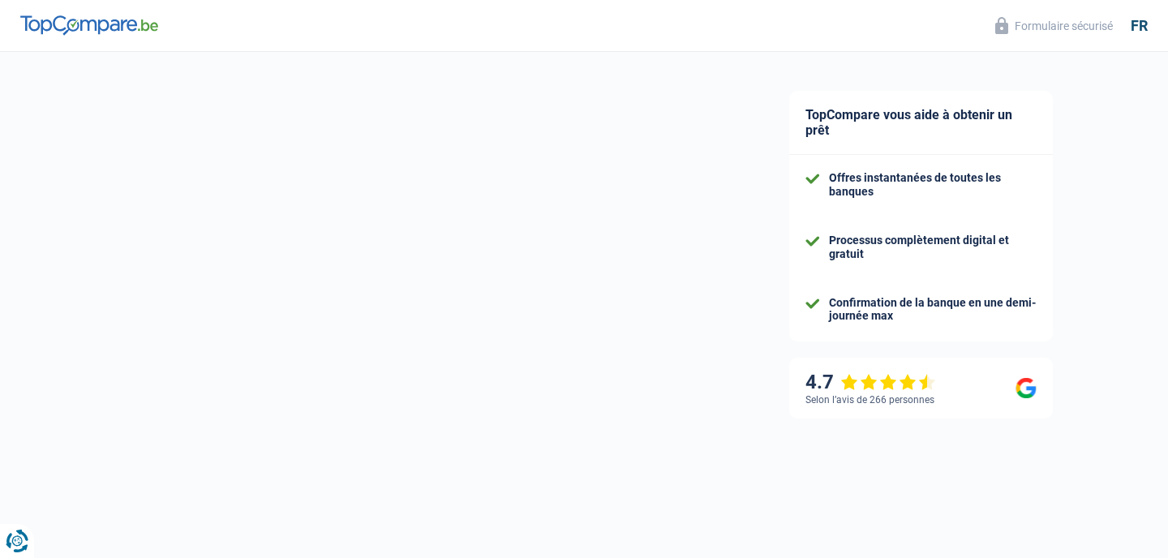
select select "42"
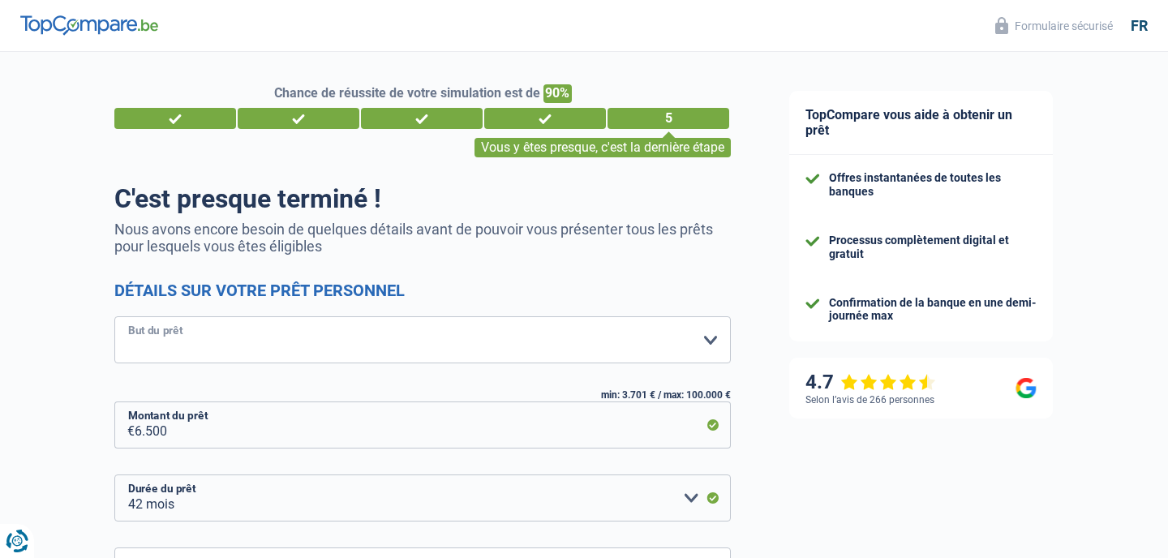
click at [624, 336] on select "Confort maison: meubles, textile, peinture, électroménager, outillage non-profe…" at bounding box center [422, 339] width 617 height 47
click at [247, 343] on select "Confort maison: meubles, textile, peinture, électroménager, outillage non-profe…" at bounding box center [422, 339] width 617 height 47
select select "other"
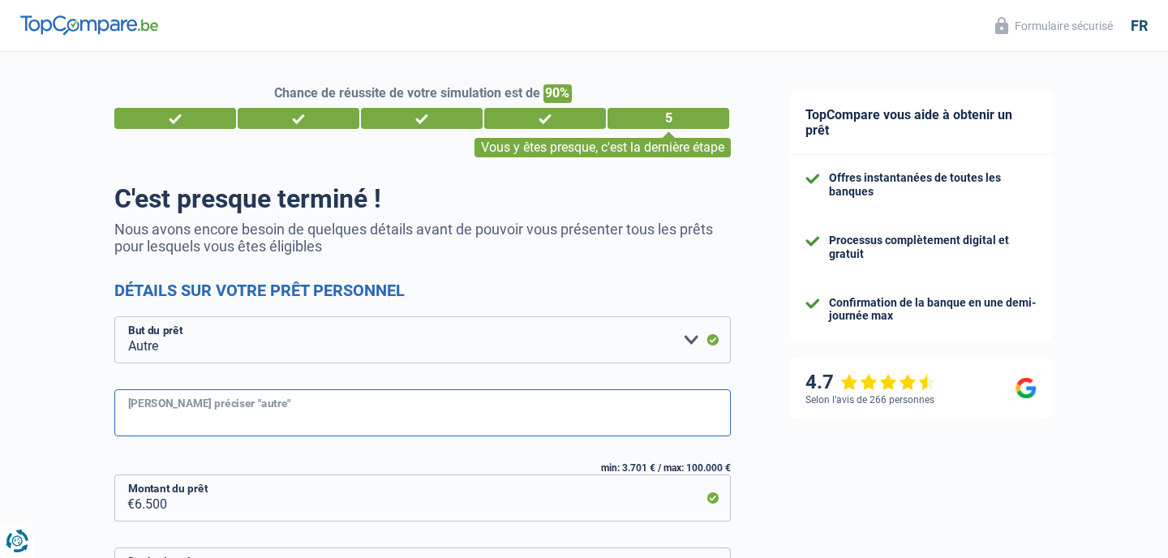
click at [277, 418] on input "Veuillez préciser "autre"" at bounding box center [422, 412] width 617 height 47
click at [207, 429] on input "Etude fils, emmenagement" at bounding box center [422, 412] width 617 height 47
click at [221, 423] on input "Etude fils, emmenagement" at bounding box center [422, 412] width 617 height 47
click at [217, 419] on input "Etude fils, emmnagemen" at bounding box center [422, 412] width 617 height 47
click at [266, 424] on input "Etude fils, emenagemen" at bounding box center [422, 412] width 617 height 47
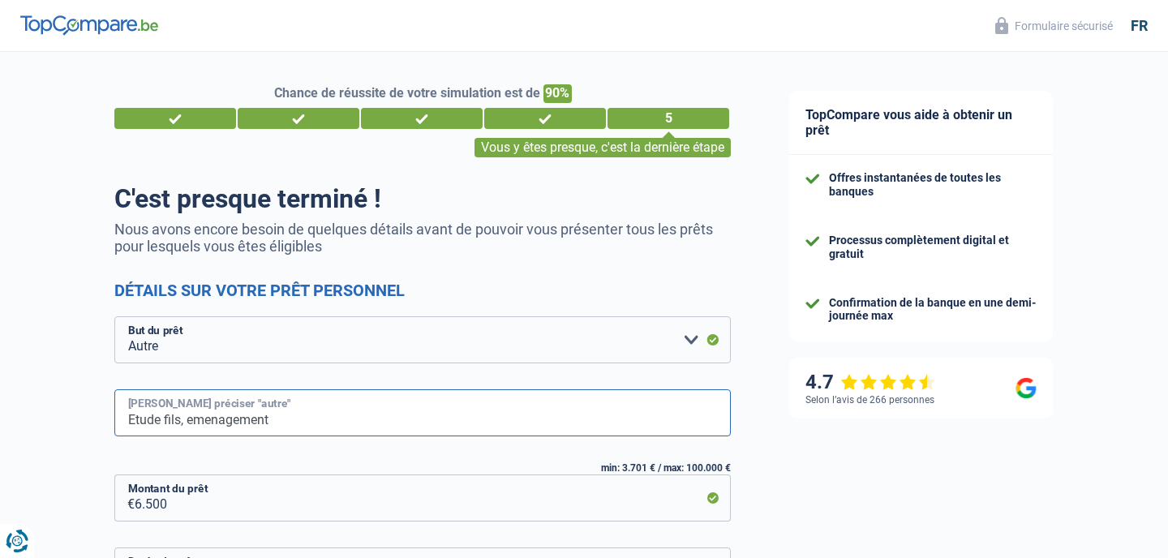
click at [205, 419] on input "Etude fils, emenagement" at bounding box center [422, 412] width 617 height 47
click at [302, 421] on input "Etude fils, enmenagement" at bounding box center [422, 412] width 617 height 47
click at [219, 417] on input "Etude fils, enmenagement" at bounding box center [422, 412] width 617 height 47
click at [296, 425] on input "Etude fils, enménagement" at bounding box center [422, 412] width 617 height 47
click at [258, 420] on input "Etude fils, enménagement fille" at bounding box center [422, 412] width 617 height 47
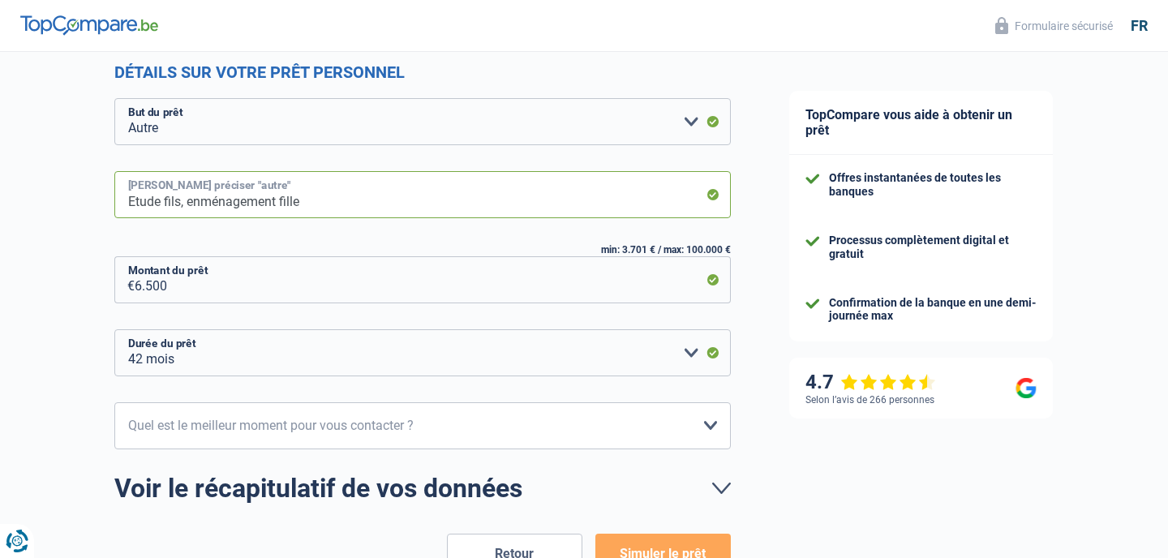
scroll to position [221, 0]
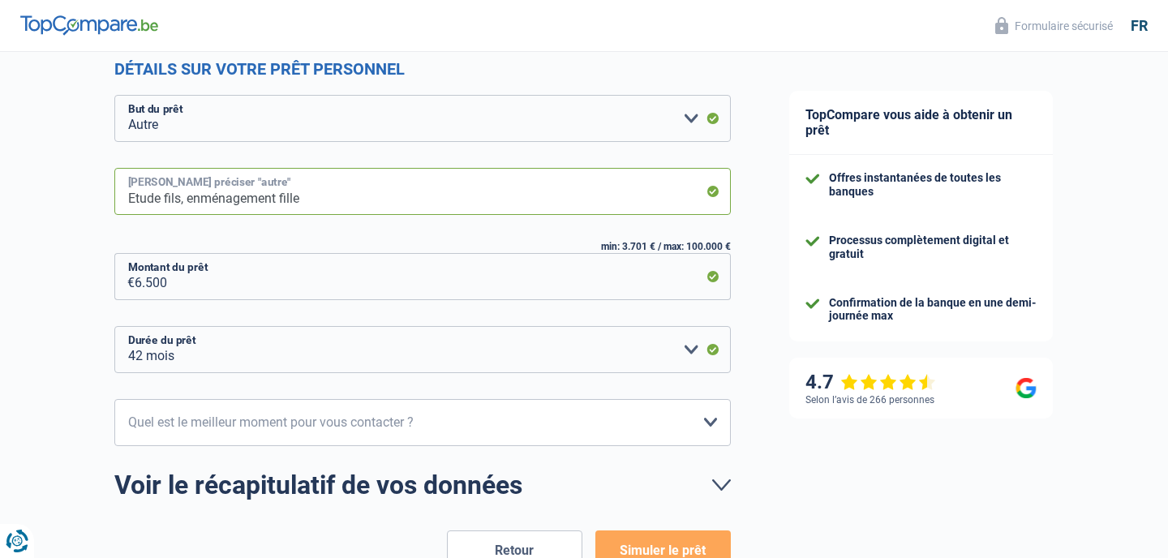
type input "Etude fils, enménagement fille"
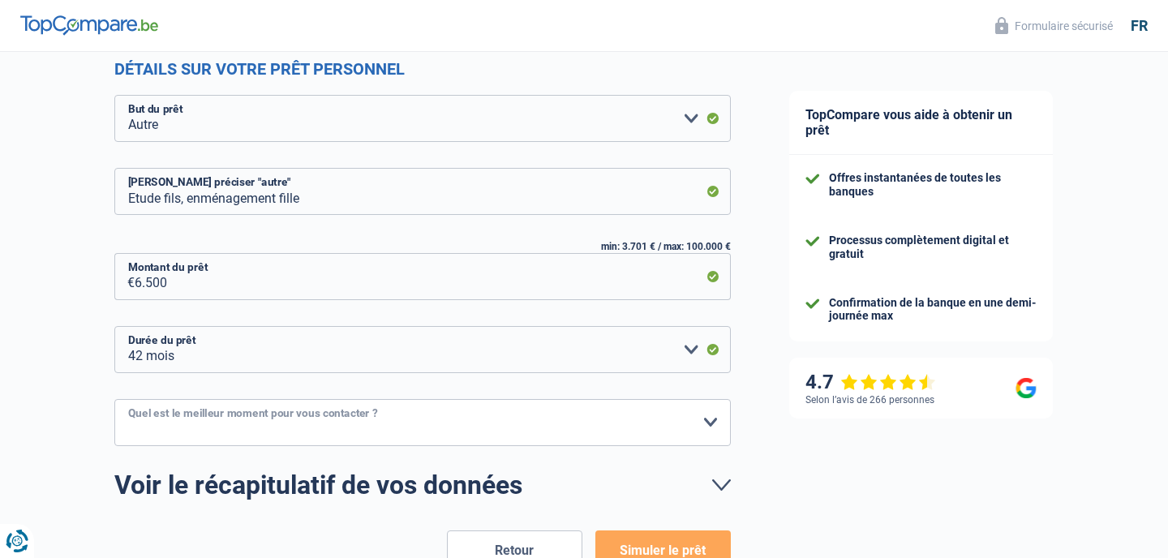
click at [345, 425] on select "10h-12h 12h-14h 14h-16h 16h-18h Veuillez sélectionner une option" at bounding box center [422, 422] width 617 height 47
select select "16-18"
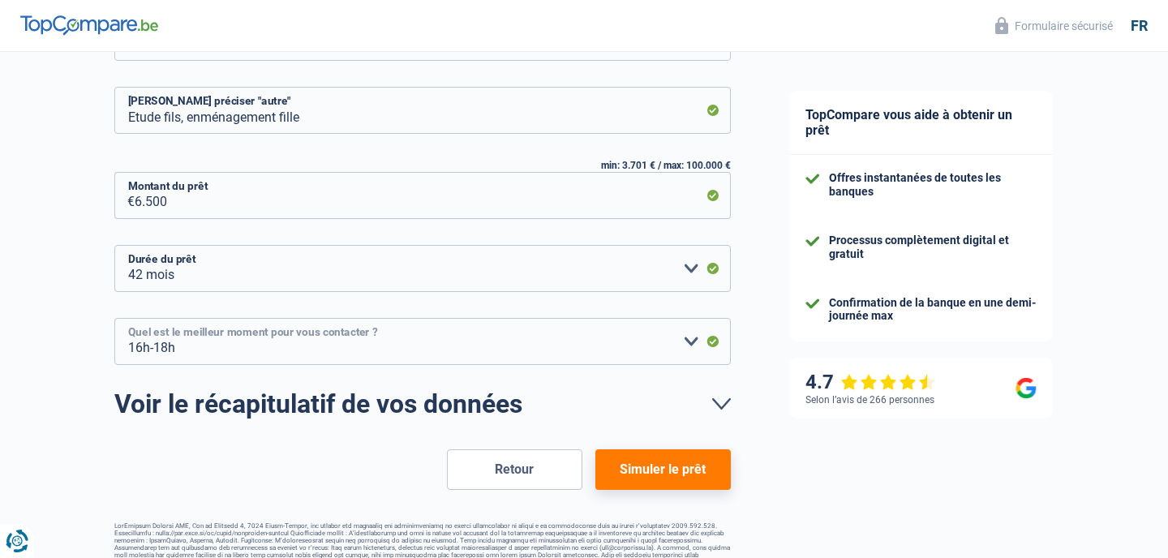
scroll to position [304, 0]
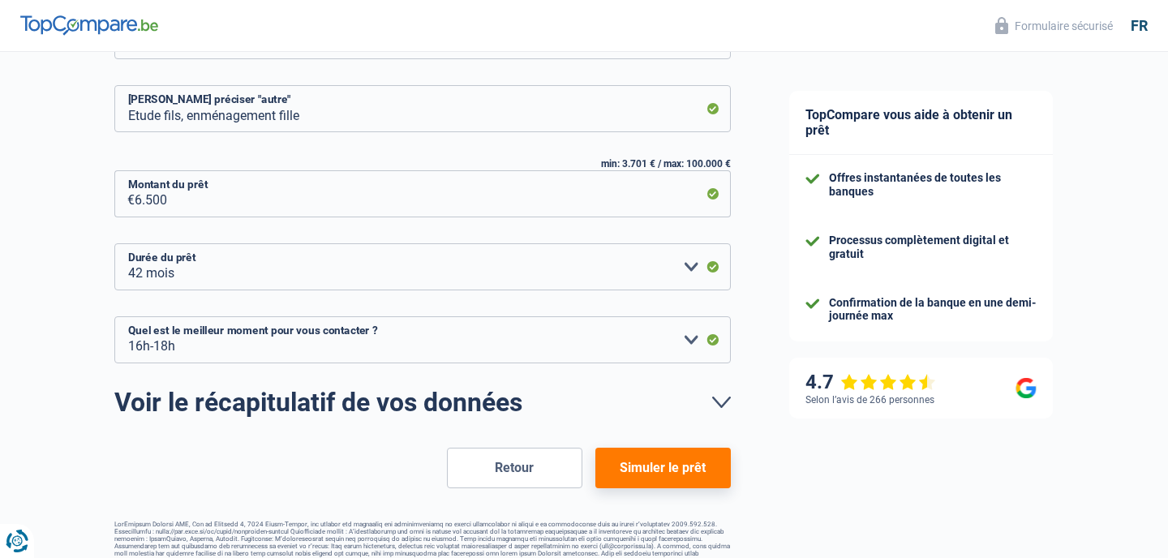
click at [685, 463] on button "Simuler le prêt" at bounding box center [662, 468] width 135 height 41
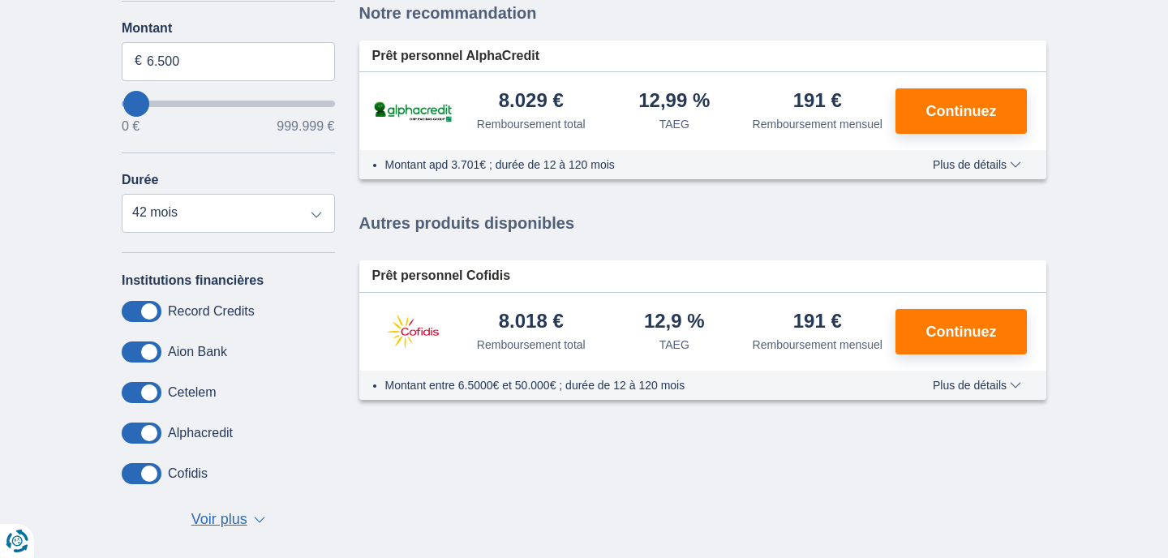
scroll to position [251, 0]
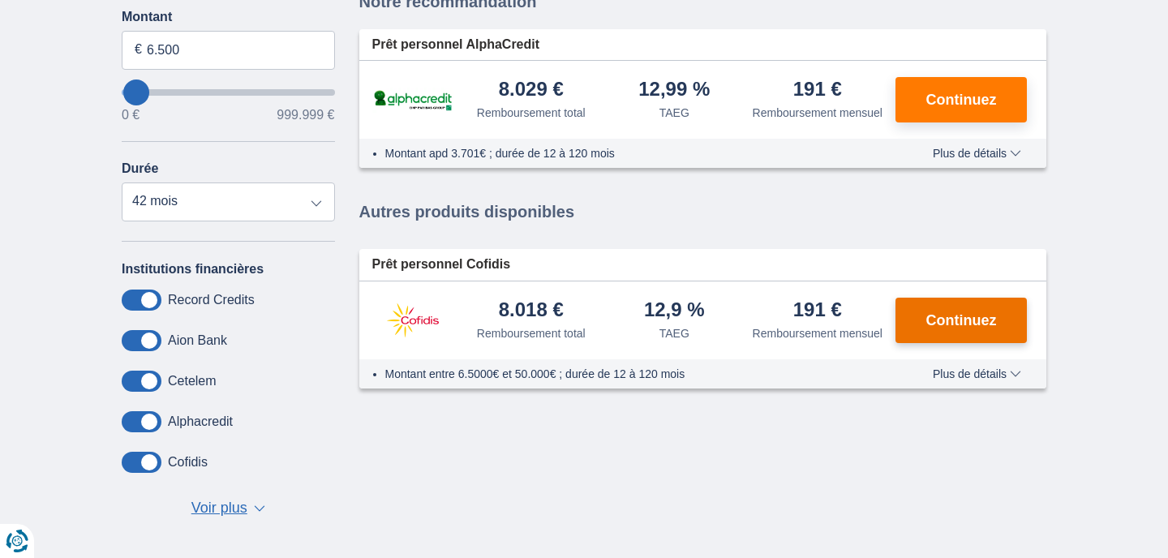
click at [947, 328] on span "Continuez" at bounding box center [961, 320] width 71 height 15
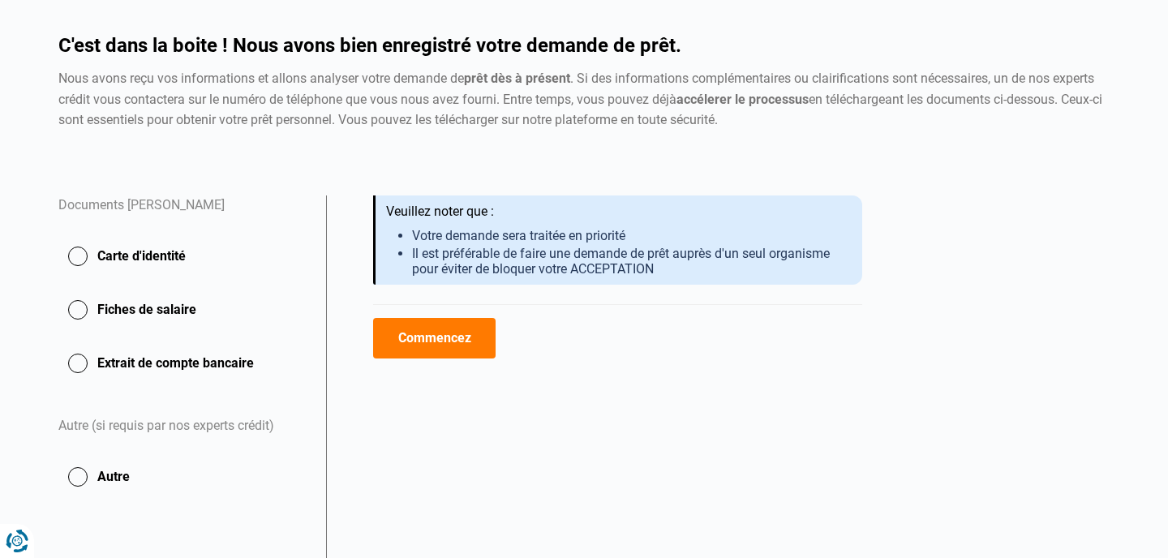
scroll to position [127, 0]
click at [85, 251] on button "Carte d'identité" at bounding box center [182, 255] width 248 height 41
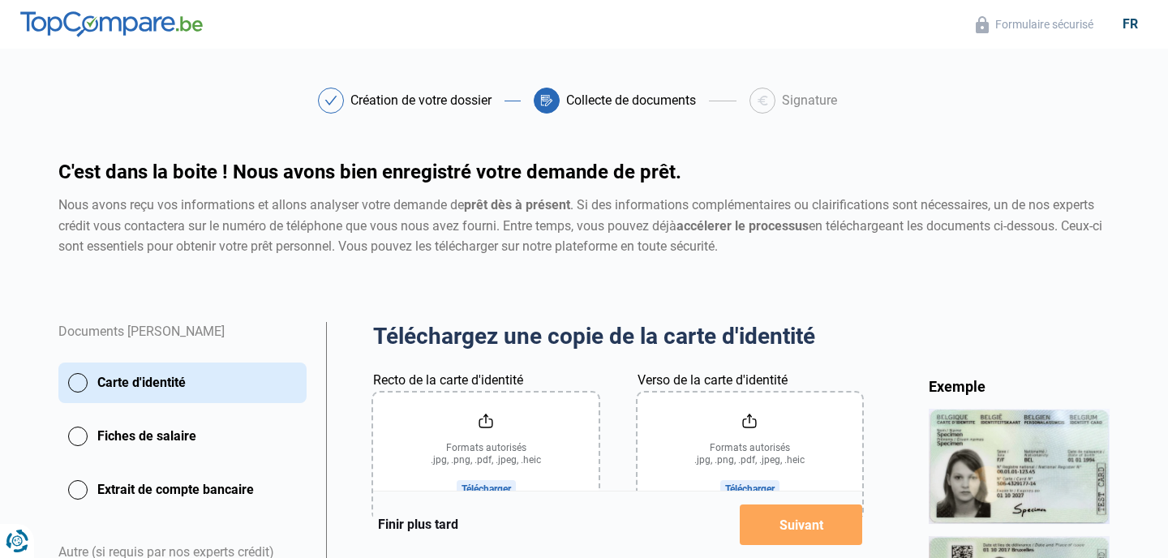
click at [459, 448] on input "Recto de la carte d'identité" at bounding box center [485, 456] width 225 height 127
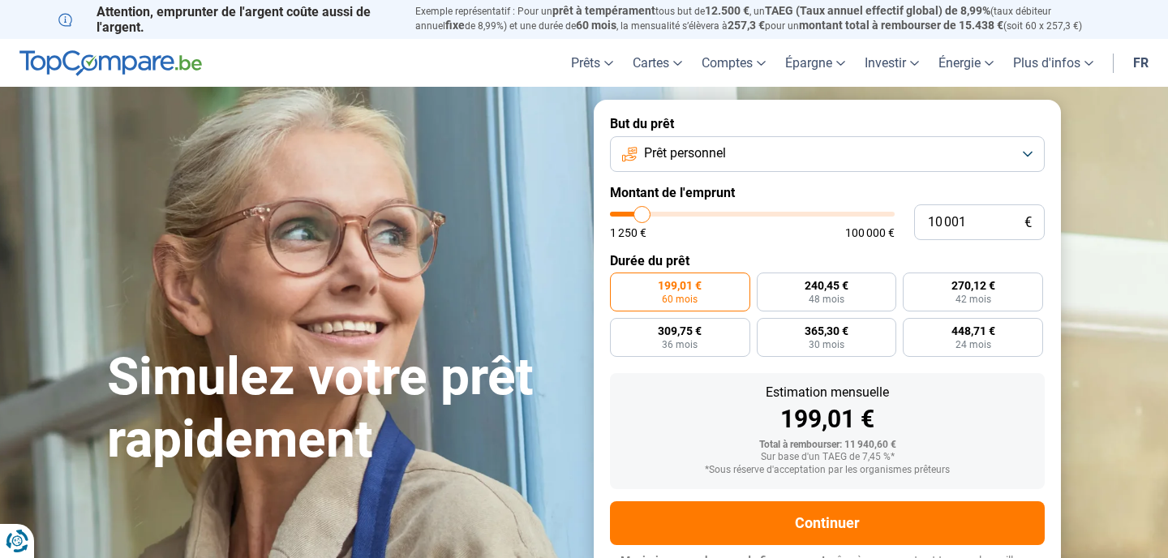
type input "11 250"
type input "11250"
type input "10 750"
type input "10750"
type input "10 250"
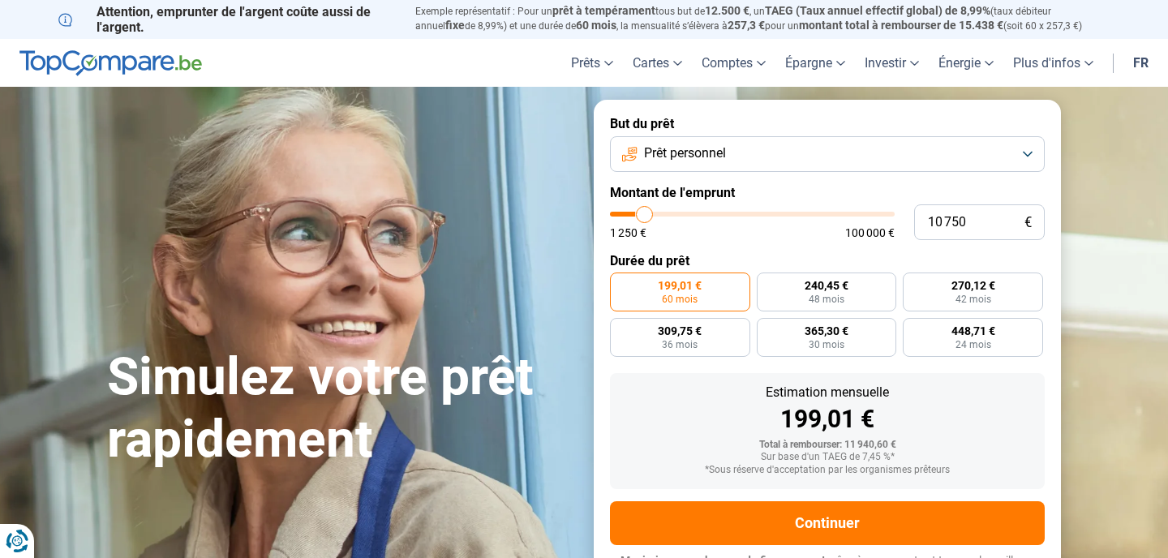
type input "10250"
type input "10 000"
type input "10000"
type input "9 750"
type input "9750"
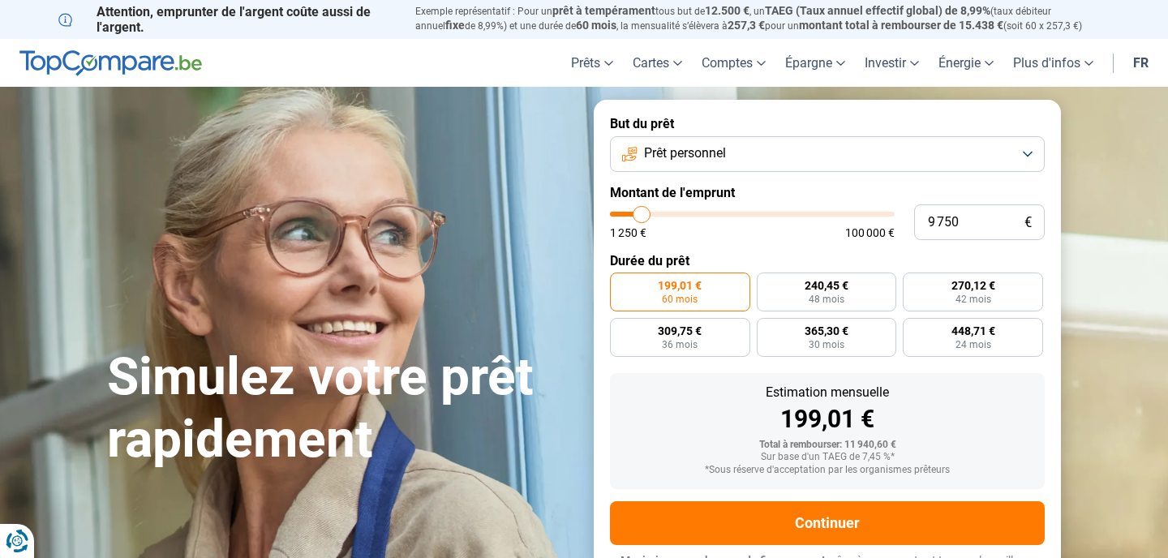
type input "9 500"
type input "9500"
type input "9 250"
type input "9250"
type input "9 000"
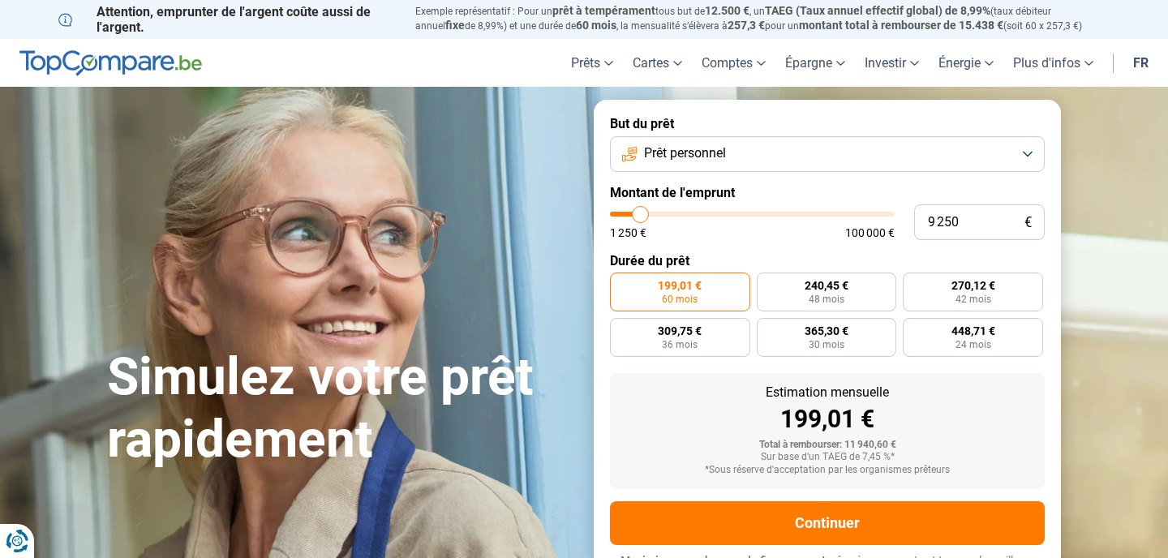
type input "9000"
type input "8 750"
type input "8750"
type input "8 500"
type input "8500"
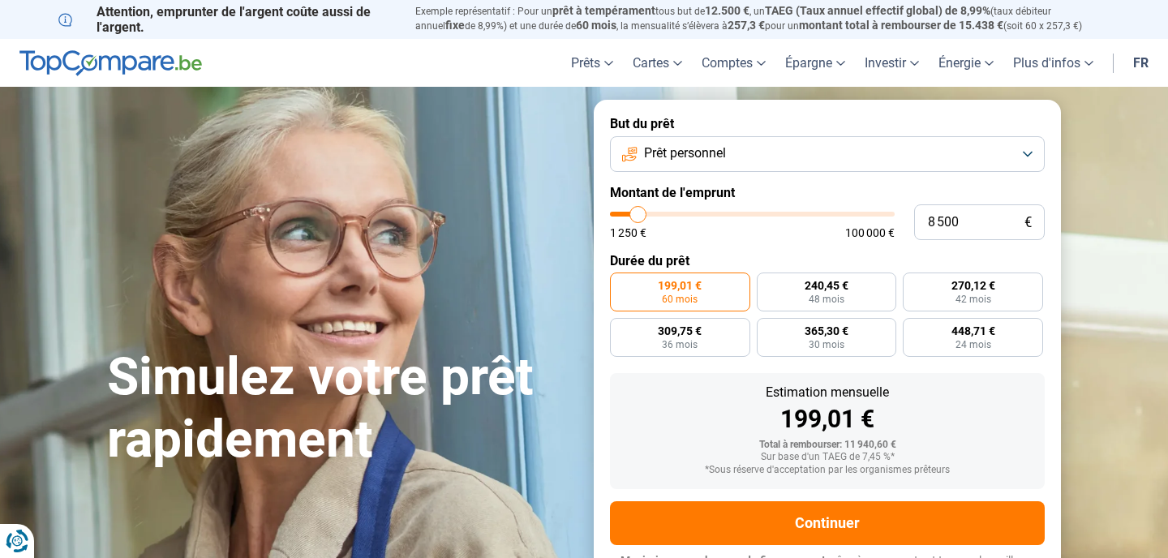
type input "8 000"
type input "8000"
type input "7 750"
type input "7750"
type input "7 500"
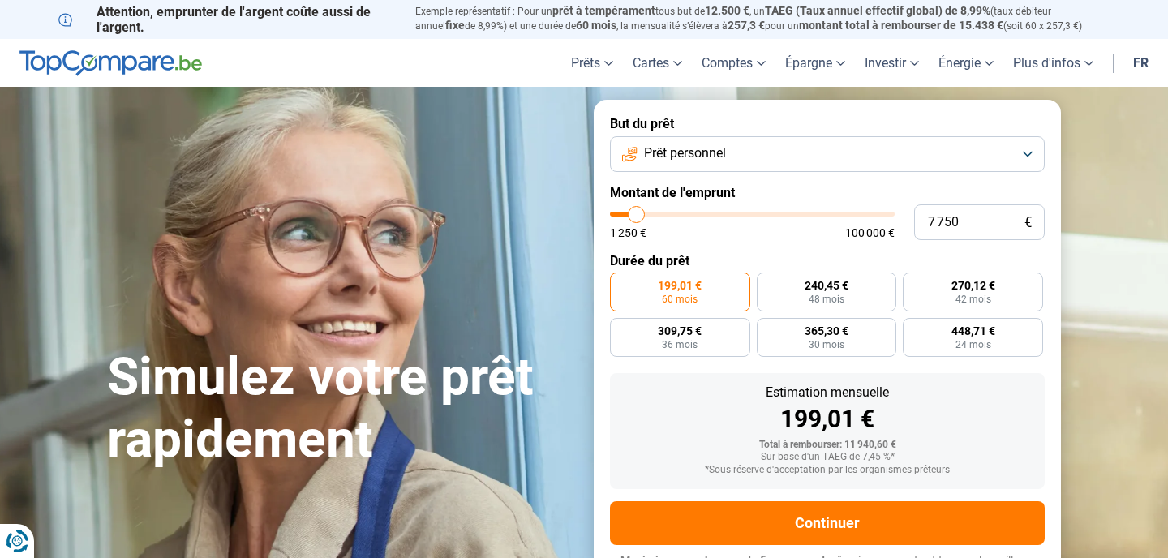
type input "7500"
type input "7 250"
type input "7250"
type input "7 000"
type input "7000"
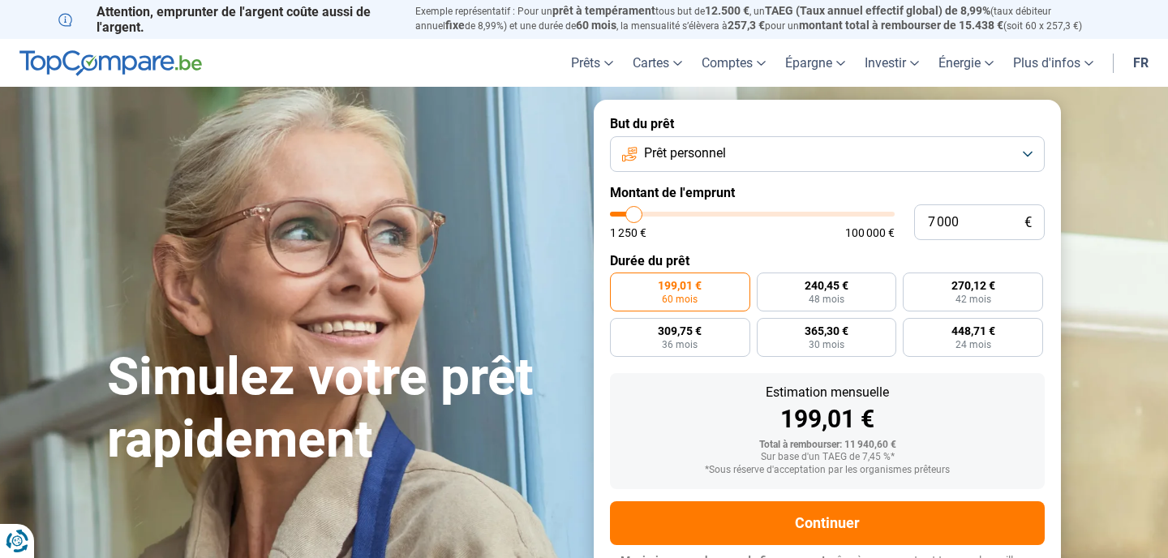
type input "7 250"
type input "7250"
type input "7 500"
type input "7500"
type input "7 750"
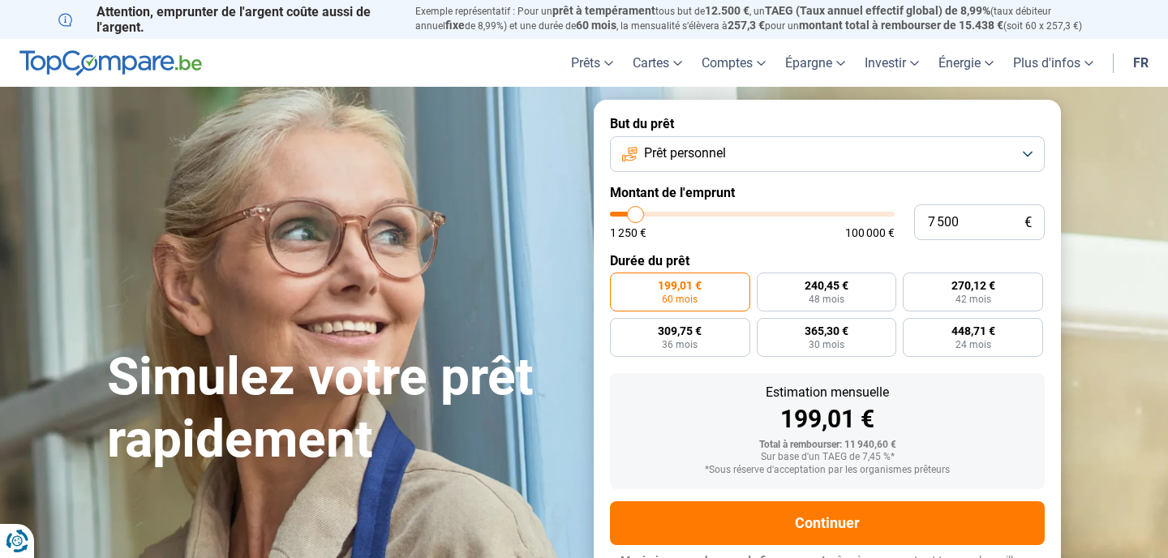
type input "7750"
type input "8 000"
type input "8000"
type input "7 750"
type input "7750"
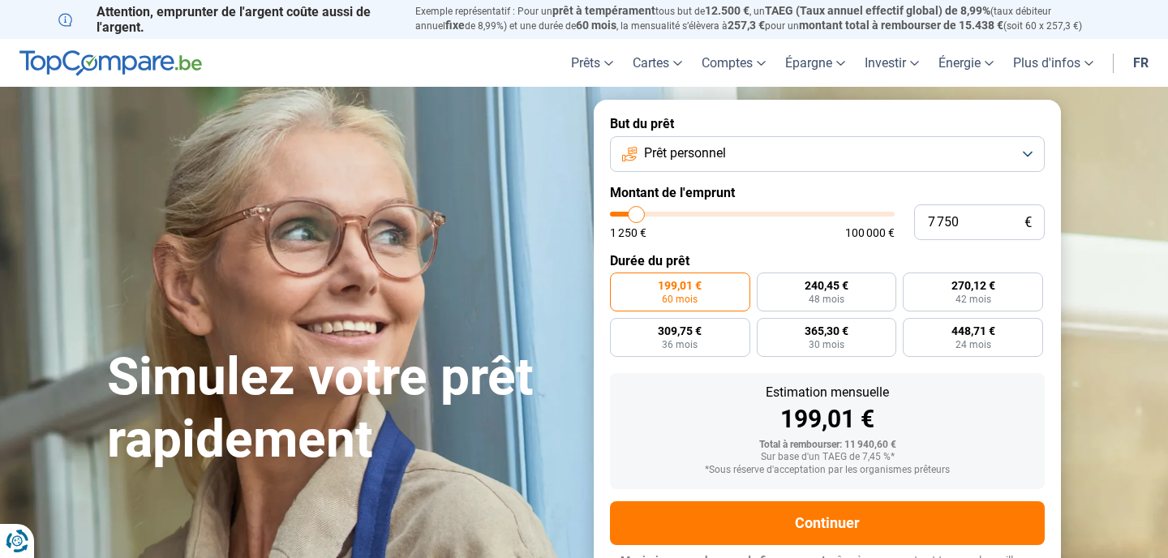
type input "7 500"
type input "7500"
type input "7 250"
type input "7250"
type input "7 000"
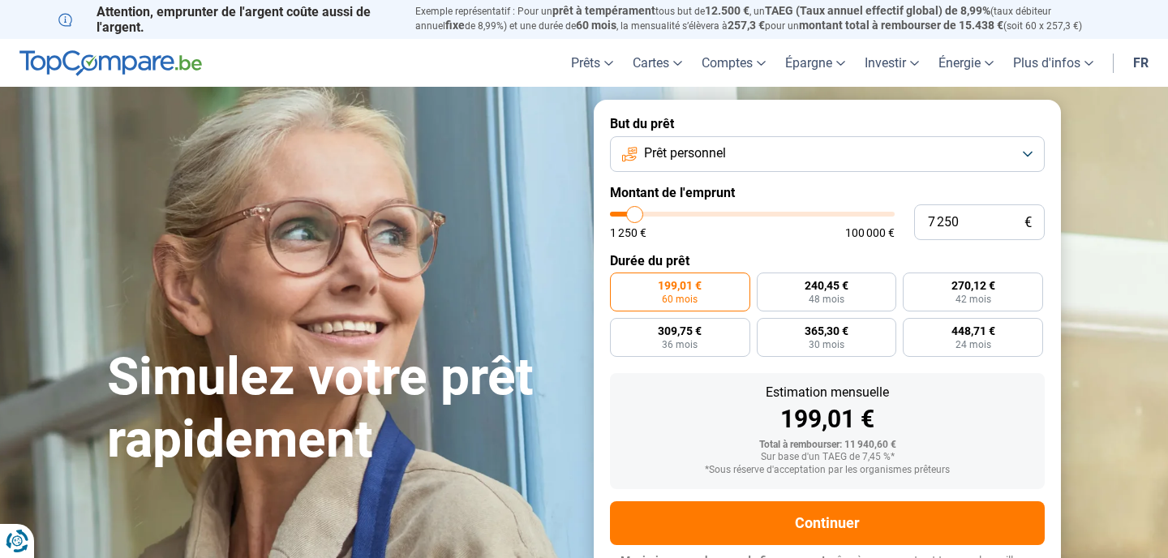
type input "7000"
type input "6 750"
drag, startPoint x: 646, startPoint y: 211, endPoint x: 634, endPoint y: 204, distance: 13.8
type input "6750"
click at [634, 212] on input "range" at bounding box center [752, 214] width 285 height 5
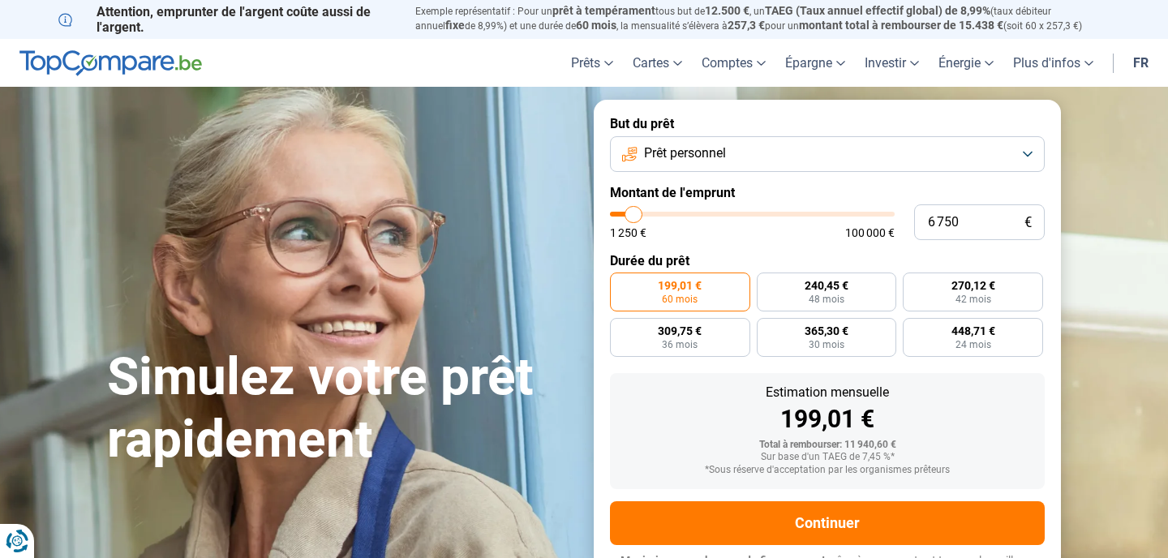
radio input "true"
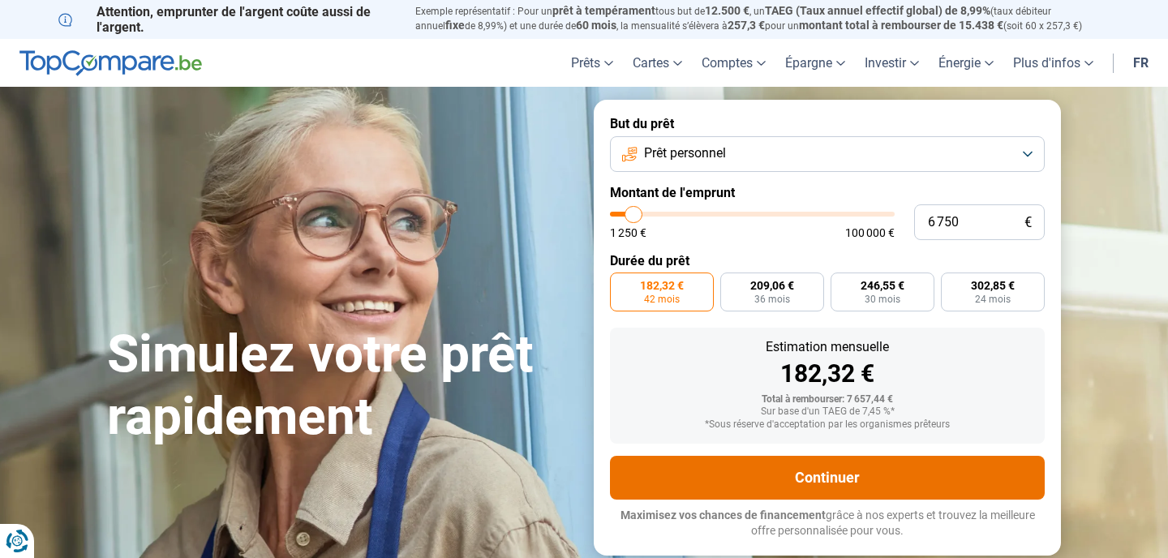
click at [664, 490] on button "Continuer" at bounding box center [827, 478] width 435 height 44
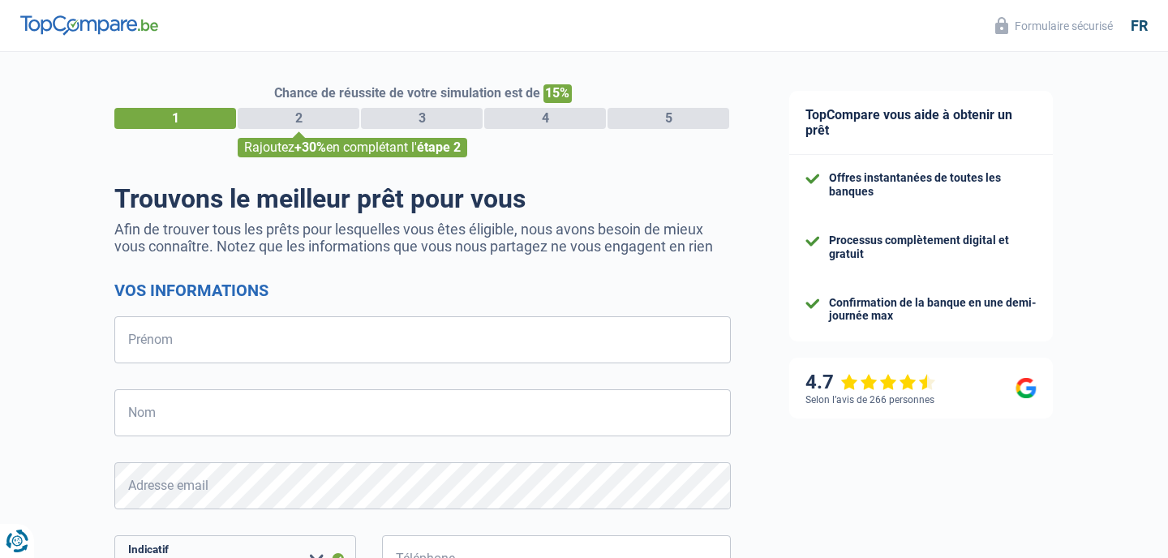
select select "32"
